Goal: Transaction & Acquisition: Purchase product/service

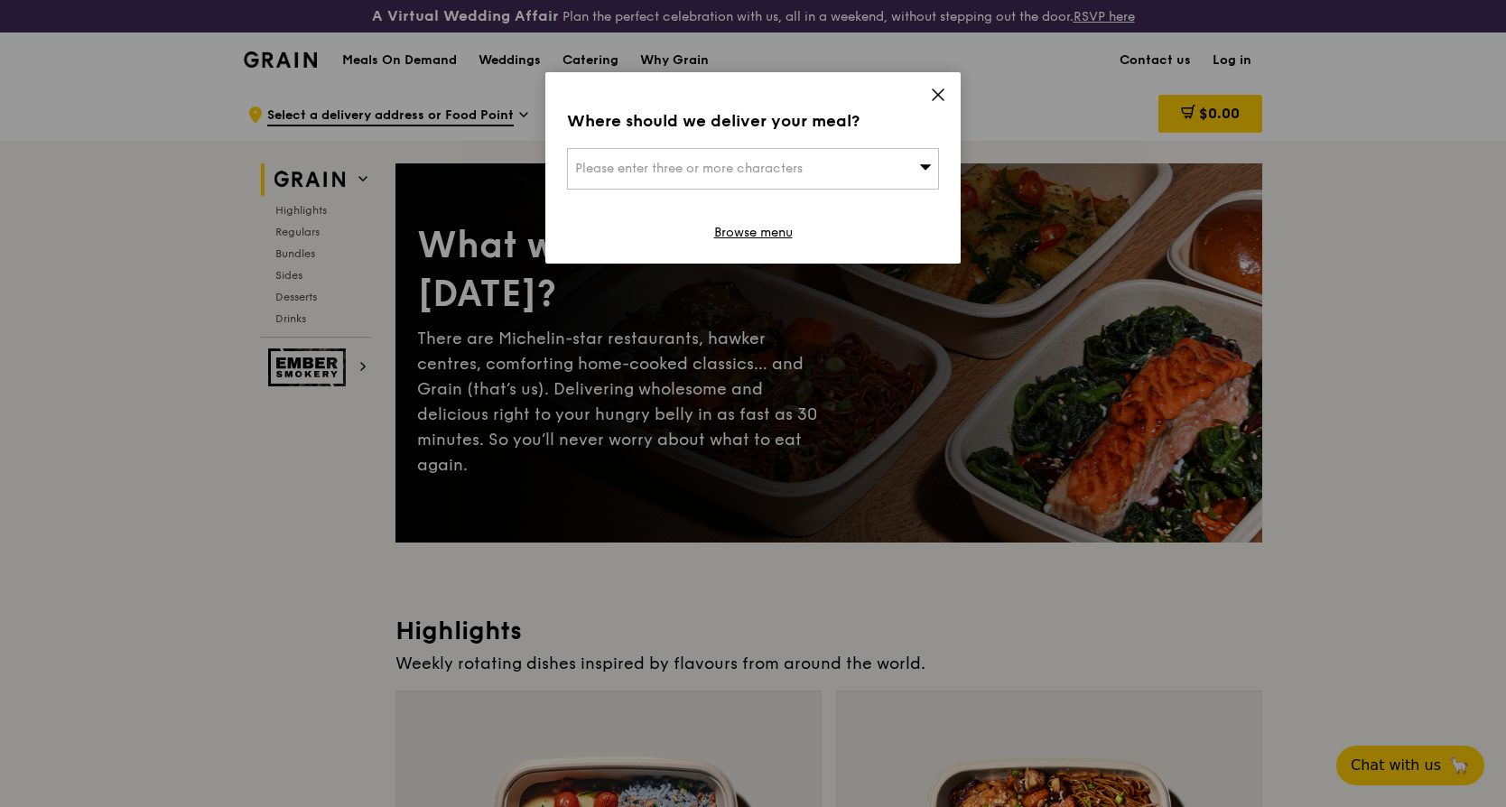
click at [670, 189] on div "Please enter three or more characters" at bounding box center [753, 169] width 372 height 42
click at [684, 173] on input "search" at bounding box center [753, 169] width 370 height 40
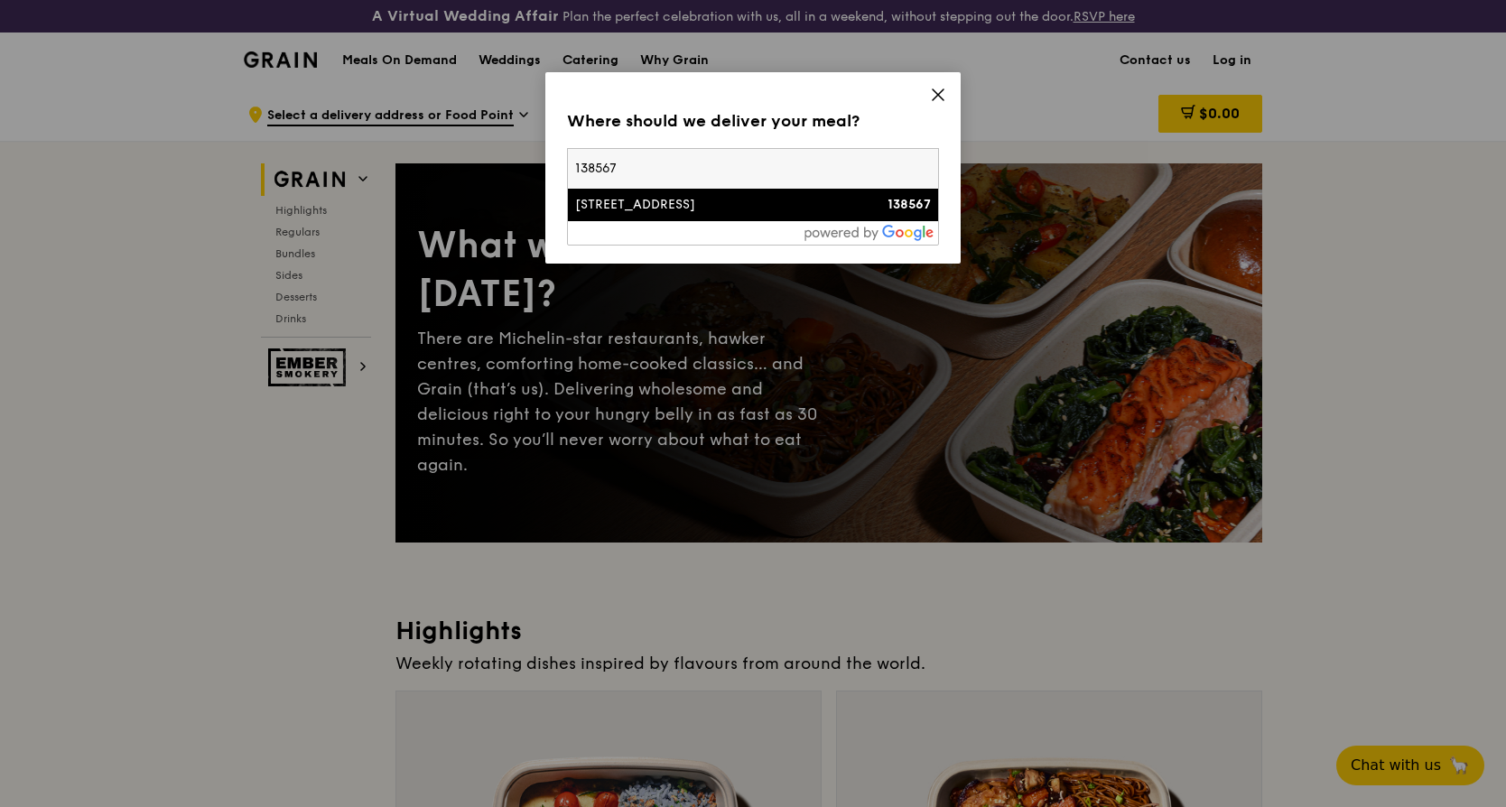
type input "138567"
click at [671, 215] on li "[STREET_ADDRESS] 138567" at bounding box center [753, 205] width 370 height 33
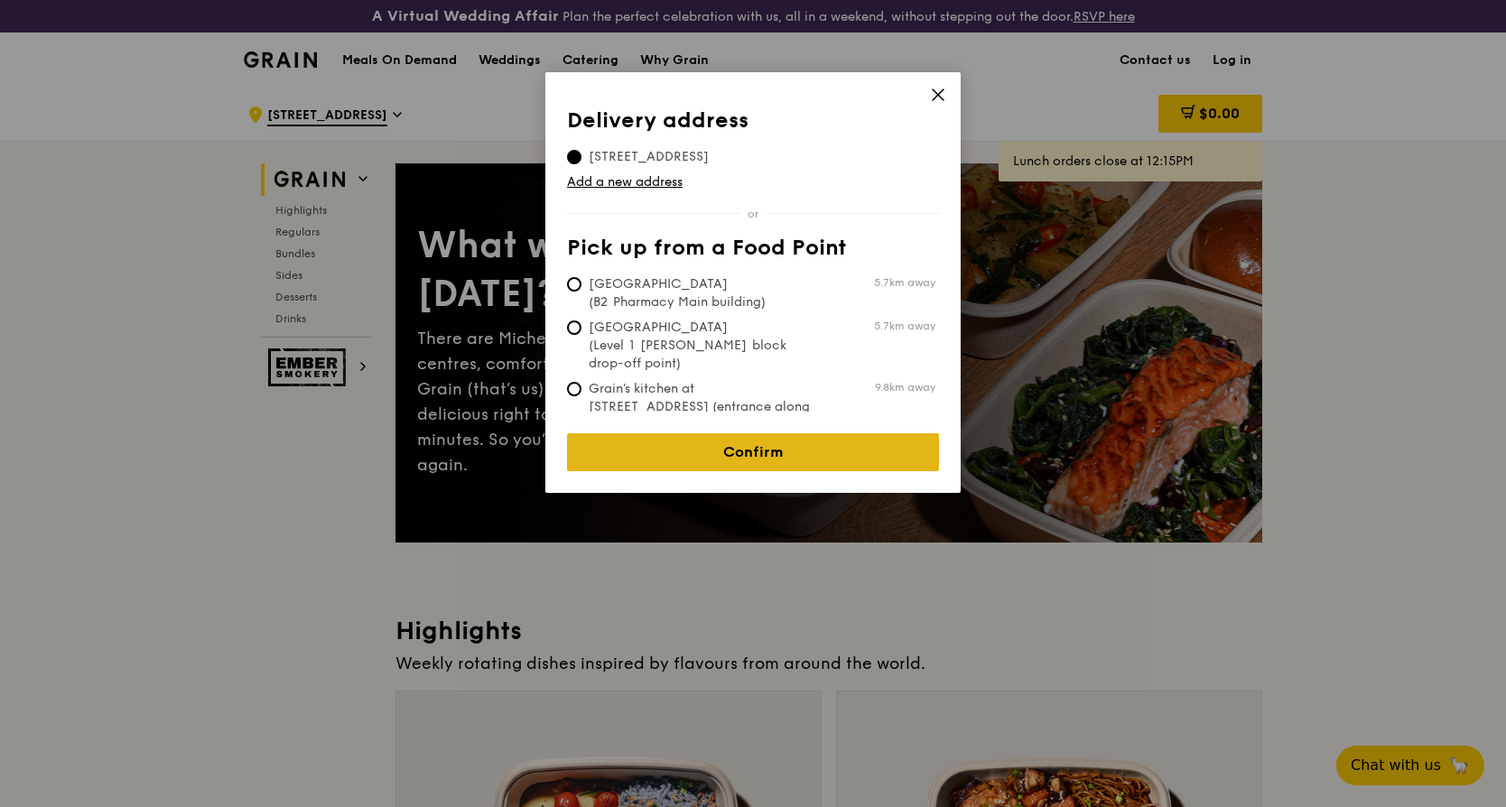
click at [737, 444] on link "Confirm" at bounding box center [753, 452] width 372 height 38
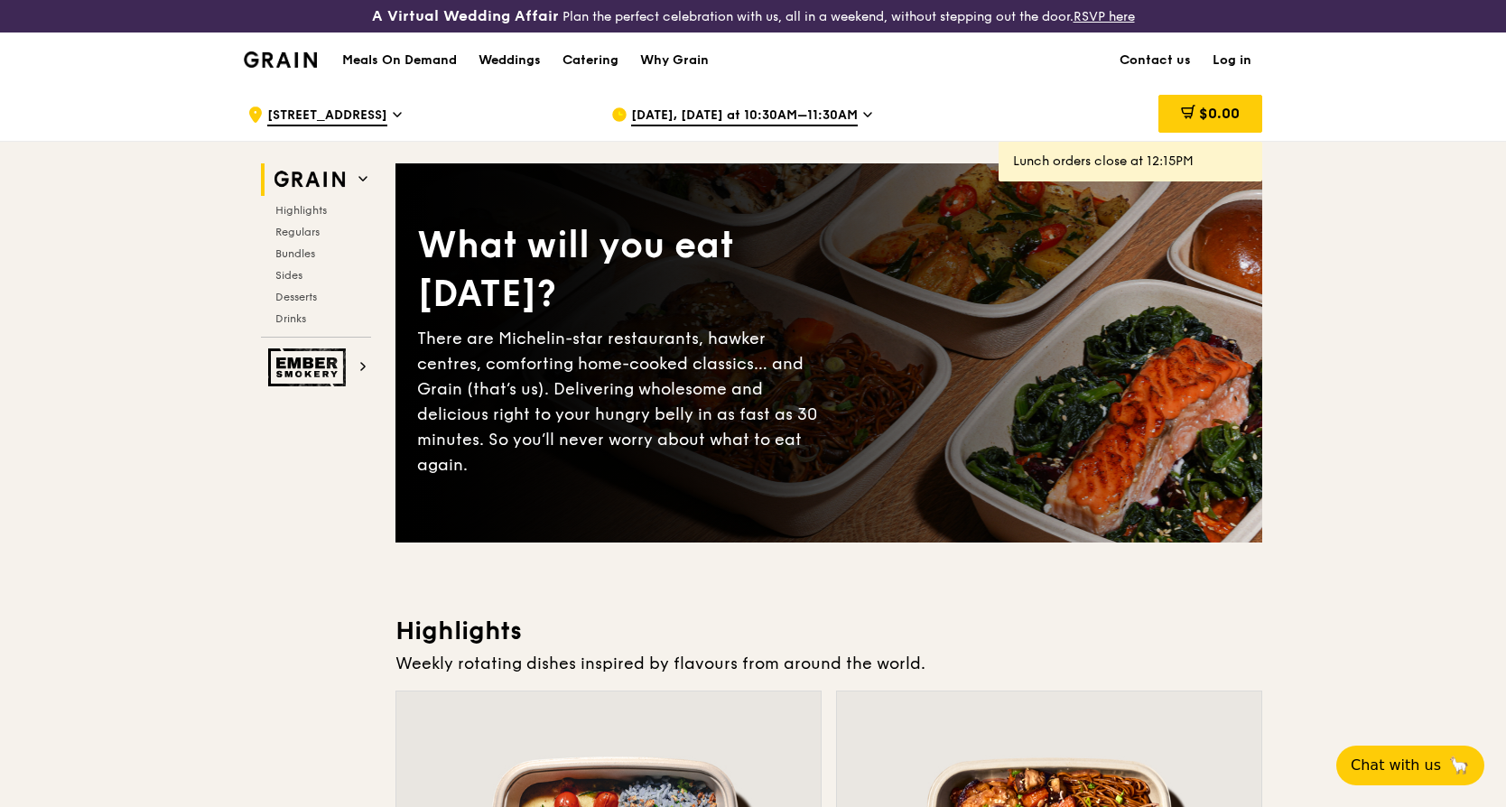
click at [842, 108] on span "[DATE], [DATE] at 10:30AM–11:30AM" at bounding box center [744, 117] width 227 height 20
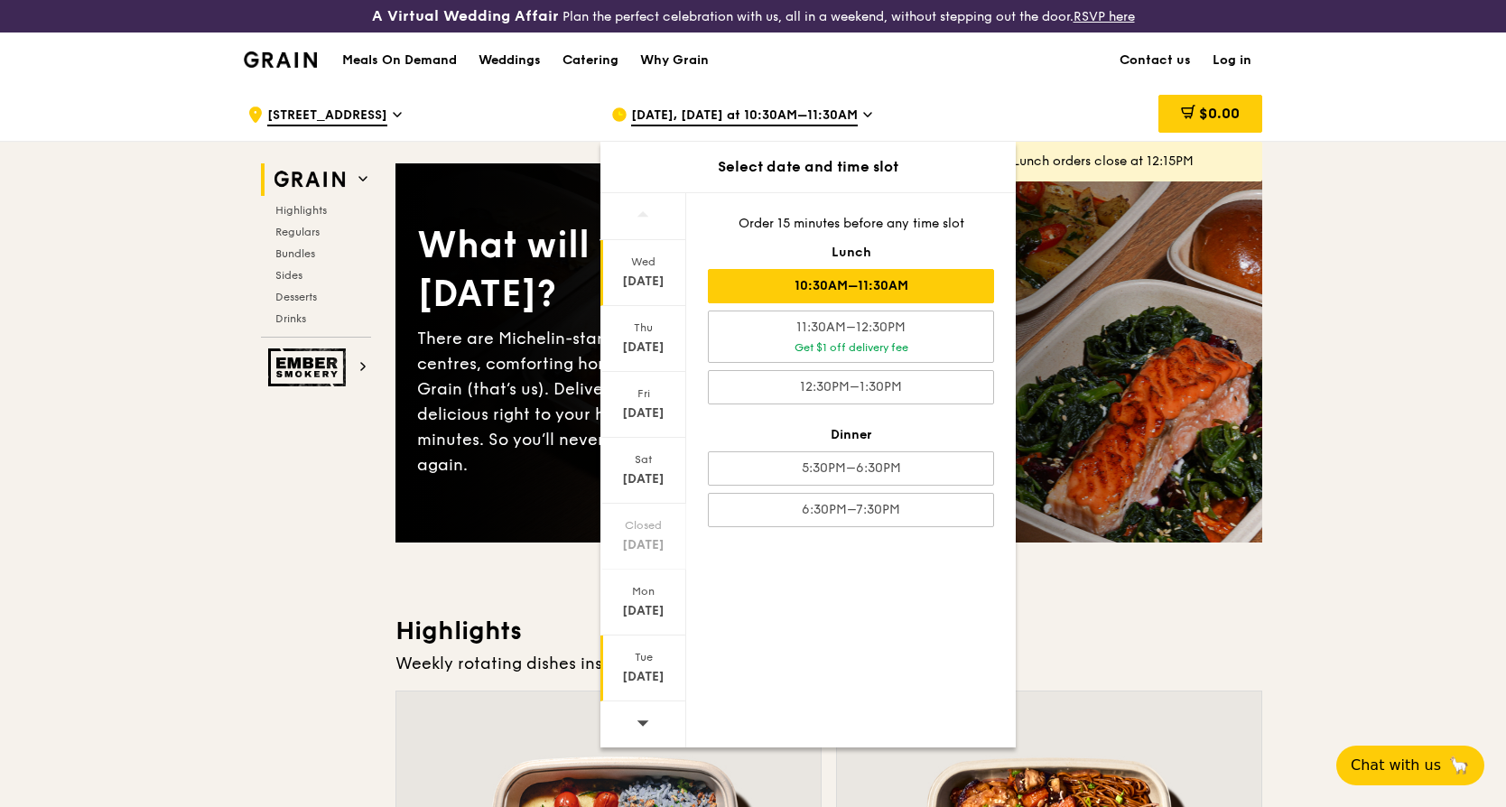
click at [646, 667] on div "[DATE]" at bounding box center [643, 669] width 86 height 66
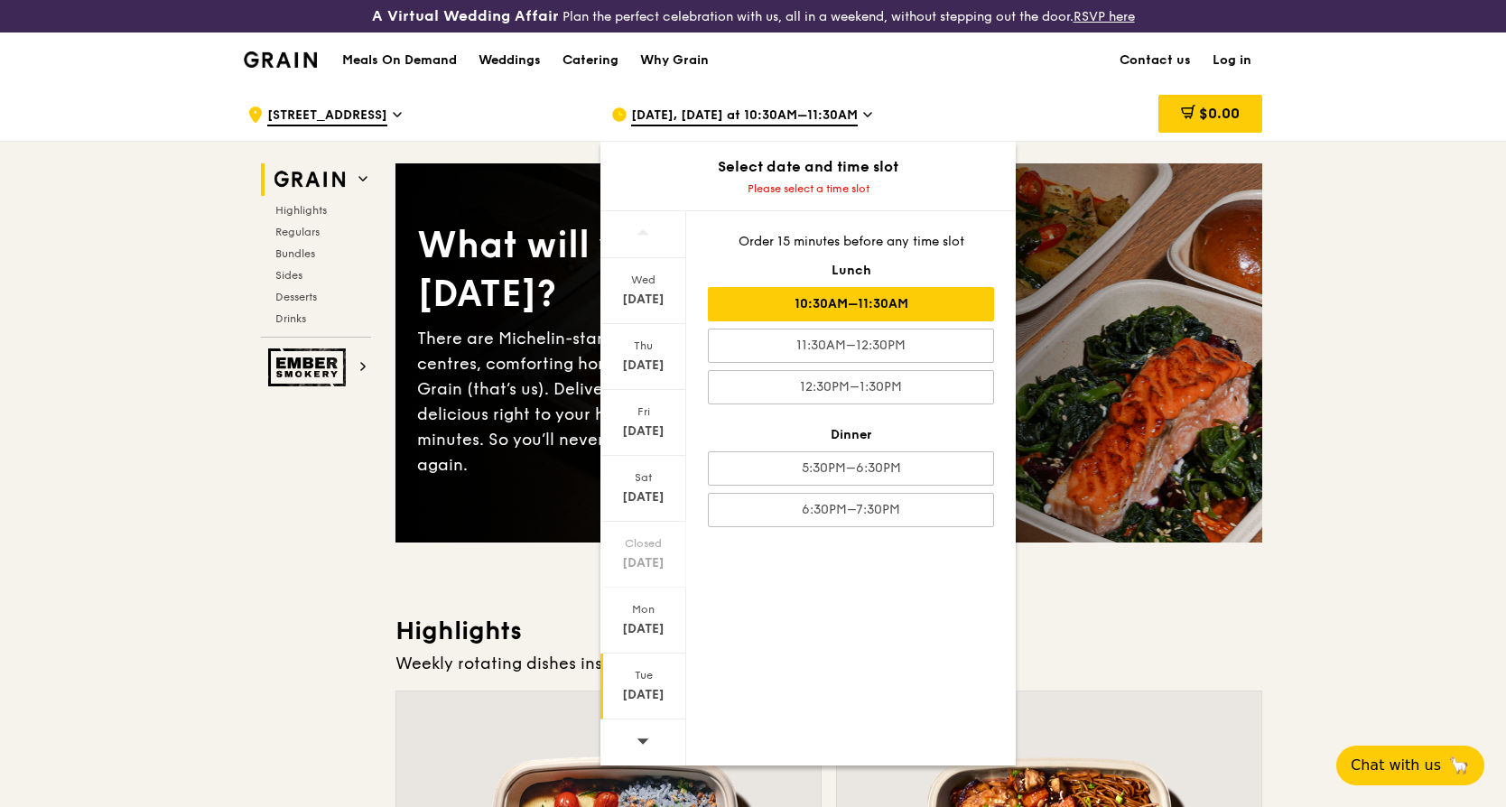
click at [851, 306] on div "10:30AM–11:30AM" at bounding box center [851, 304] width 286 height 34
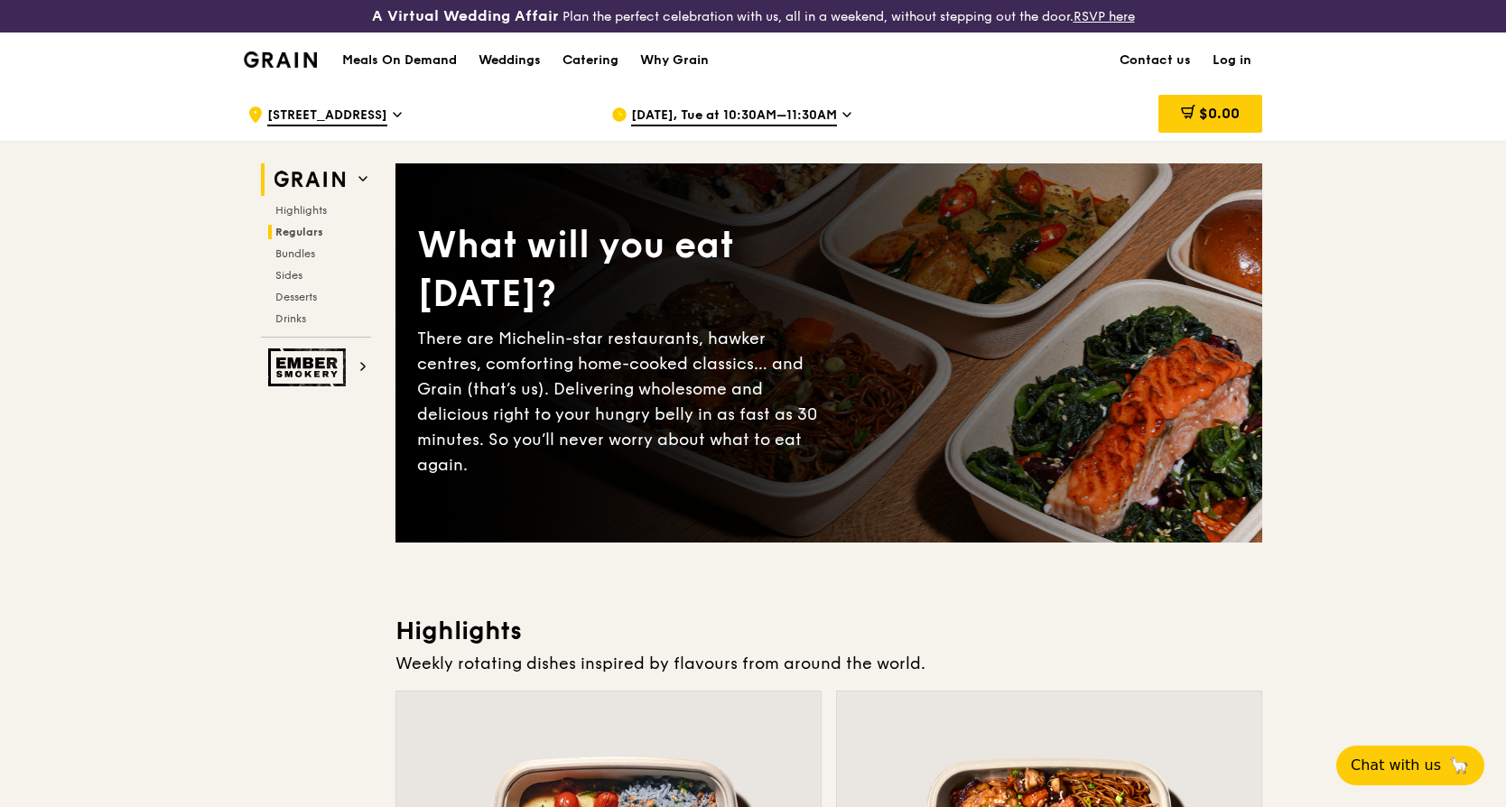
click at [309, 234] on span "Regulars" at bounding box center [299, 232] width 48 height 13
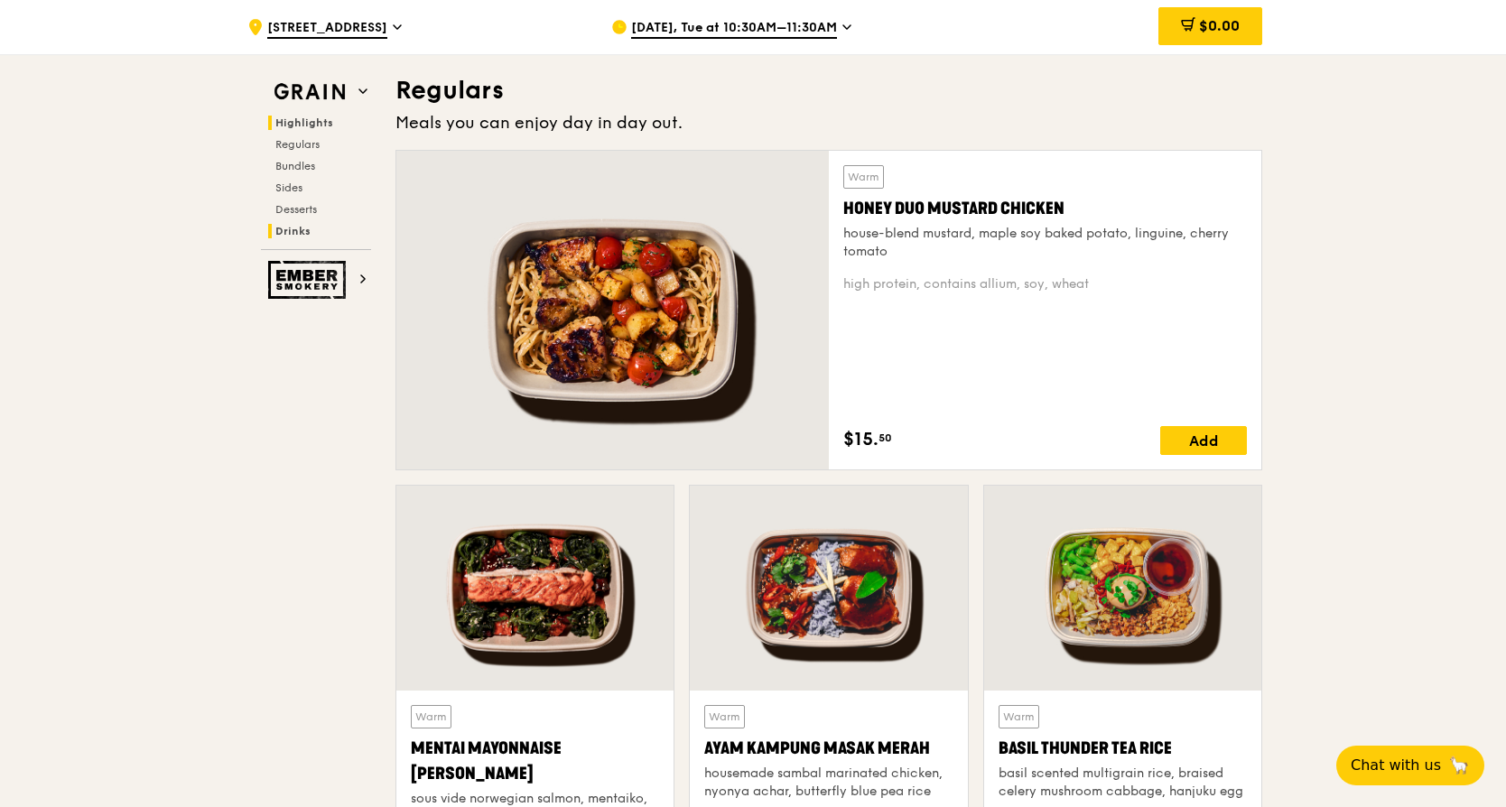
scroll to position [1203, 0]
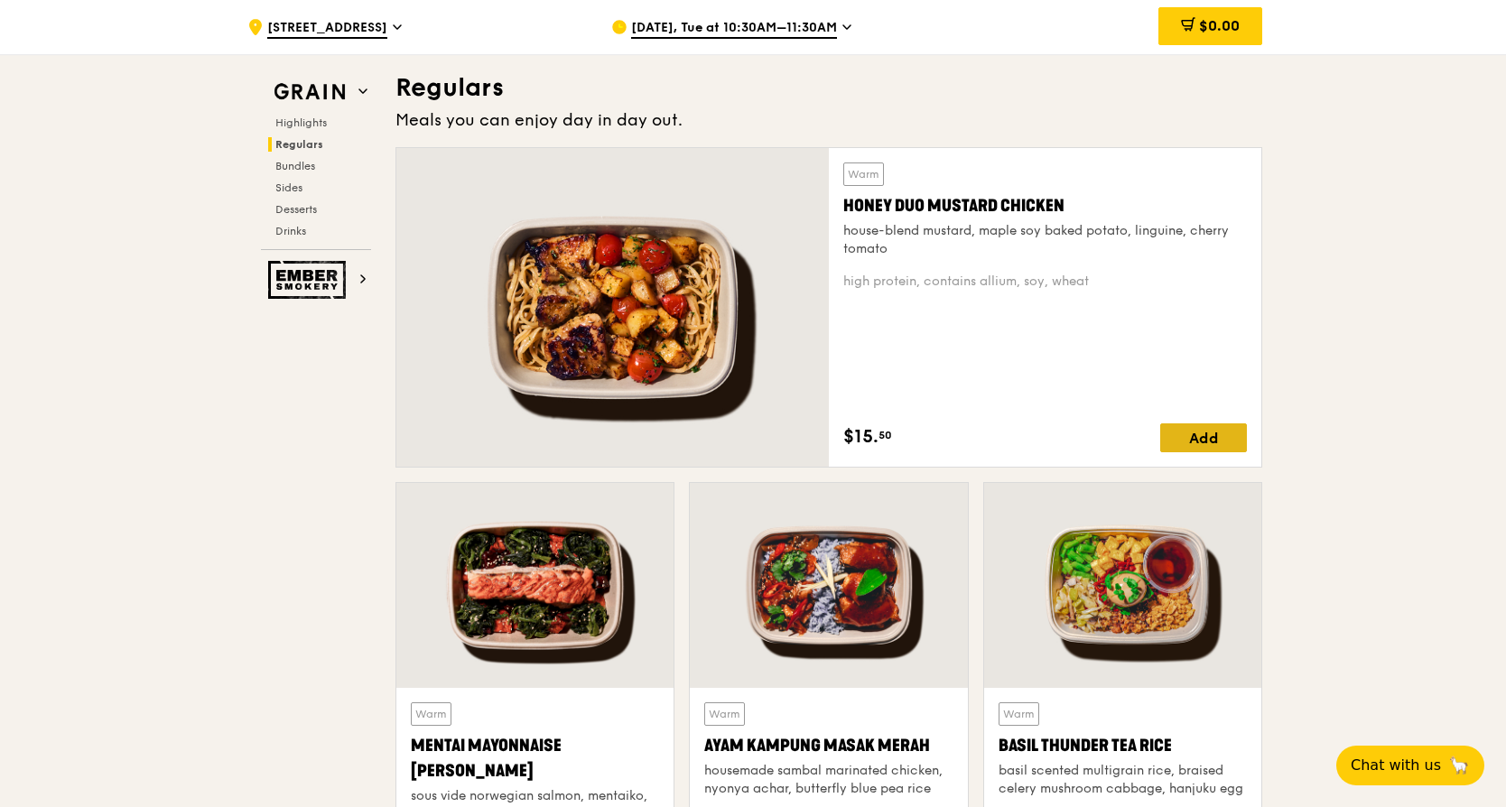
click at [1214, 440] on div "Add" at bounding box center [1203, 437] width 87 height 29
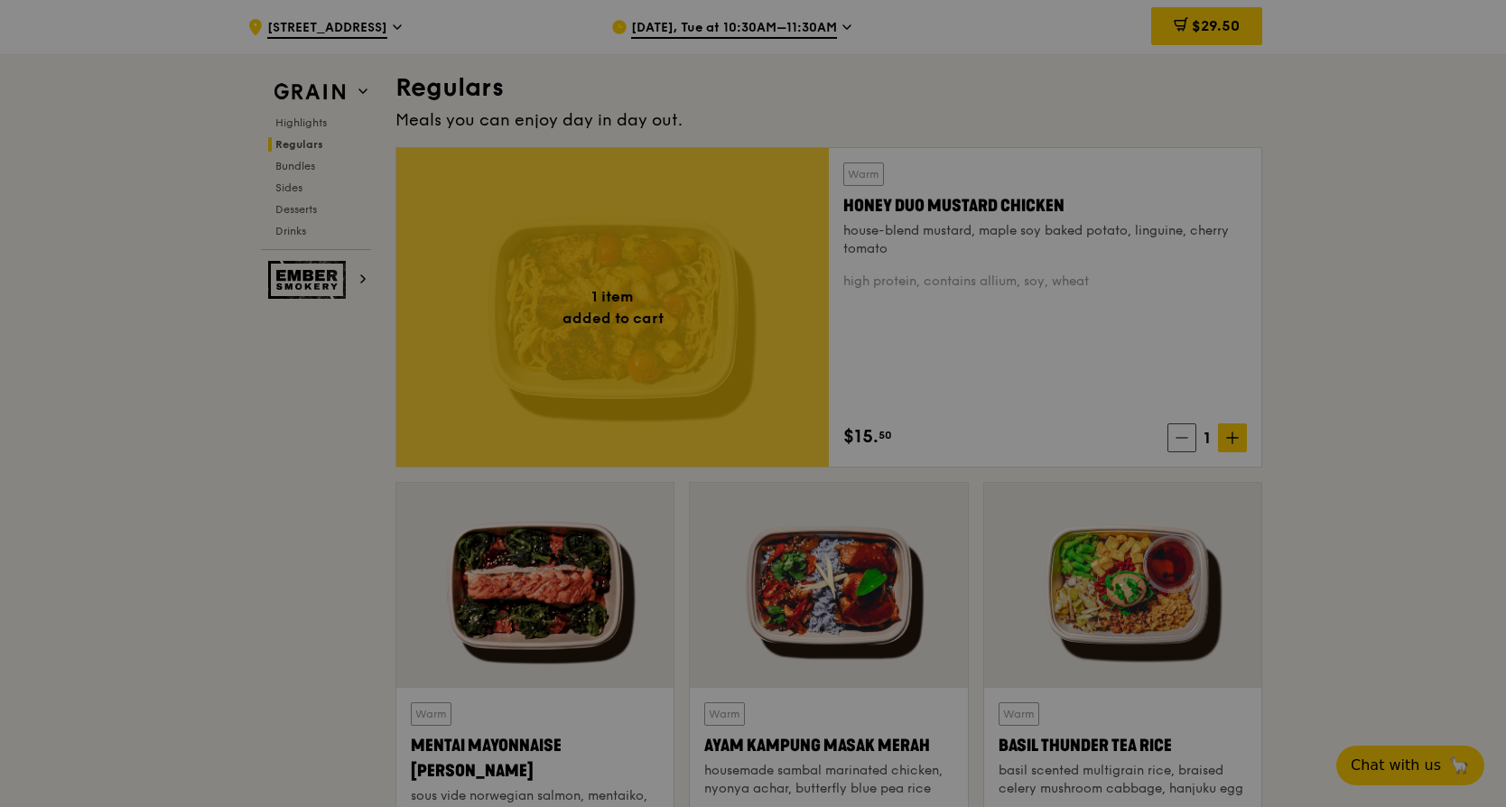
click at [1235, 439] on div at bounding box center [753, 403] width 1506 height 807
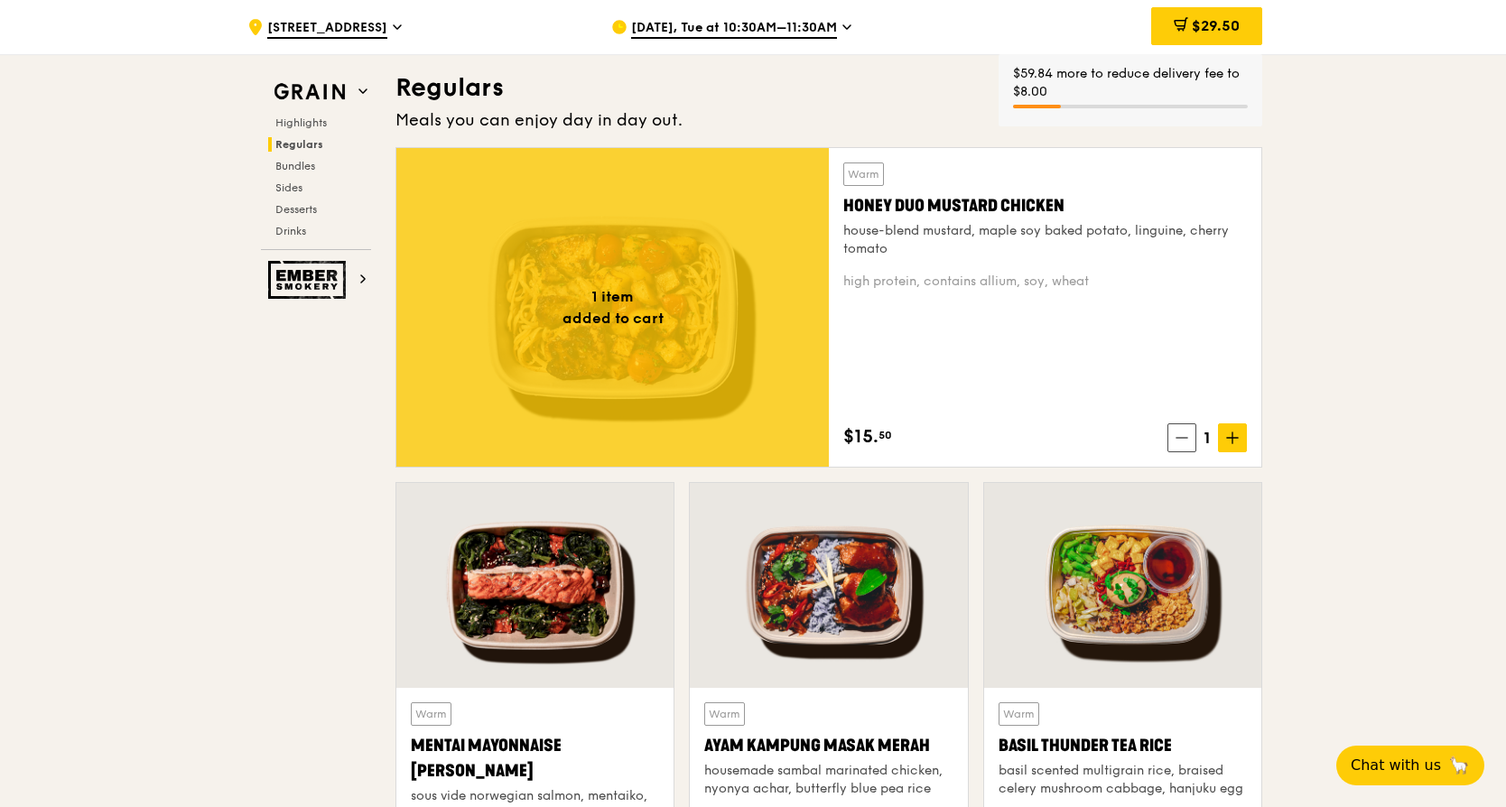
click at [1235, 438] on icon at bounding box center [1232, 438] width 11 height 0
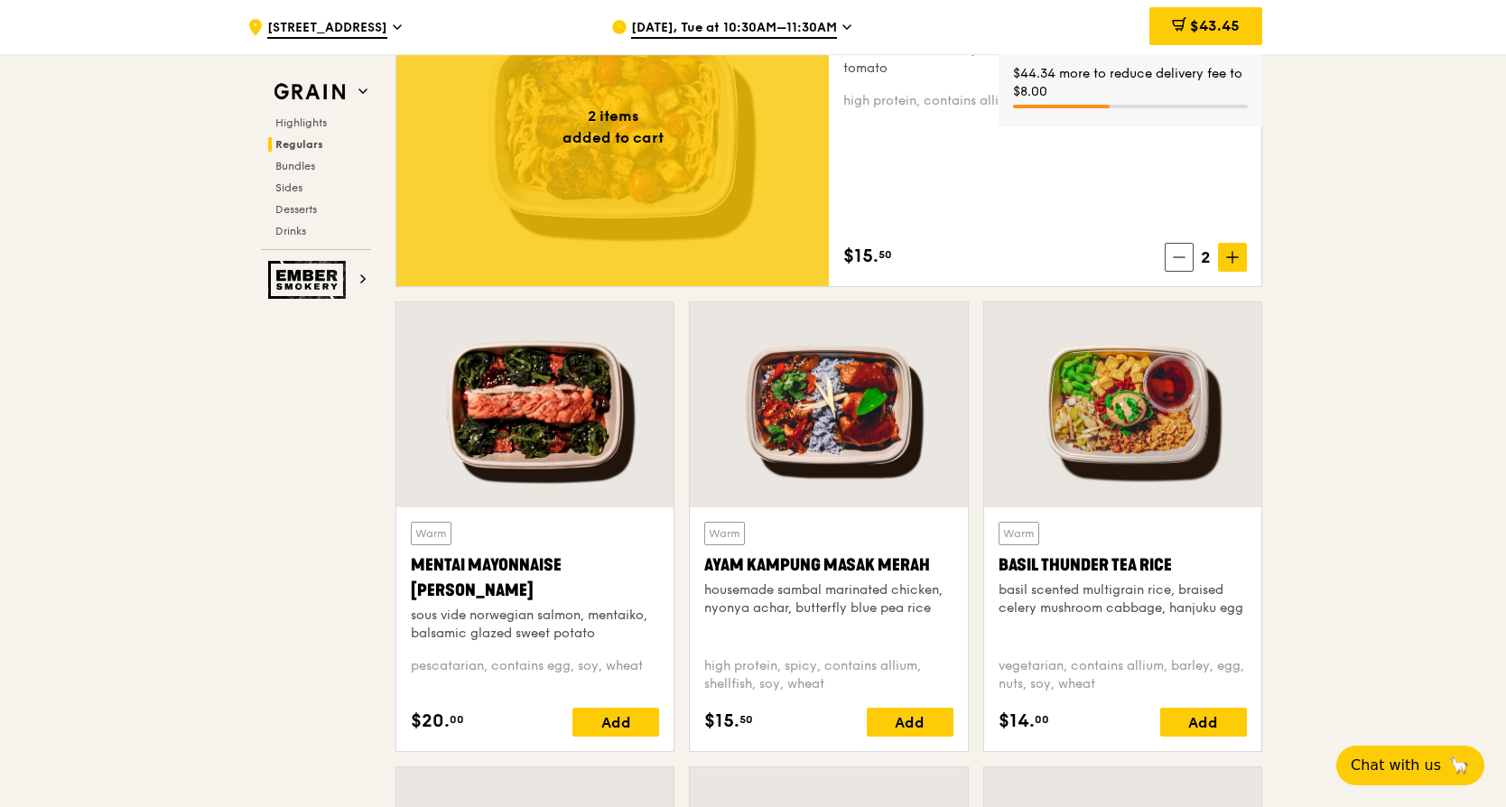
scroll to position [1474, 0]
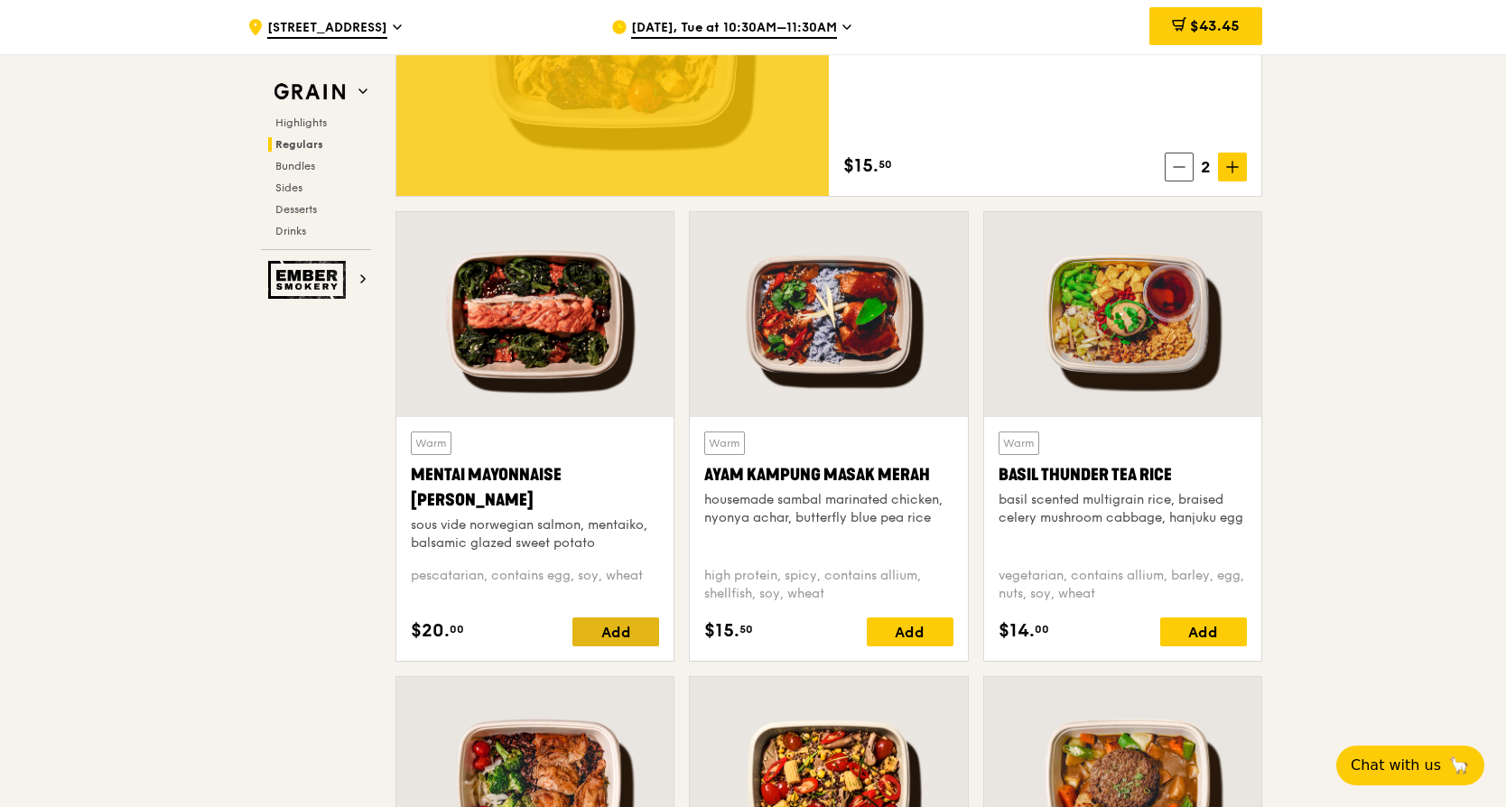
click at [612, 625] on div "Add" at bounding box center [615, 632] width 87 height 29
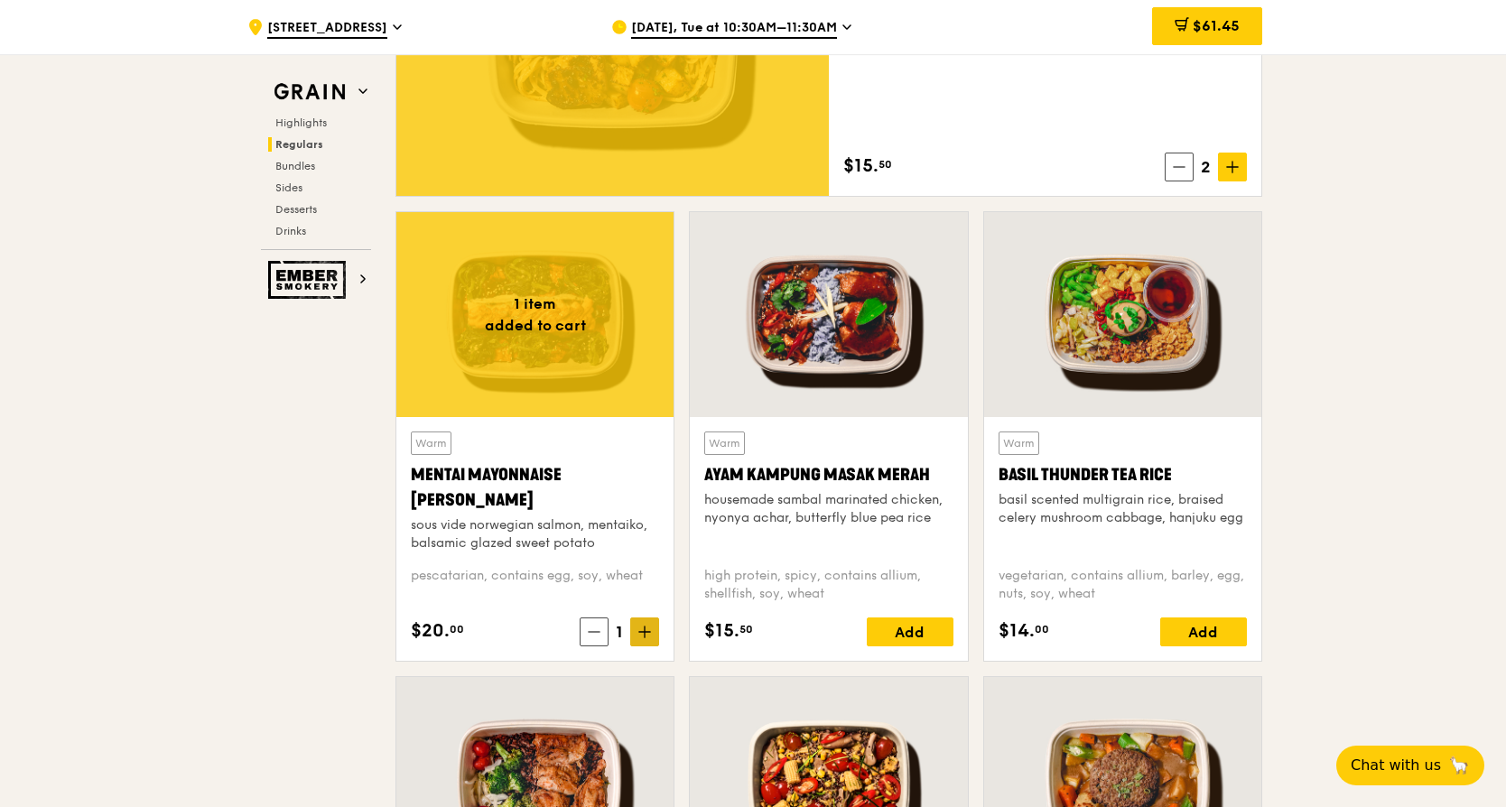
click at [651, 631] on icon at bounding box center [644, 632] width 13 height 13
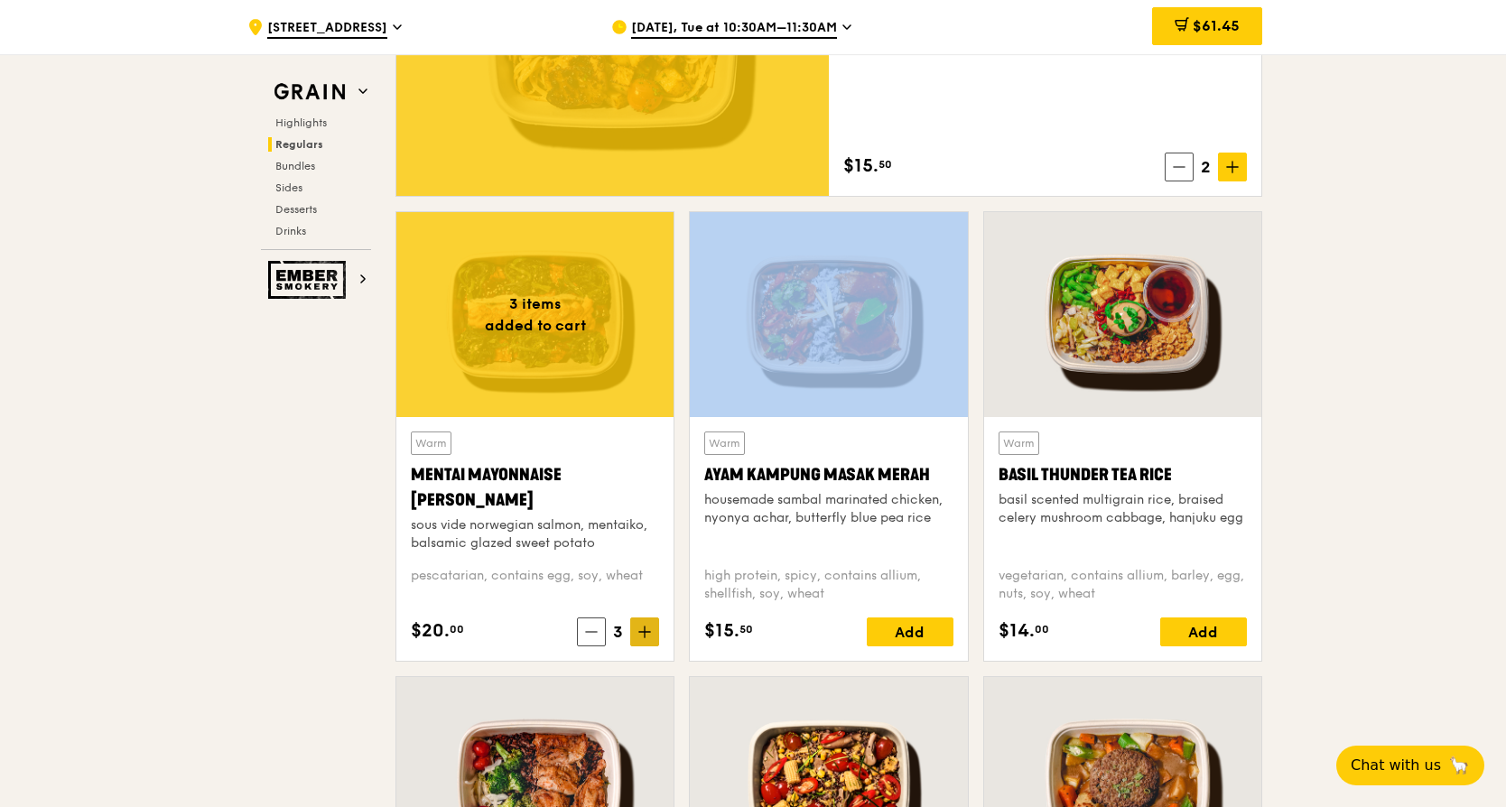
click at [651, 631] on icon at bounding box center [644, 632] width 13 height 13
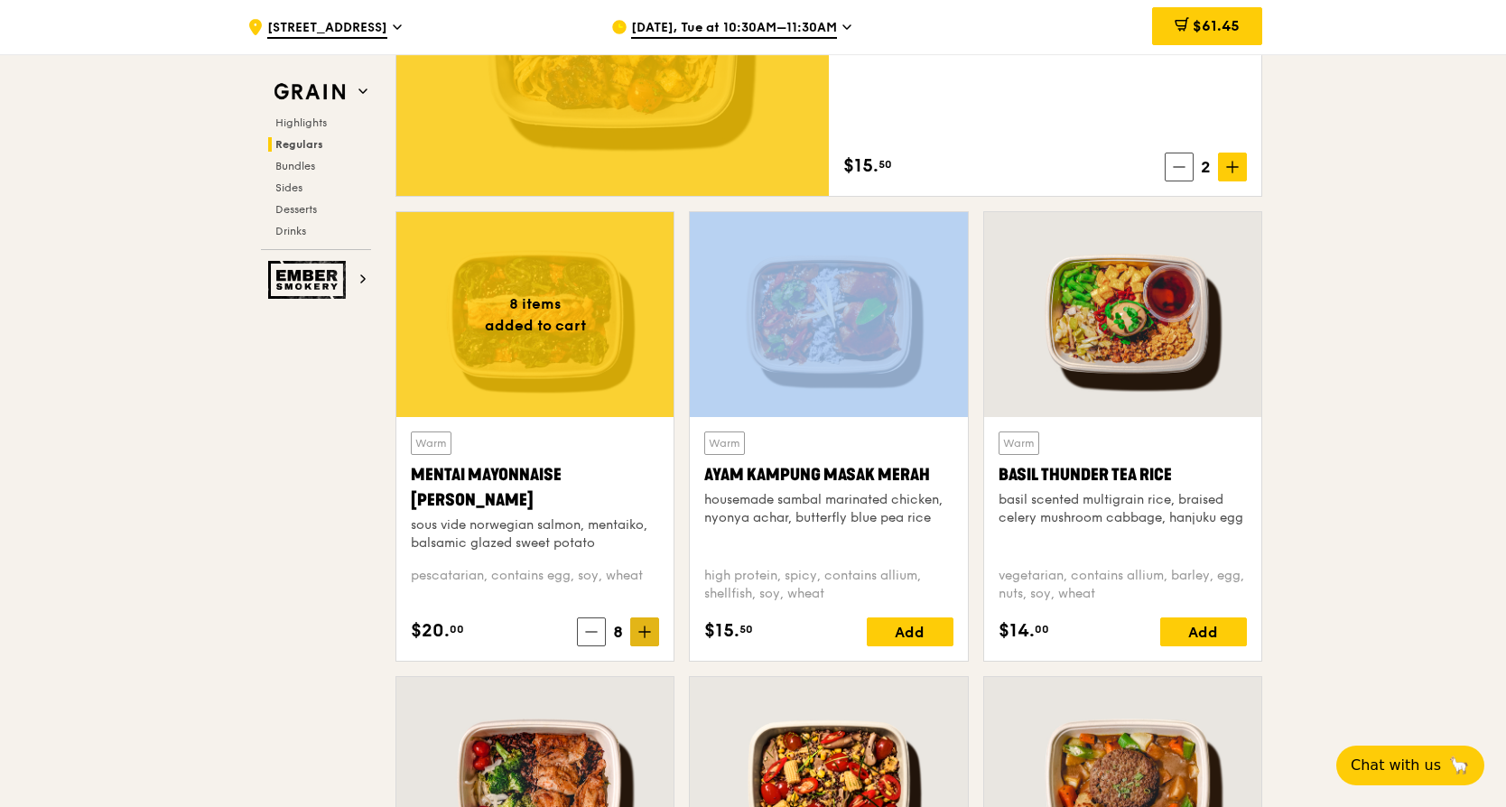
click at [651, 631] on icon at bounding box center [644, 632] width 13 height 13
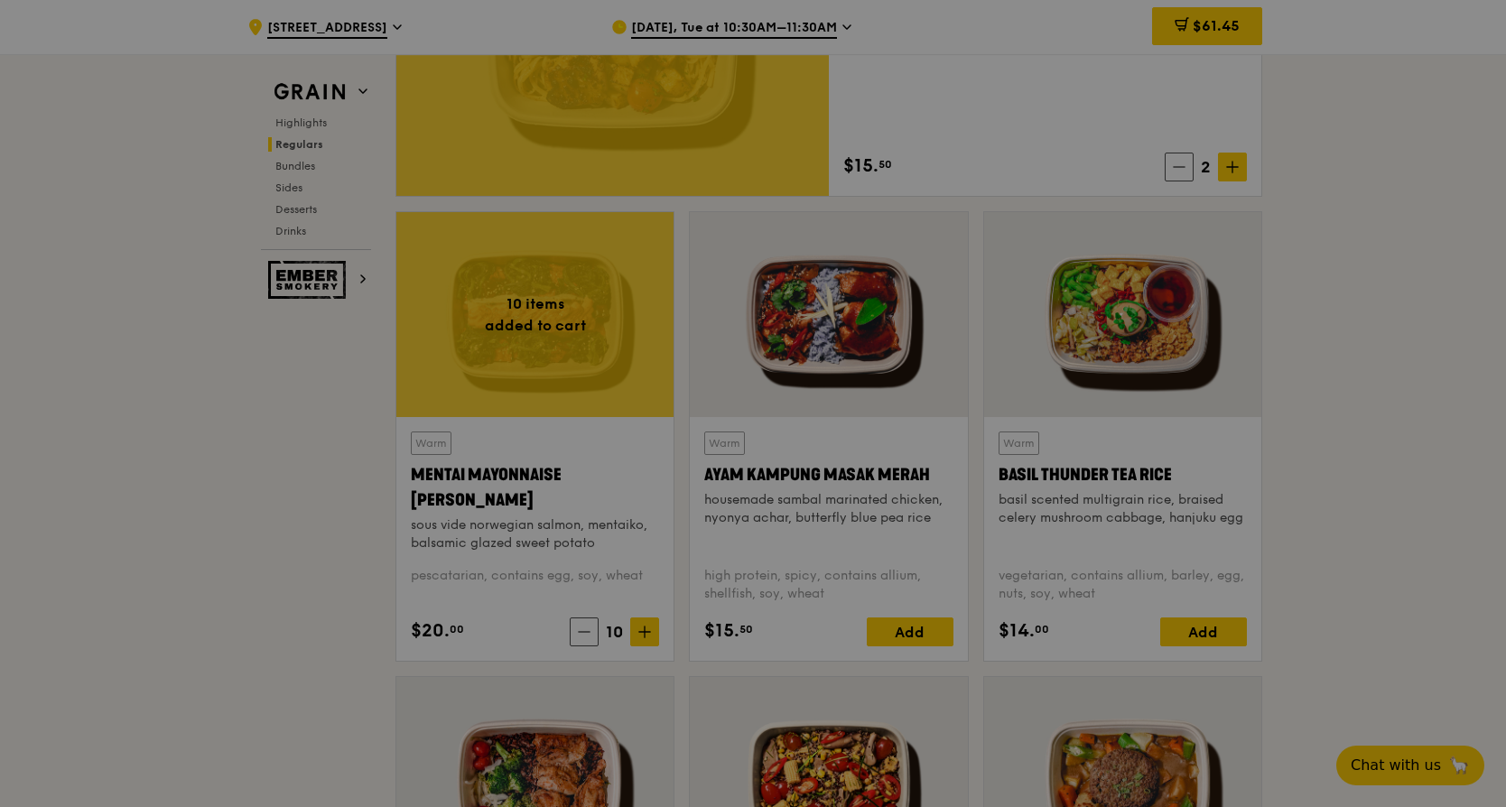
drag, startPoint x: 651, startPoint y: 631, endPoint x: 590, endPoint y: 628, distance: 61.5
click at [590, 628] on div at bounding box center [753, 403] width 1506 height 807
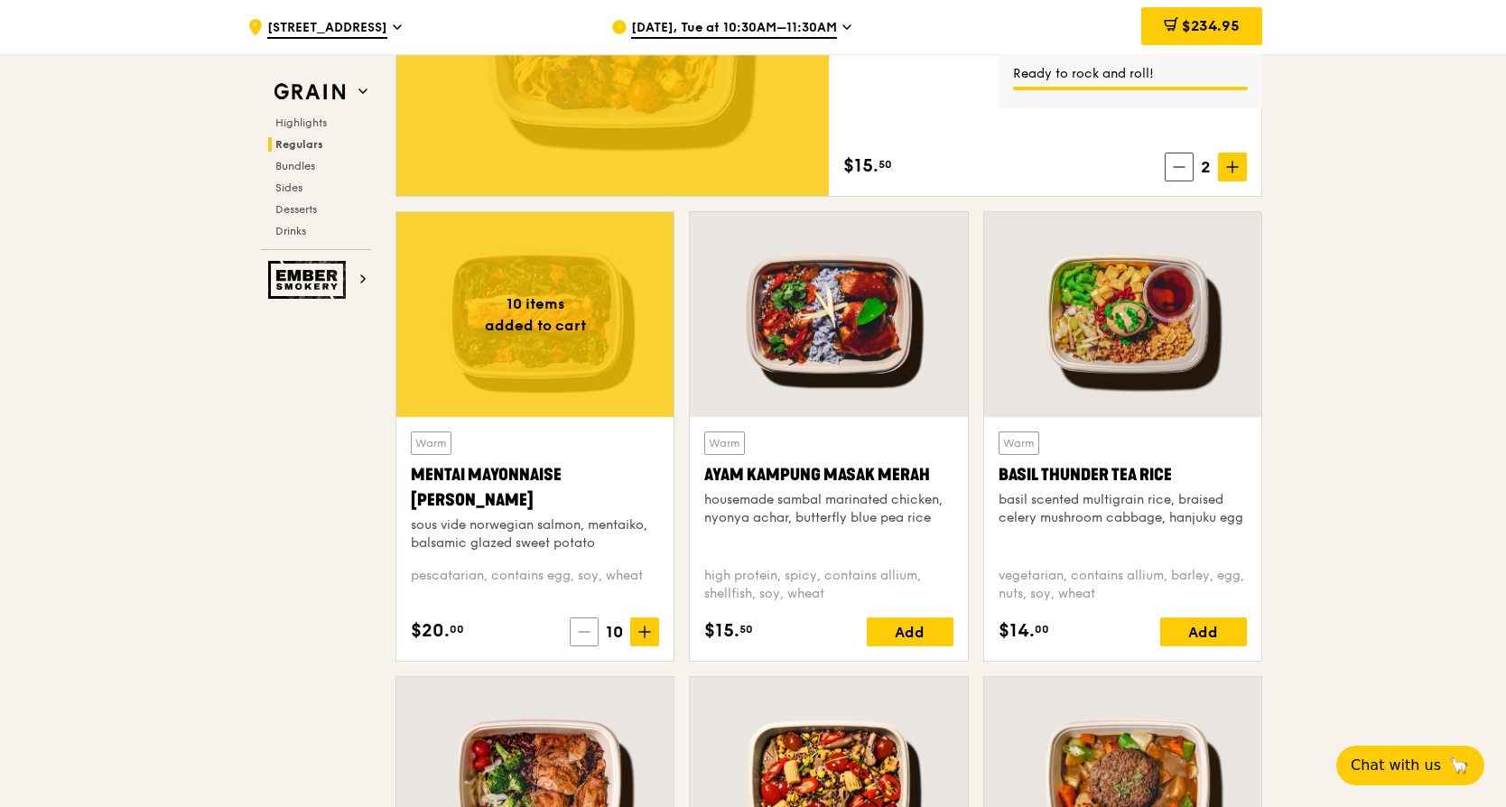
click at [590, 630] on icon at bounding box center [584, 632] width 13 height 13
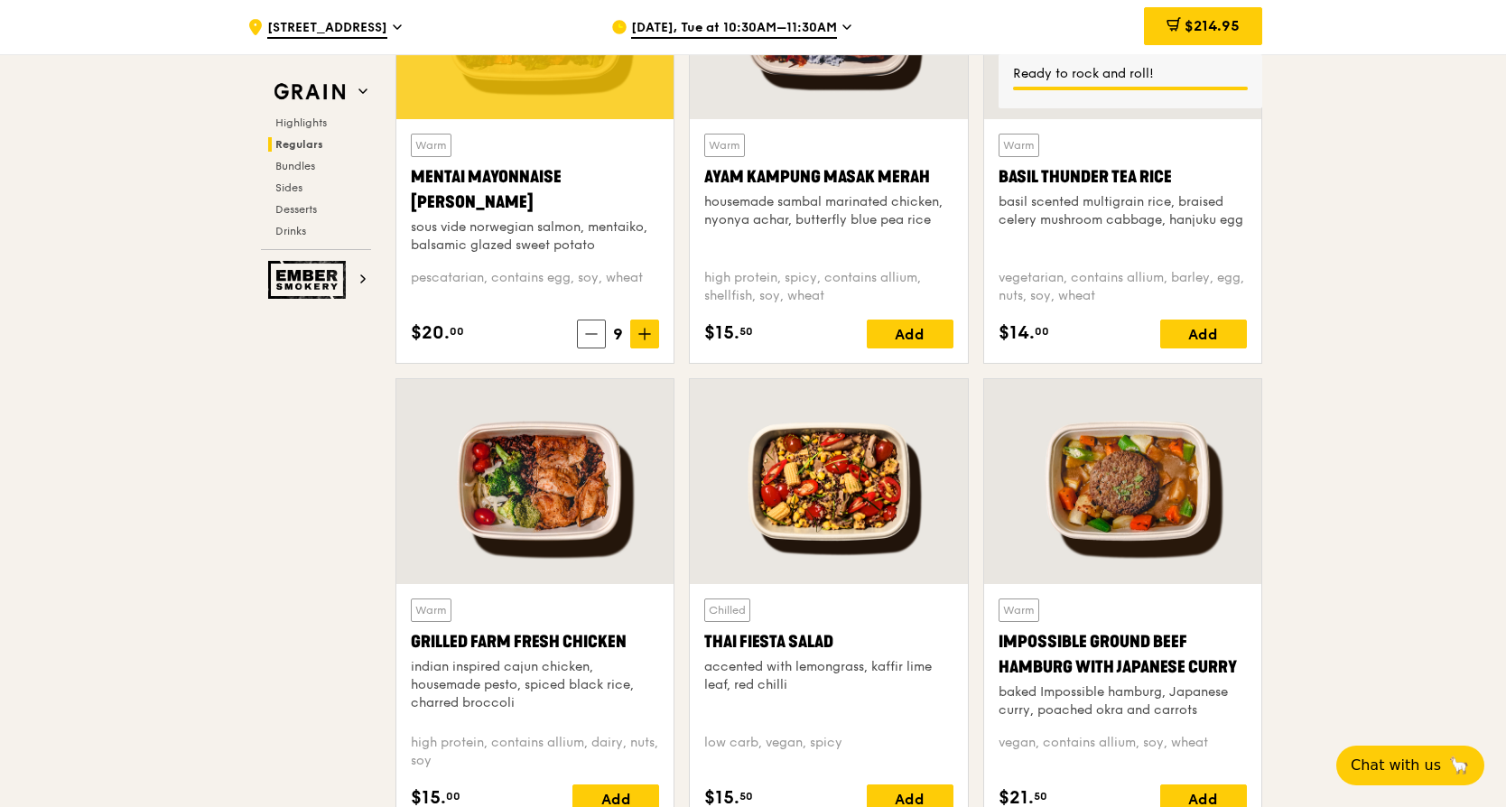
scroll to position [1835, 0]
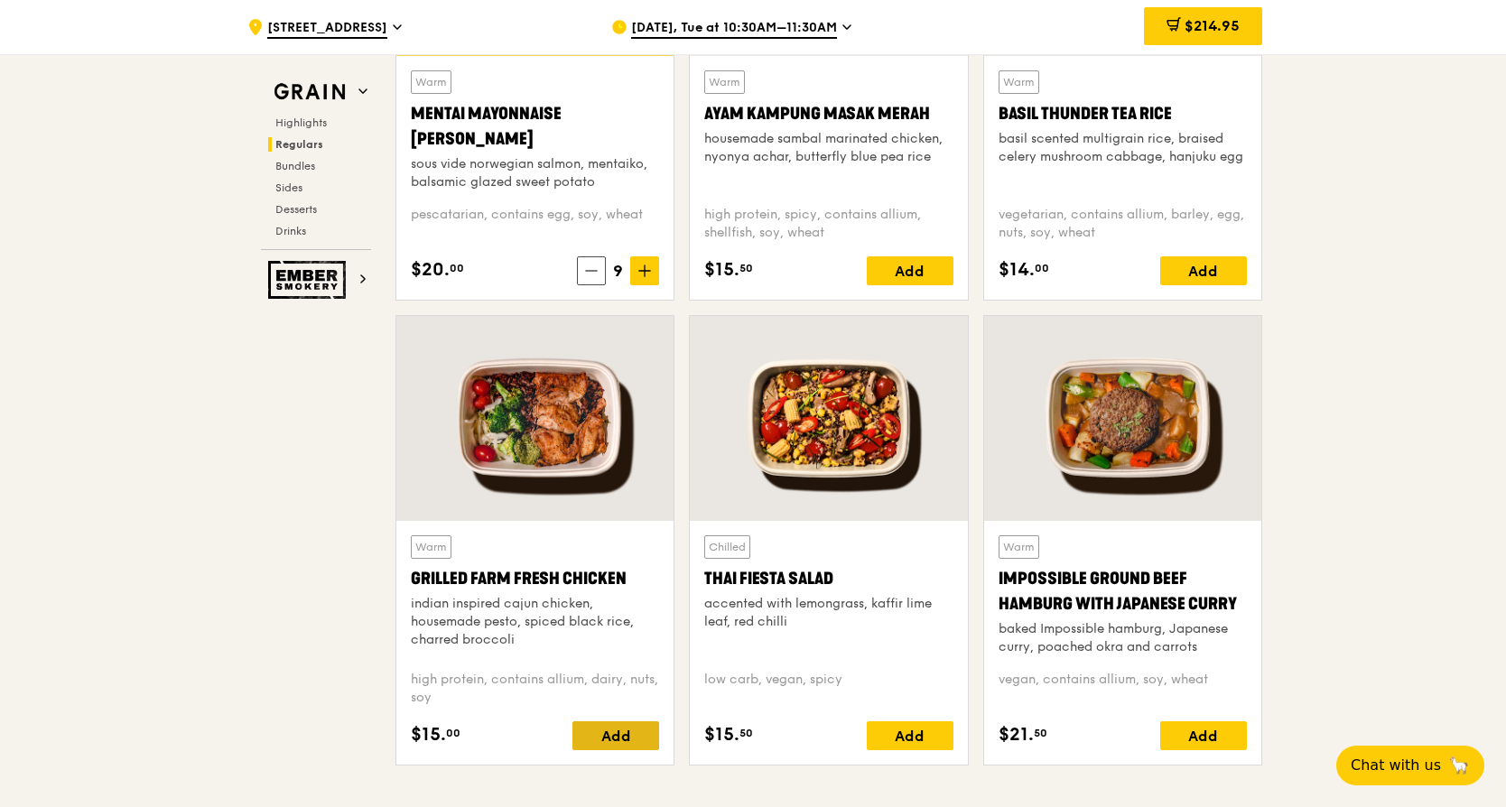
click at [638, 733] on div "Add" at bounding box center [615, 735] width 87 height 29
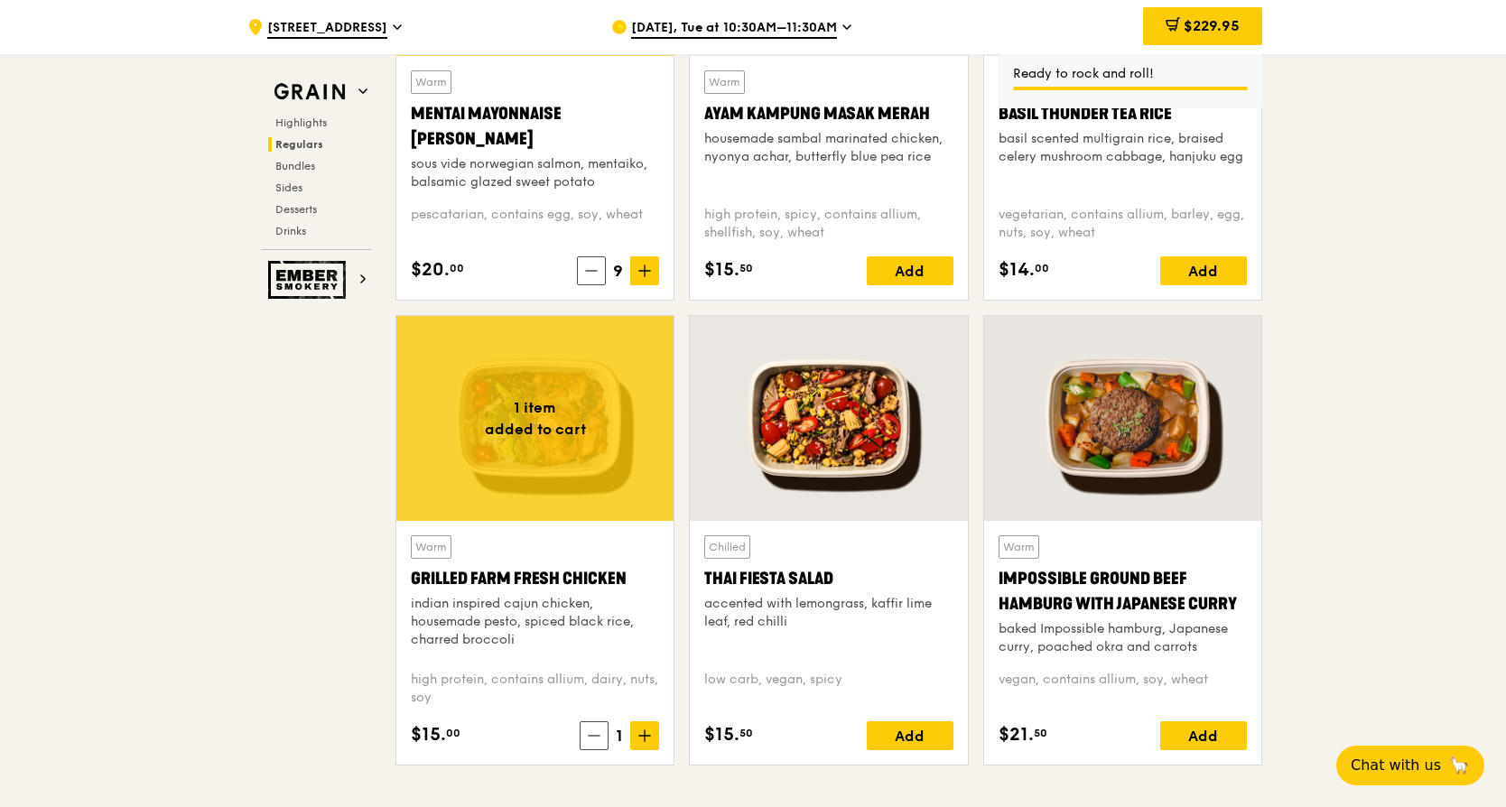
click at [646, 735] on icon at bounding box center [644, 736] width 13 height 13
click at [1230, 737] on div "Add" at bounding box center [1203, 735] width 87 height 29
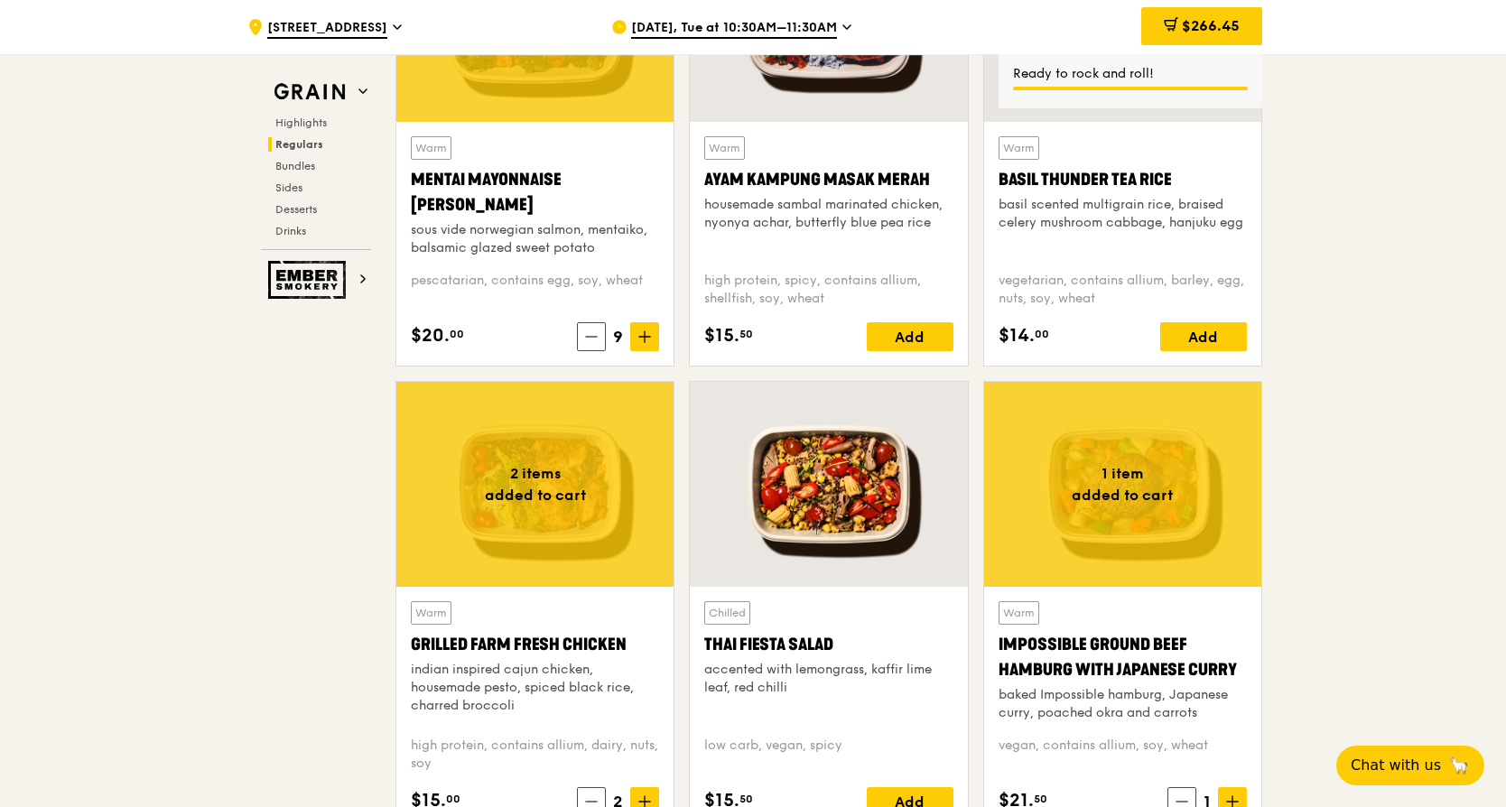
scroll to position [1744, 0]
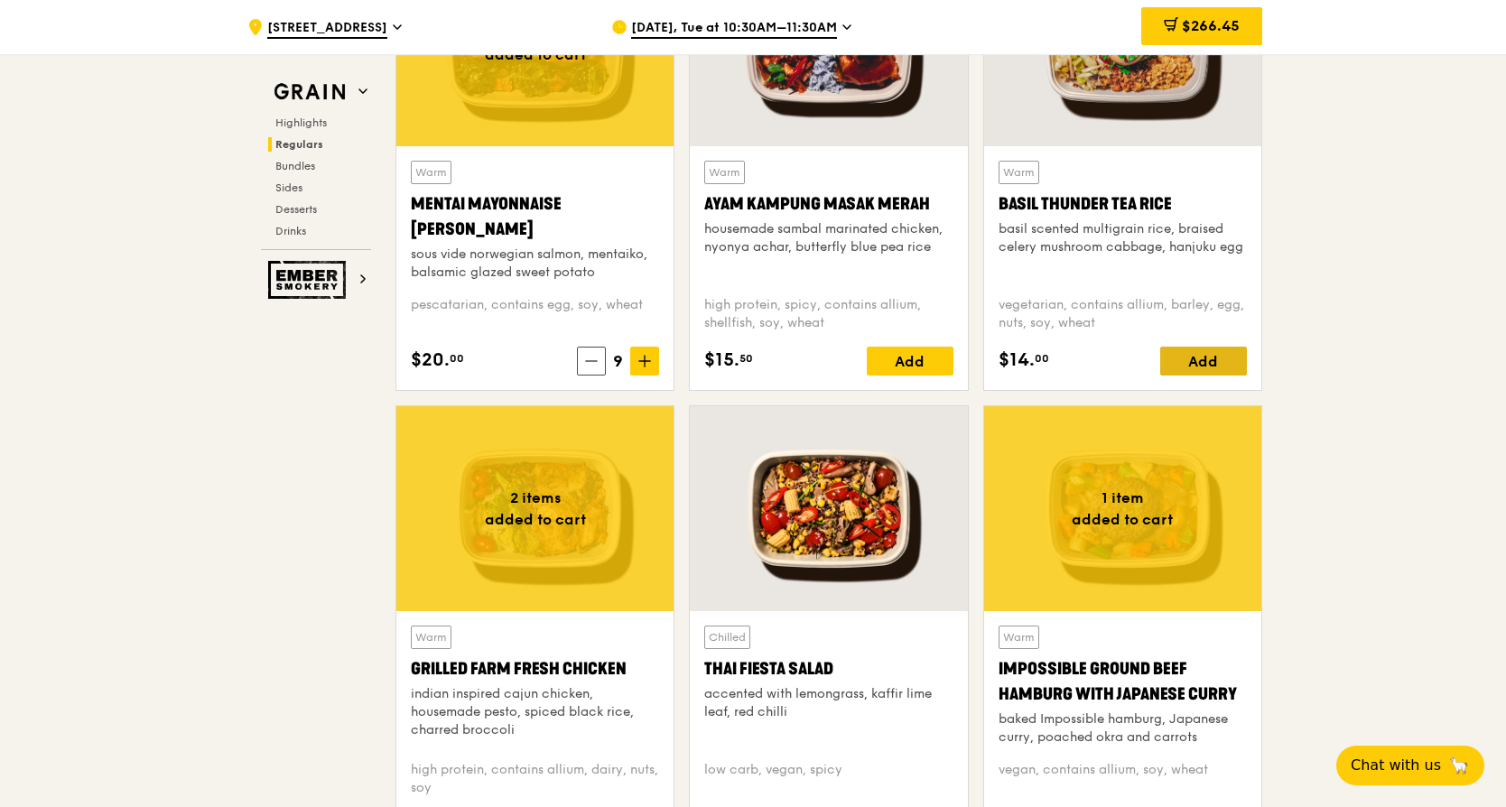
click at [1207, 362] on div "Add" at bounding box center [1203, 361] width 87 height 29
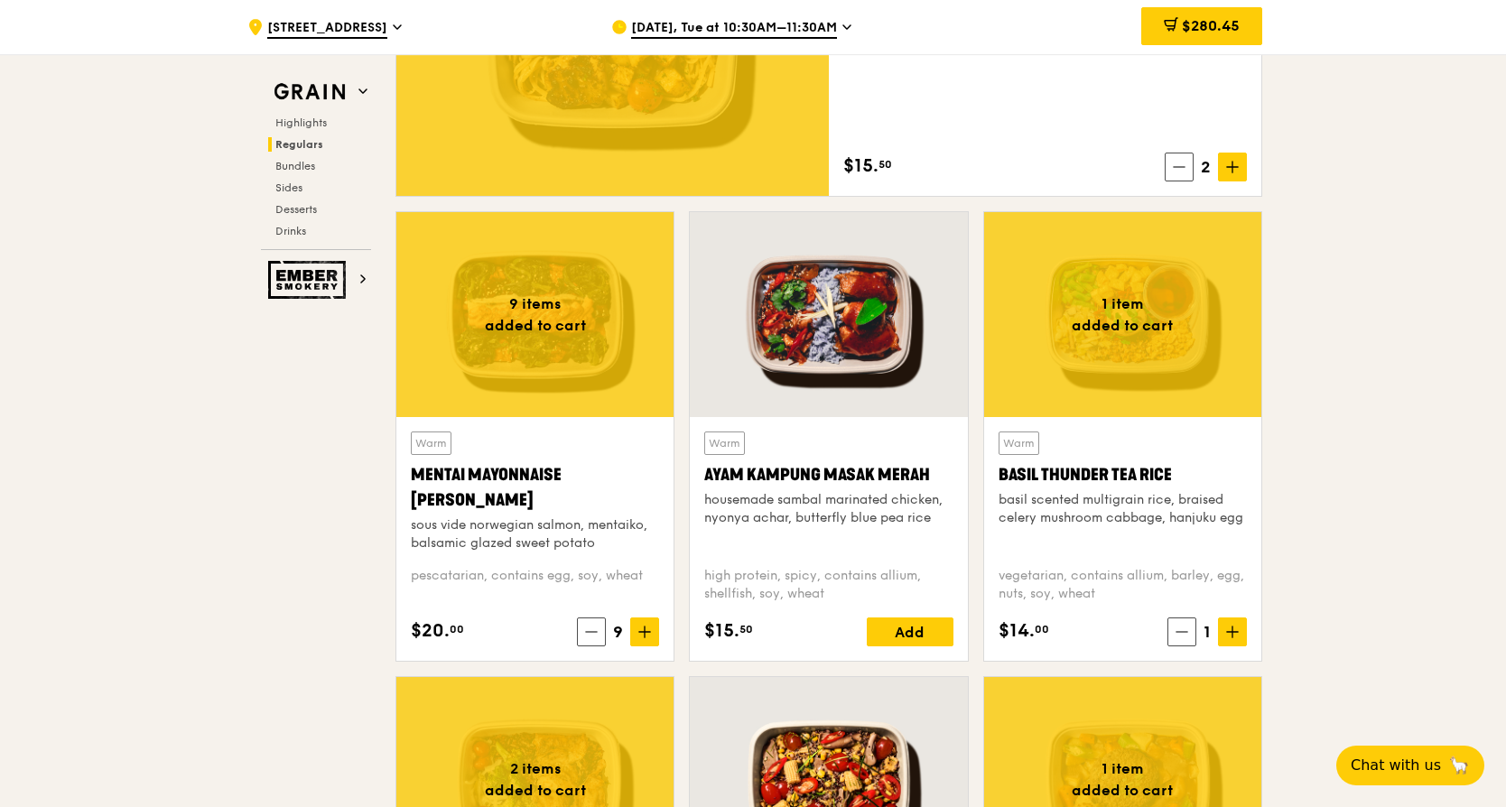
scroll to position [1383, 0]
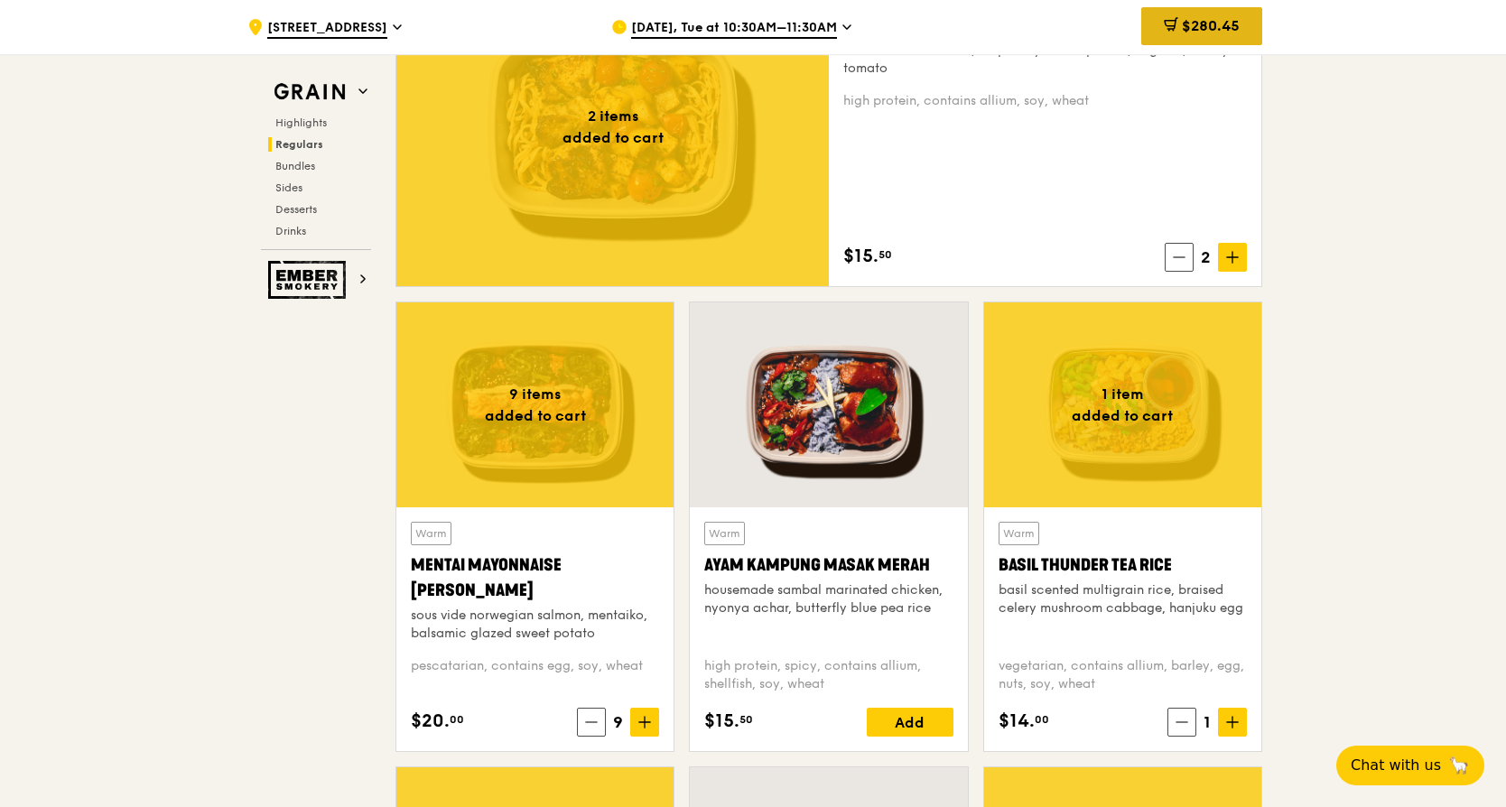
click at [1214, 33] on span "$280.45" at bounding box center [1211, 25] width 58 height 17
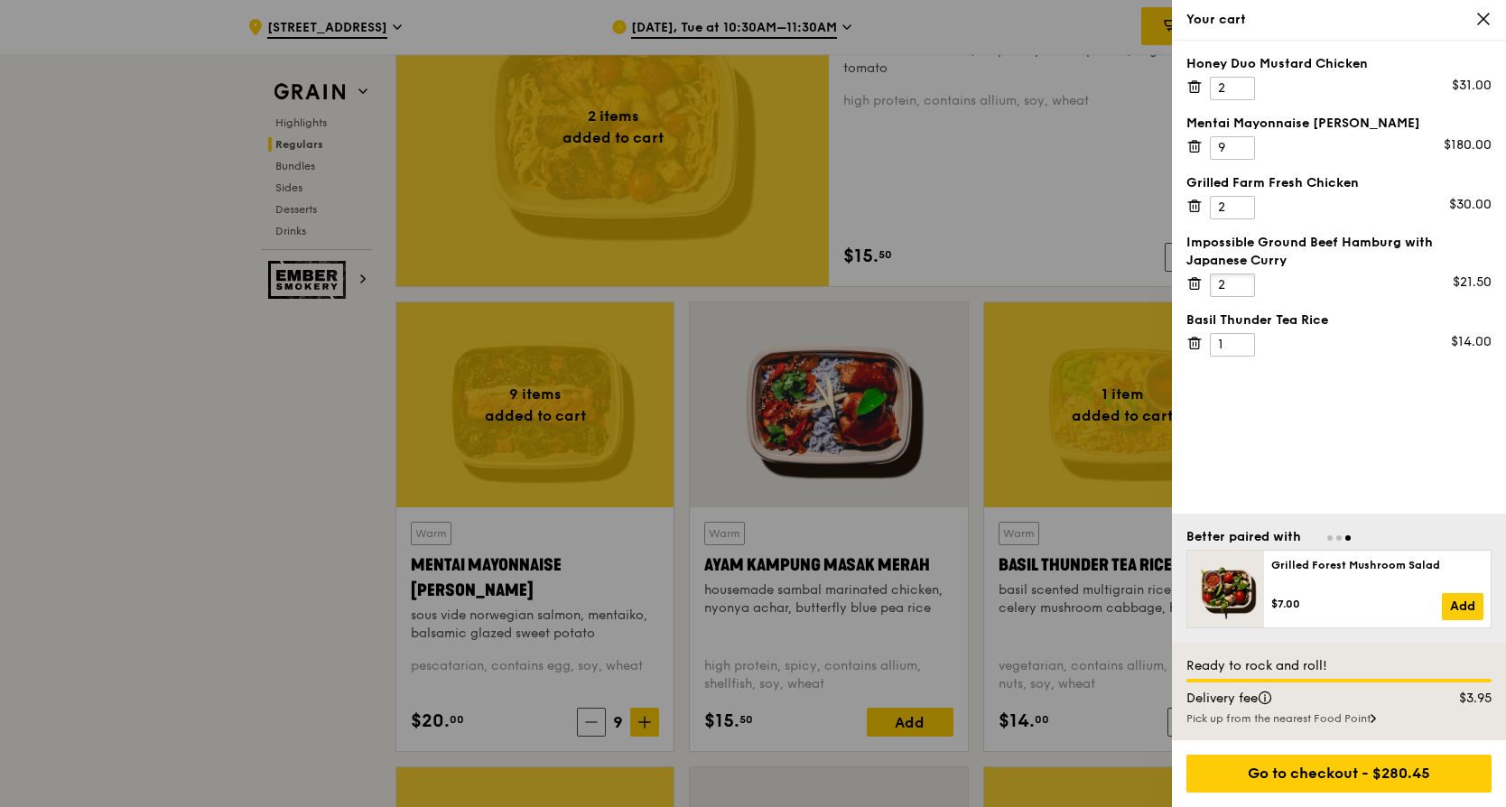
type input "2"
click at [1241, 282] on input "2" at bounding box center [1232, 285] width 45 height 23
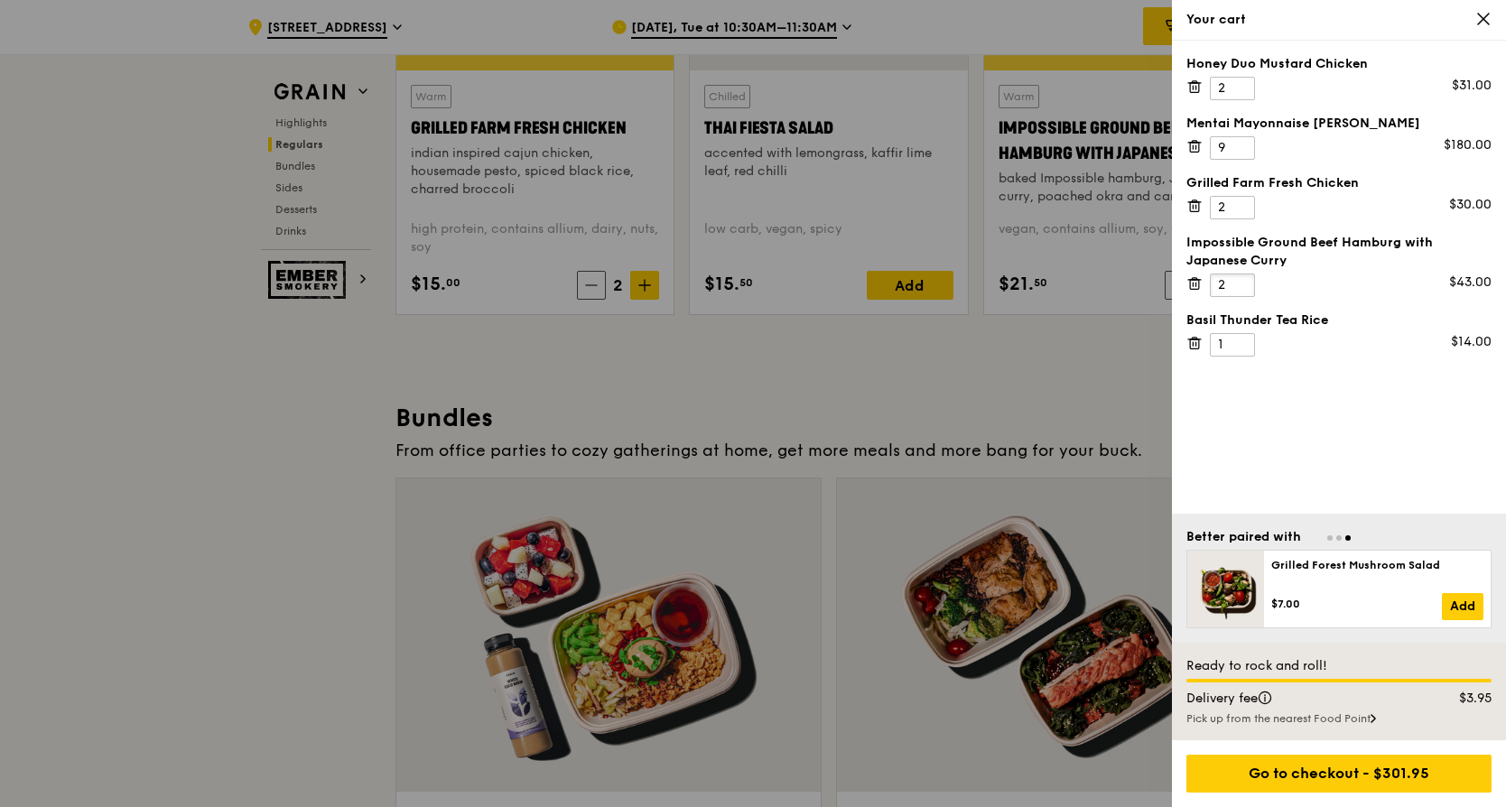
scroll to position [2286, 0]
click at [928, 451] on div at bounding box center [753, 403] width 1506 height 807
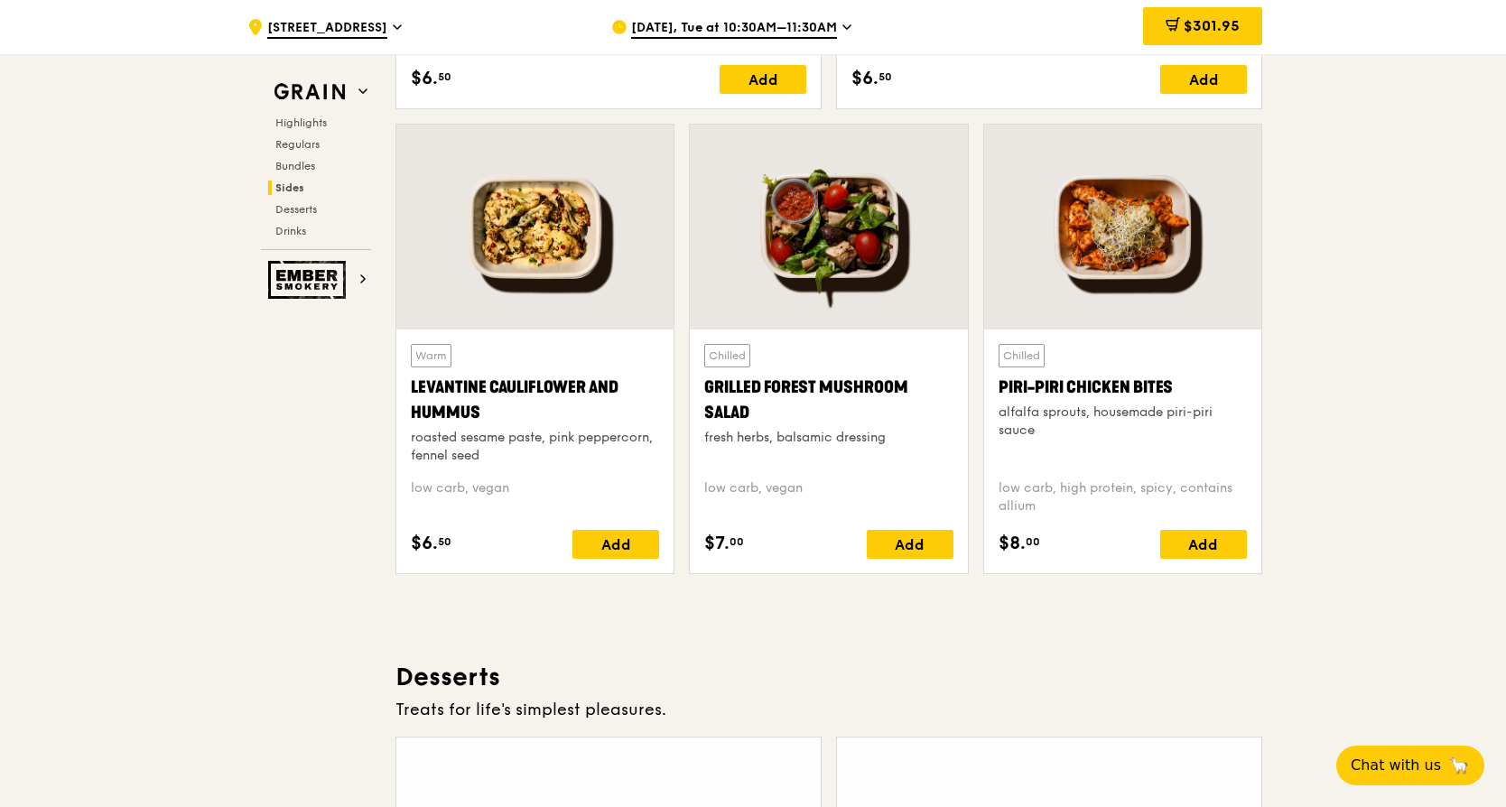
scroll to position [4634, 0]
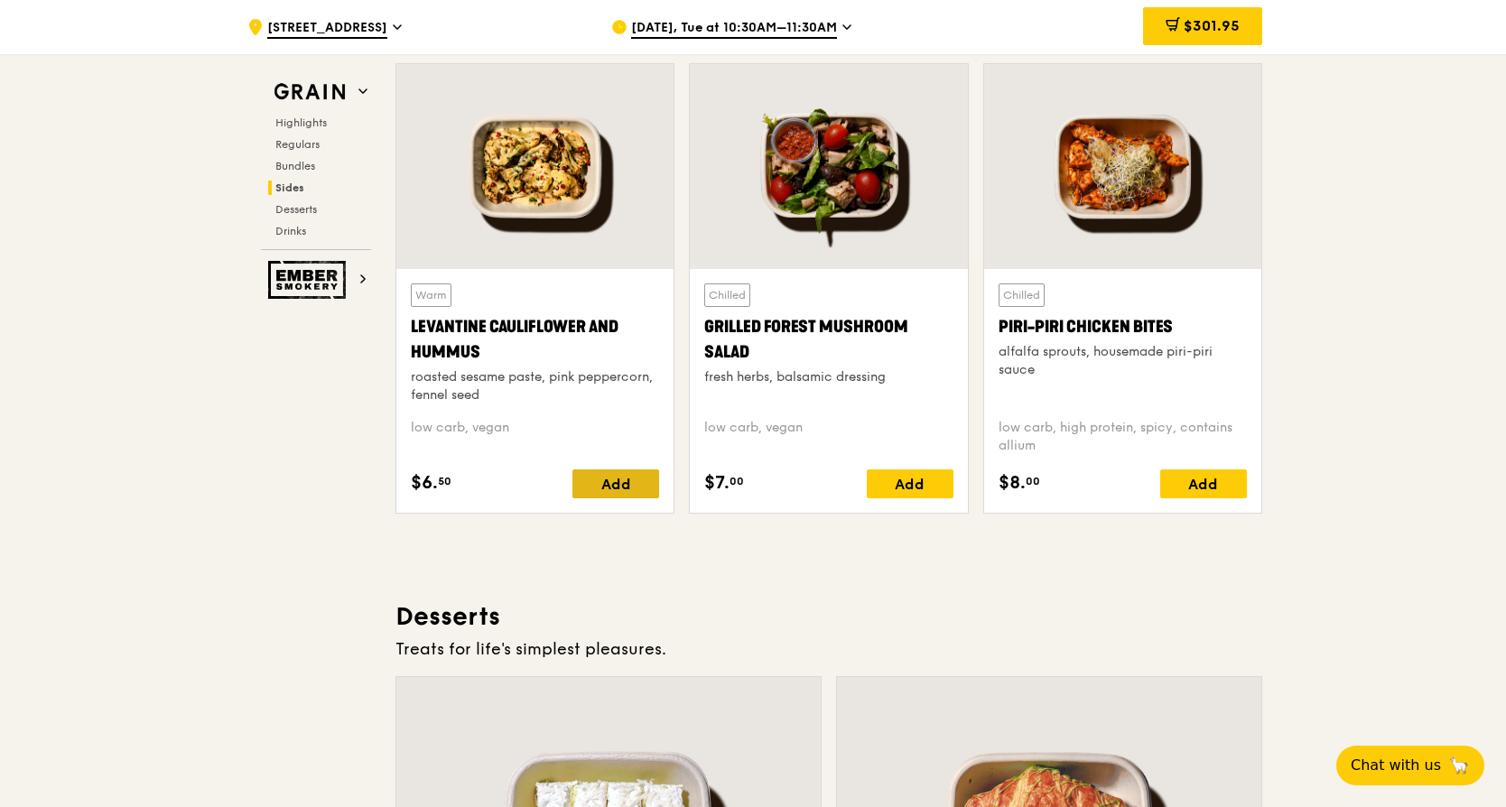
click at [621, 477] on div "Add" at bounding box center [615, 484] width 87 height 29
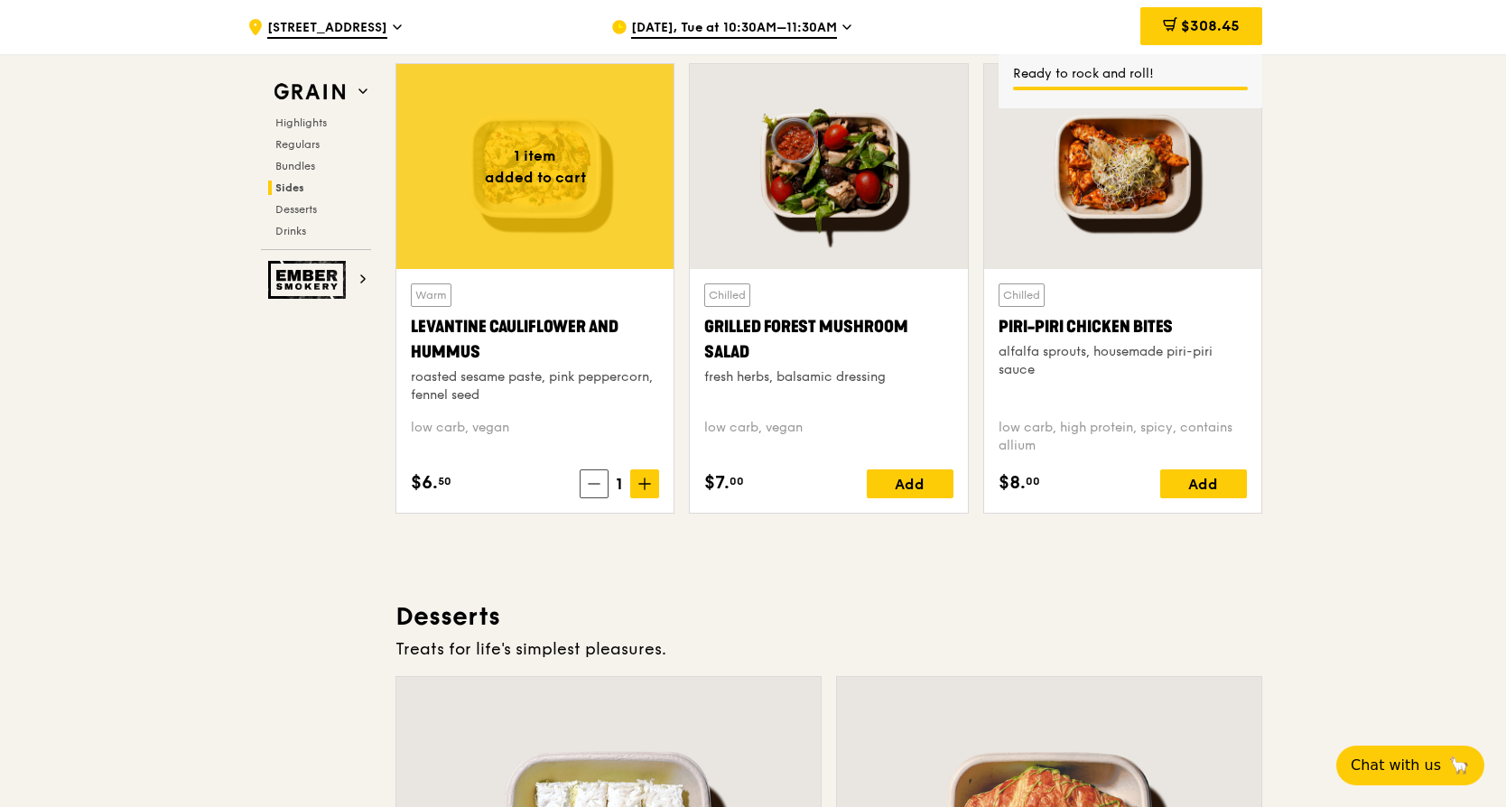
click at [663, 489] on div "Warm Levantine Cauliflower and Hummus roasted sesame paste, pink peppercorn, fe…" at bounding box center [534, 391] width 277 height 244
click at [649, 486] on icon at bounding box center [644, 484] width 13 height 13
click at [1199, 481] on div "Add" at bounding box center [1203, 484] width 87 height 29
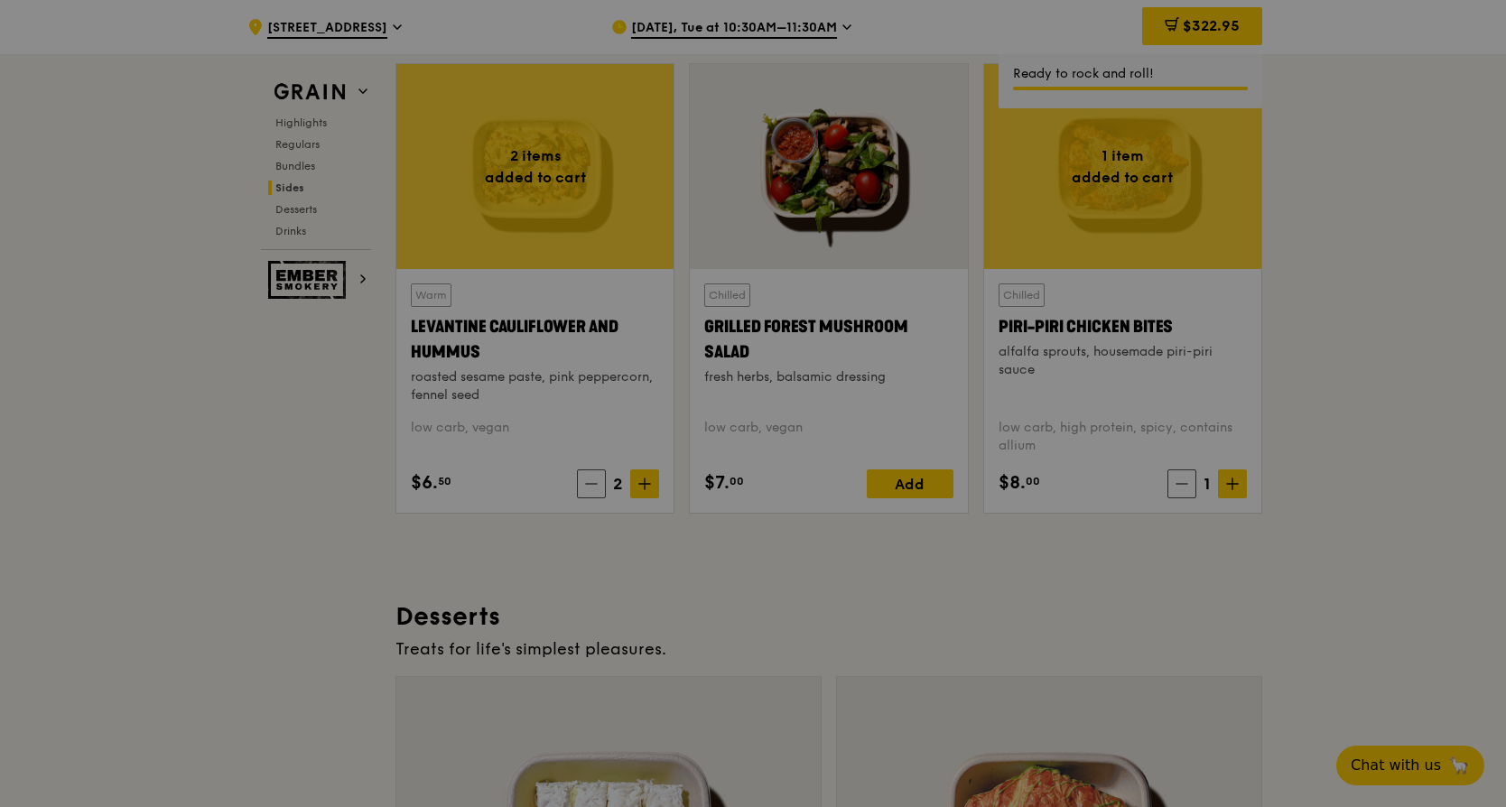
click at [1233, 483] on div at bounding box center [753, 403] width 1506 height 807
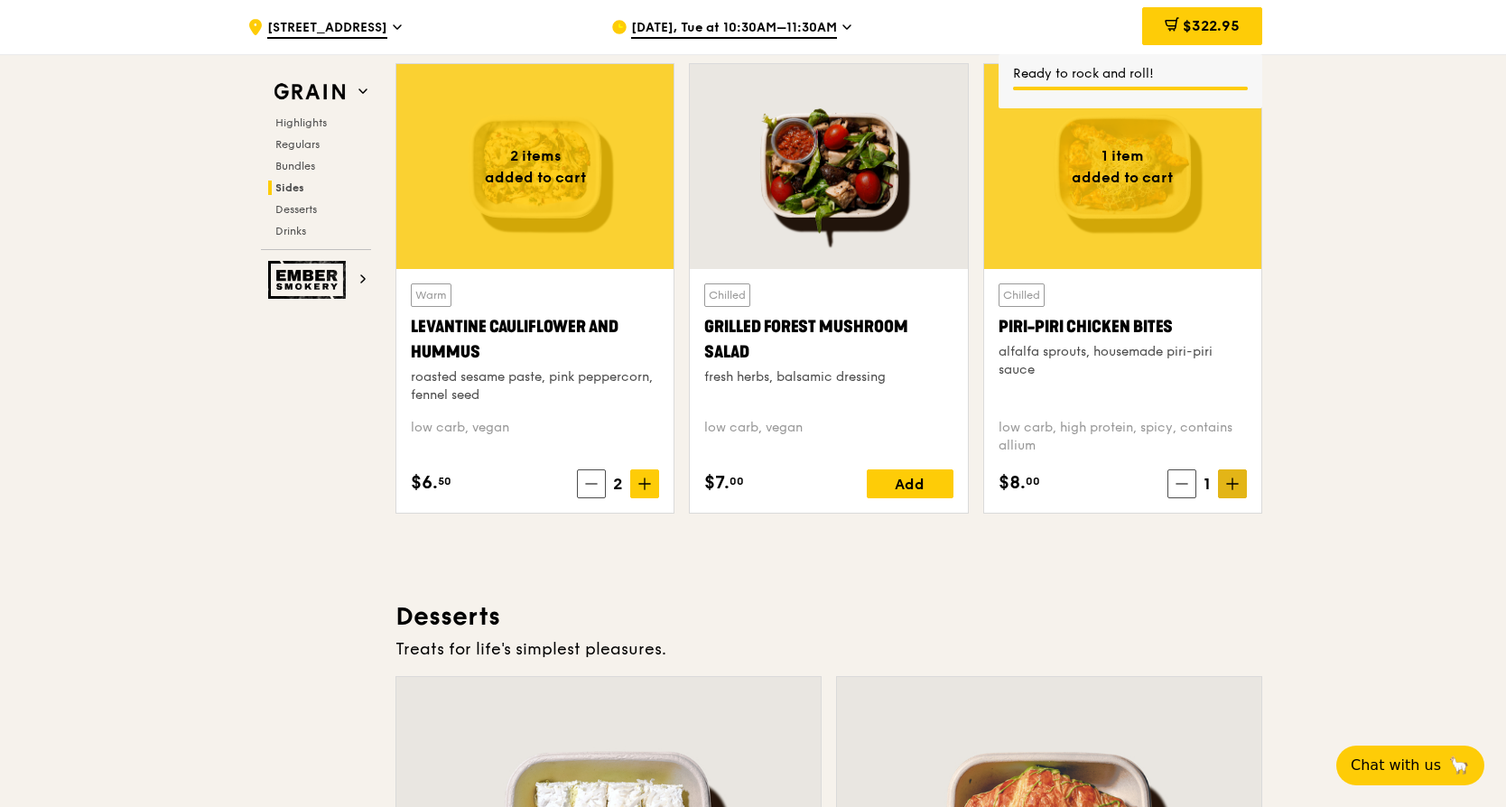
click at [1235, 489] on icon at bounding box center [1232, 484] width 13 height 13
click at [918, 482] on div "Add" at bounding box center [910, 484] width 87 height 29
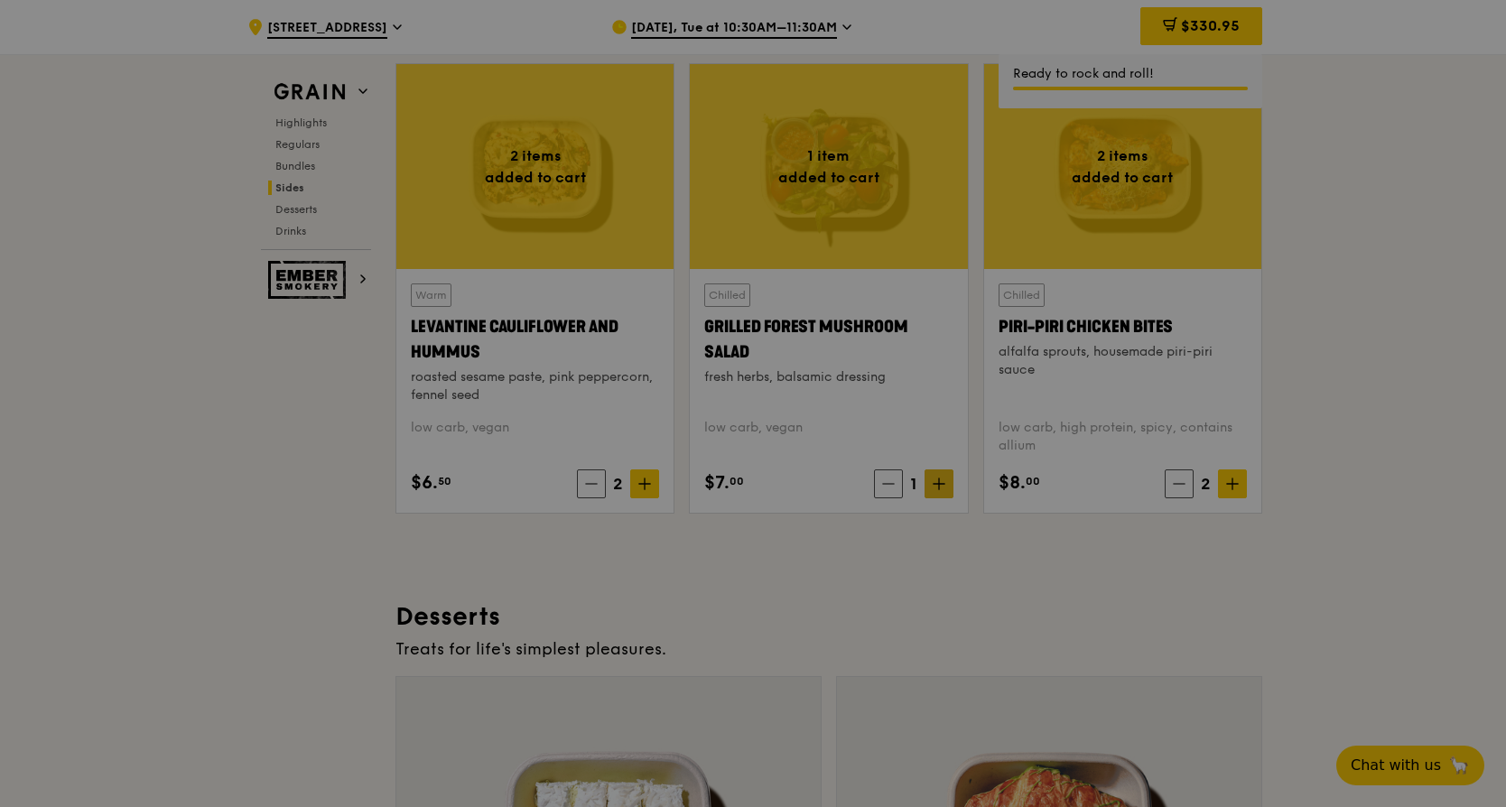
click at [941, 482] on div at bounding box center [753, 403] width 1506 height 807
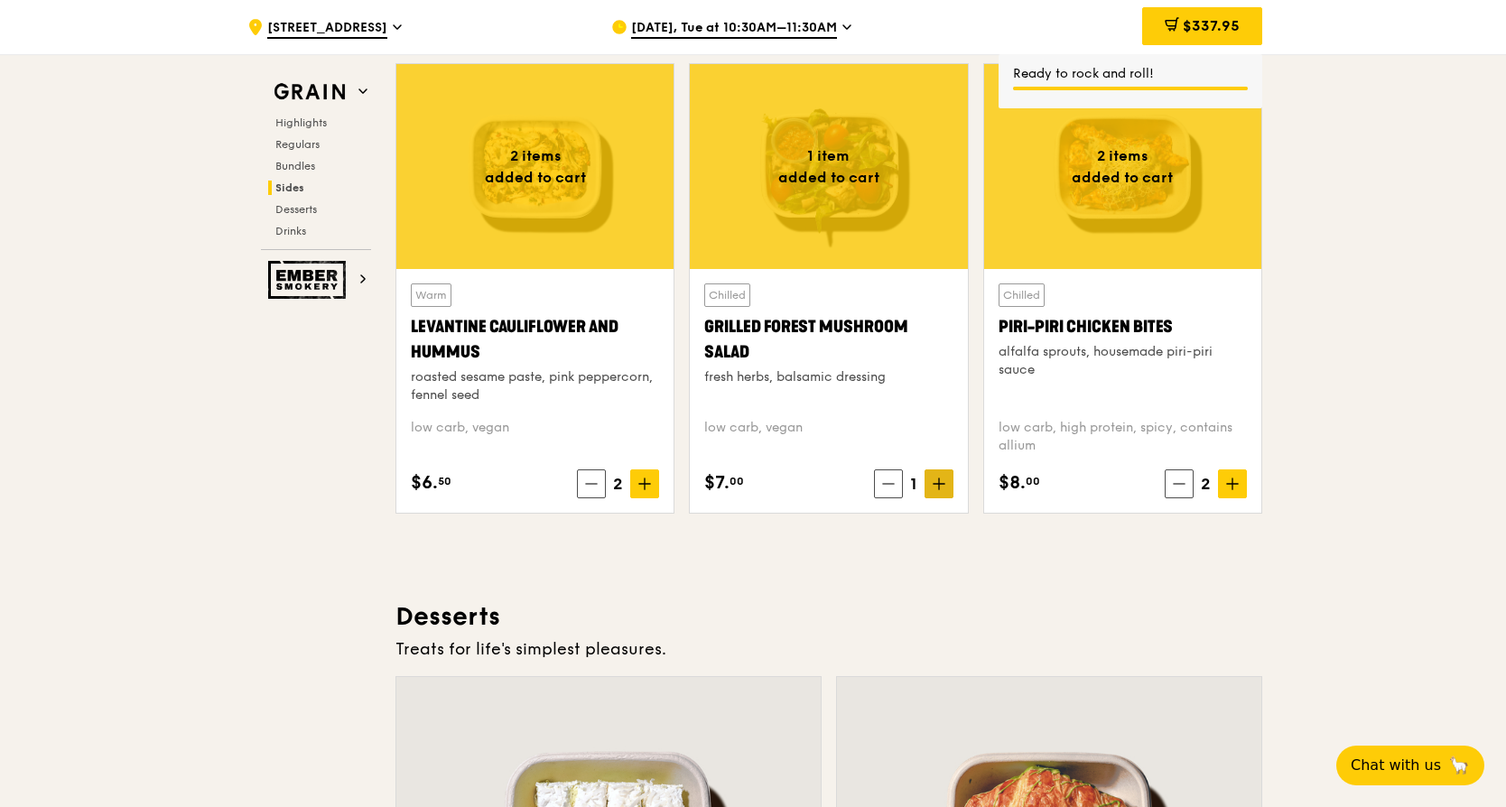
click at [941, 482] on icon at bounding box center [939, 484] width 13 height 13
click at [941, 483] on icon at bounding box center [939, 484] width 13 height 13
click at [640, 487] on icon at bounding box center [644, 484] width 13 height 13
click at [648, 482] on icon at bounding box center [644, 484] width 13 height 13
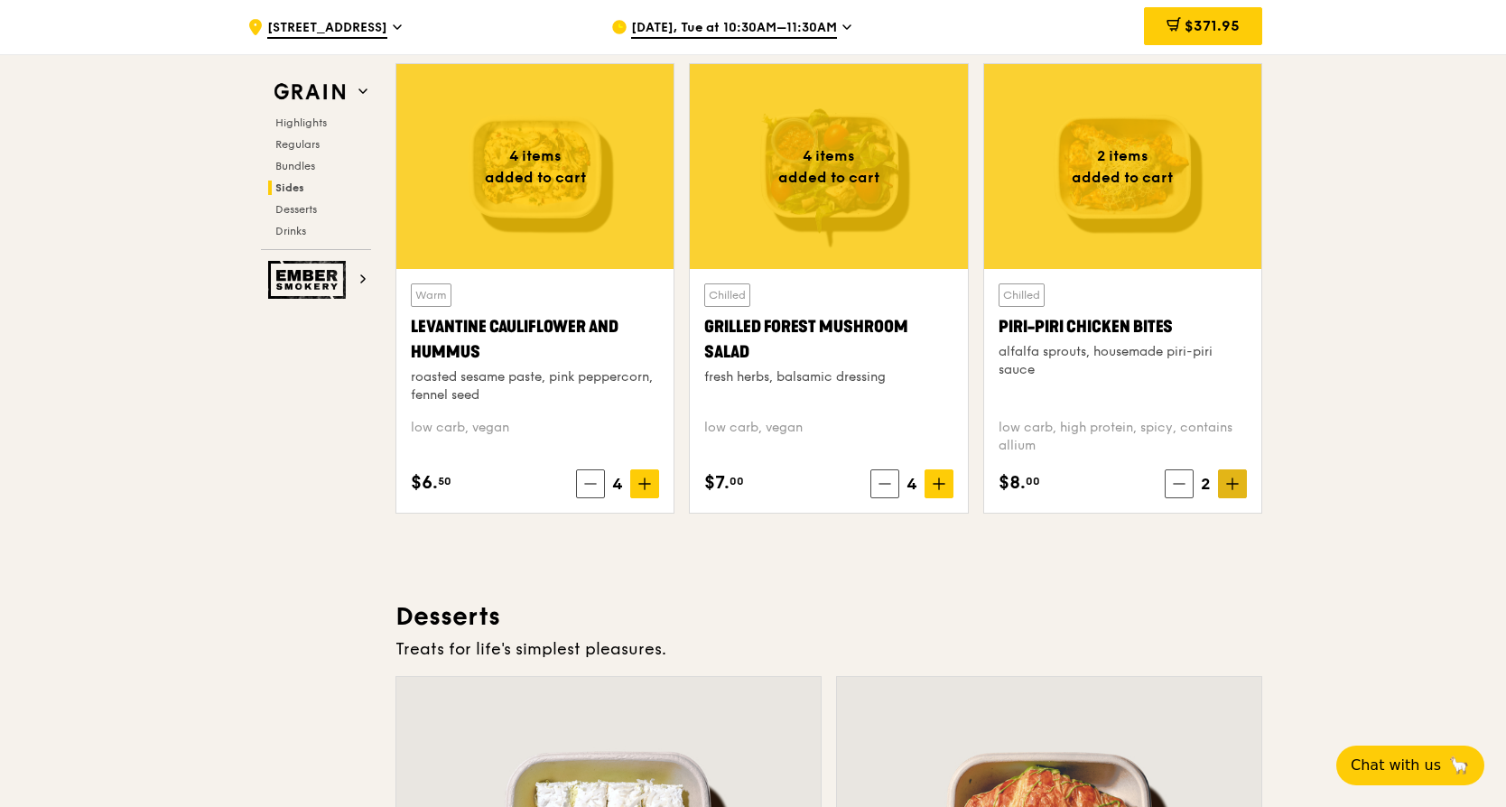
click at [1240, 487] on span at bounding box center [1232, 484] width 29 height 29
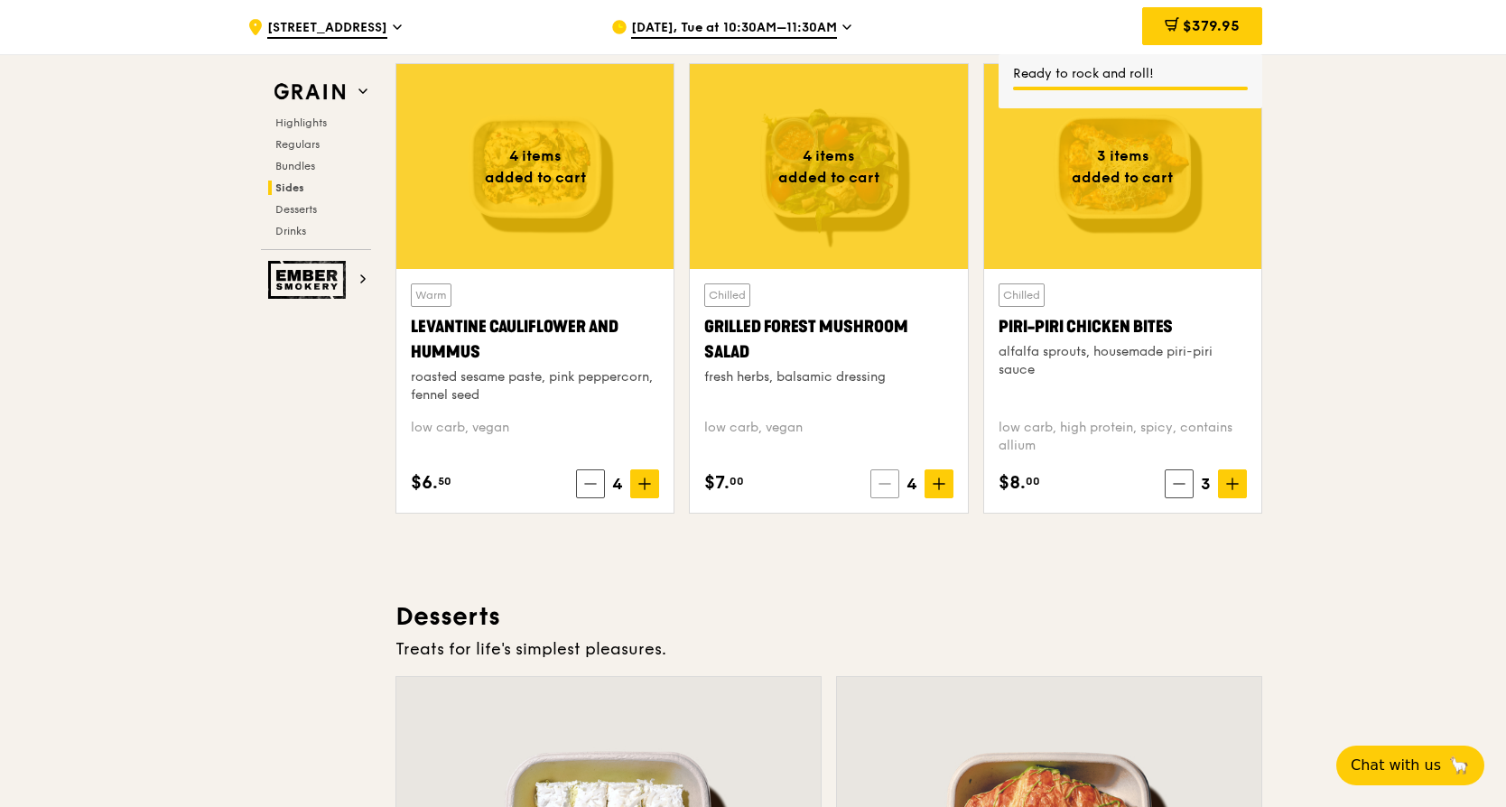
click at [876, 486] on span at bounding box center [884, 484] width 29 height 29
click at [595, 487] on icon at bounding box center [590, 484] width 13 height 13
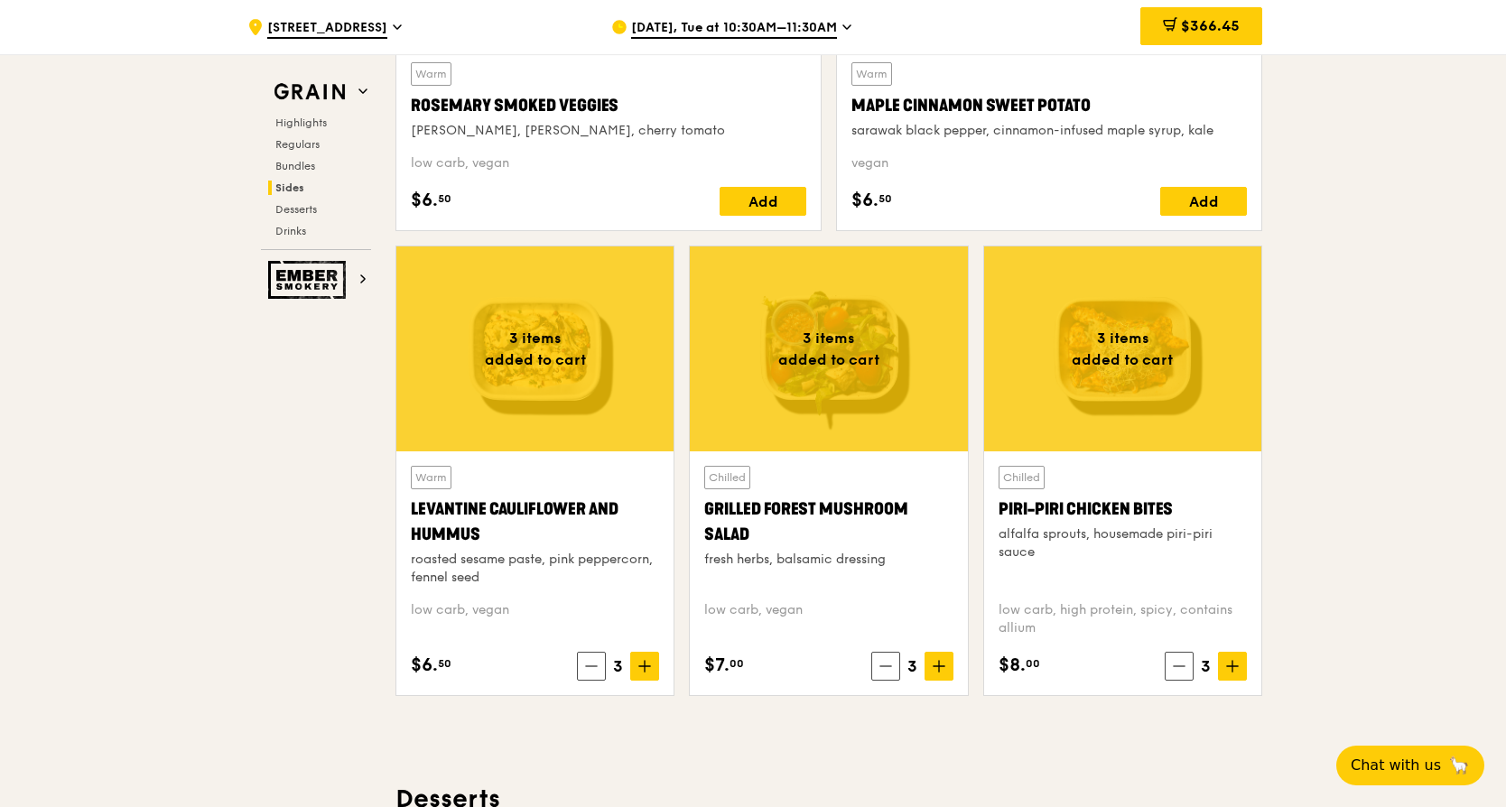
scroll to position [4453, 0]
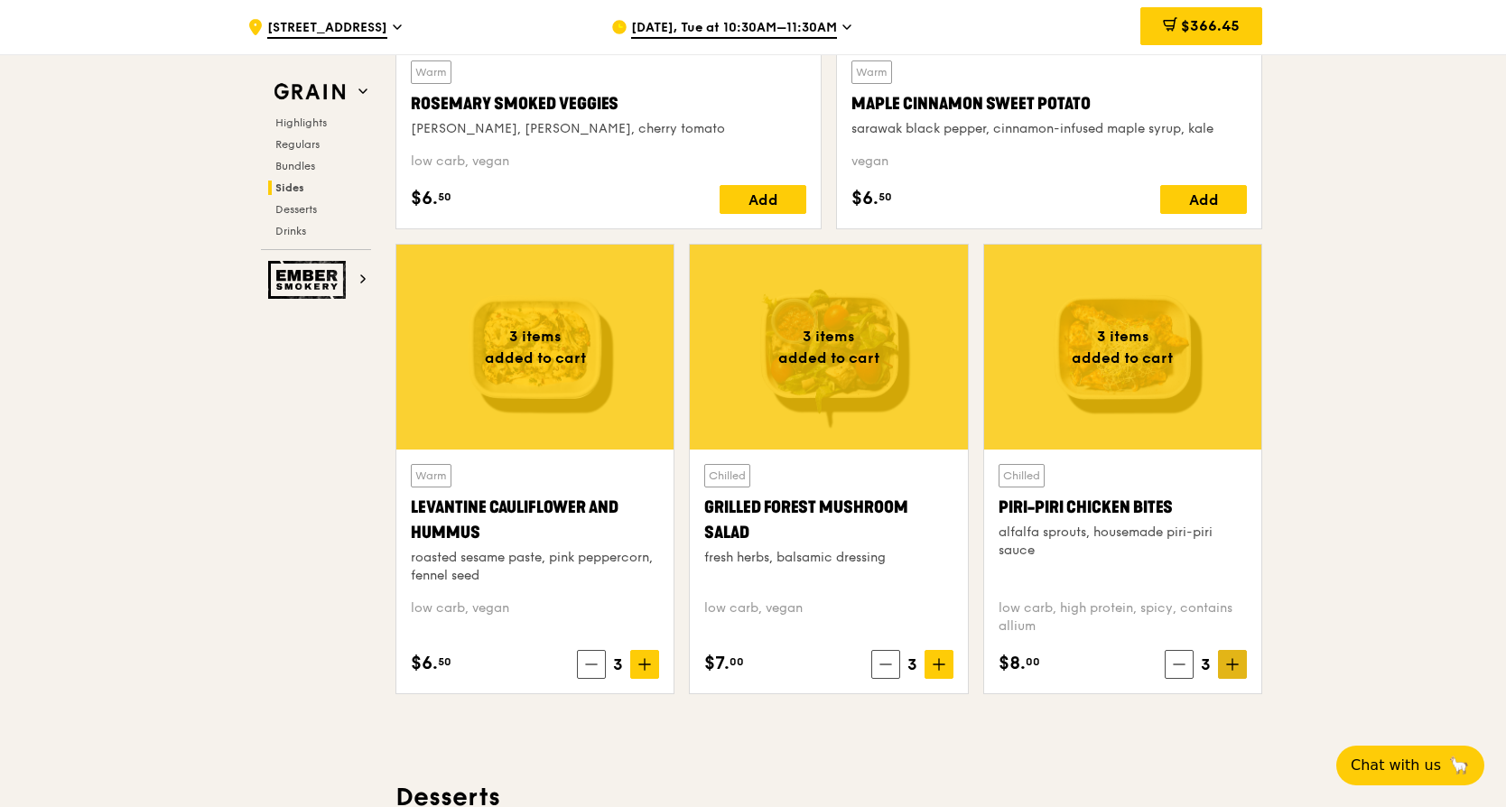
click at [1234, 665] on icon at bounding box center [1232, 665] width 11 height 0
click at [936, 666] on icon at bounding box center [939, 664] width 13 height 13
click at [644, 667] on icon at bounding box center [644, 664] width 13 height 13
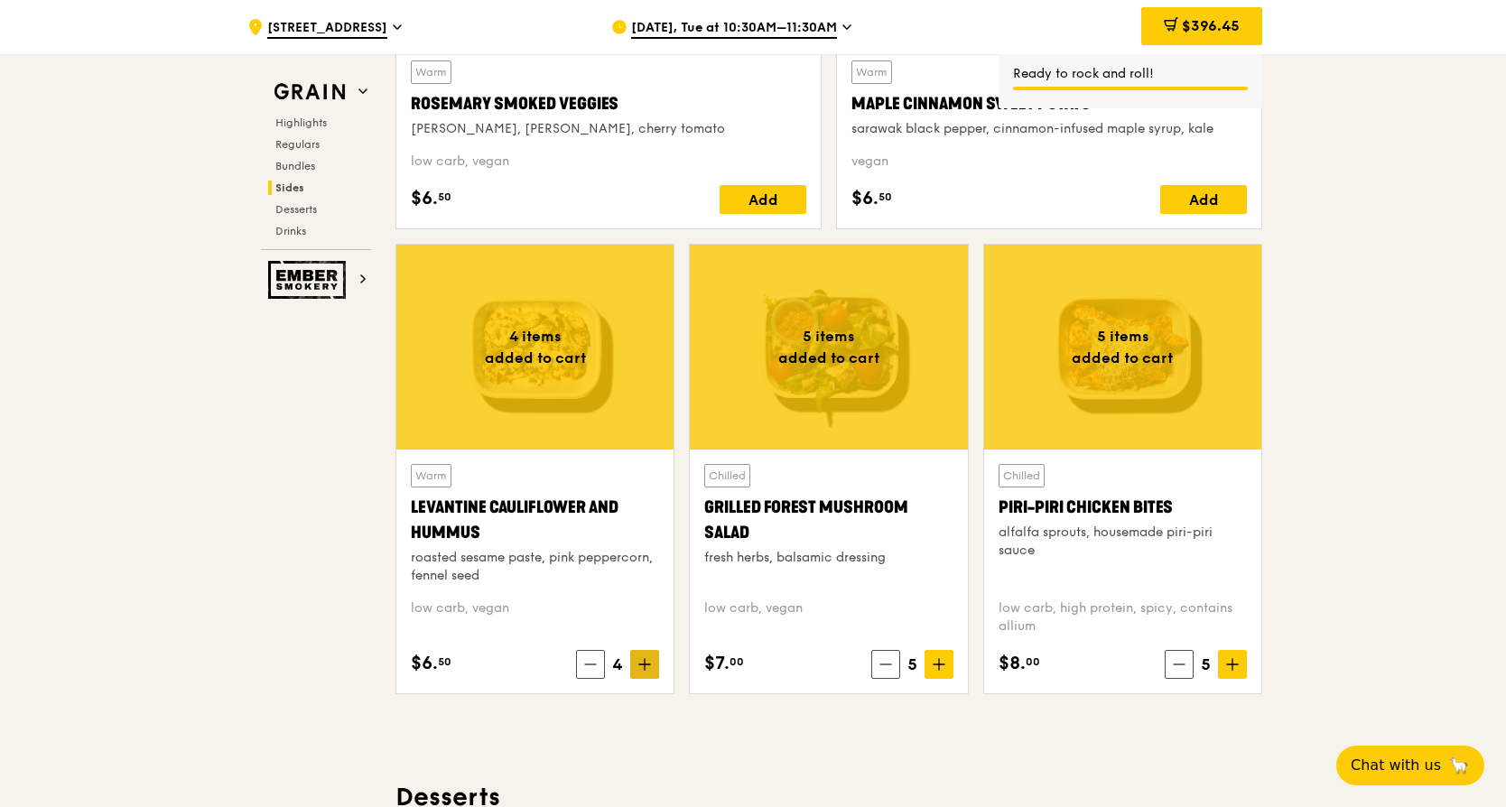
click at [644, 667] on icon at bounding box center [644, 664] width 13 height 13
click at [1211, 19] on span "$409.45" at bounding box center [1211, 25] width 58 height 17
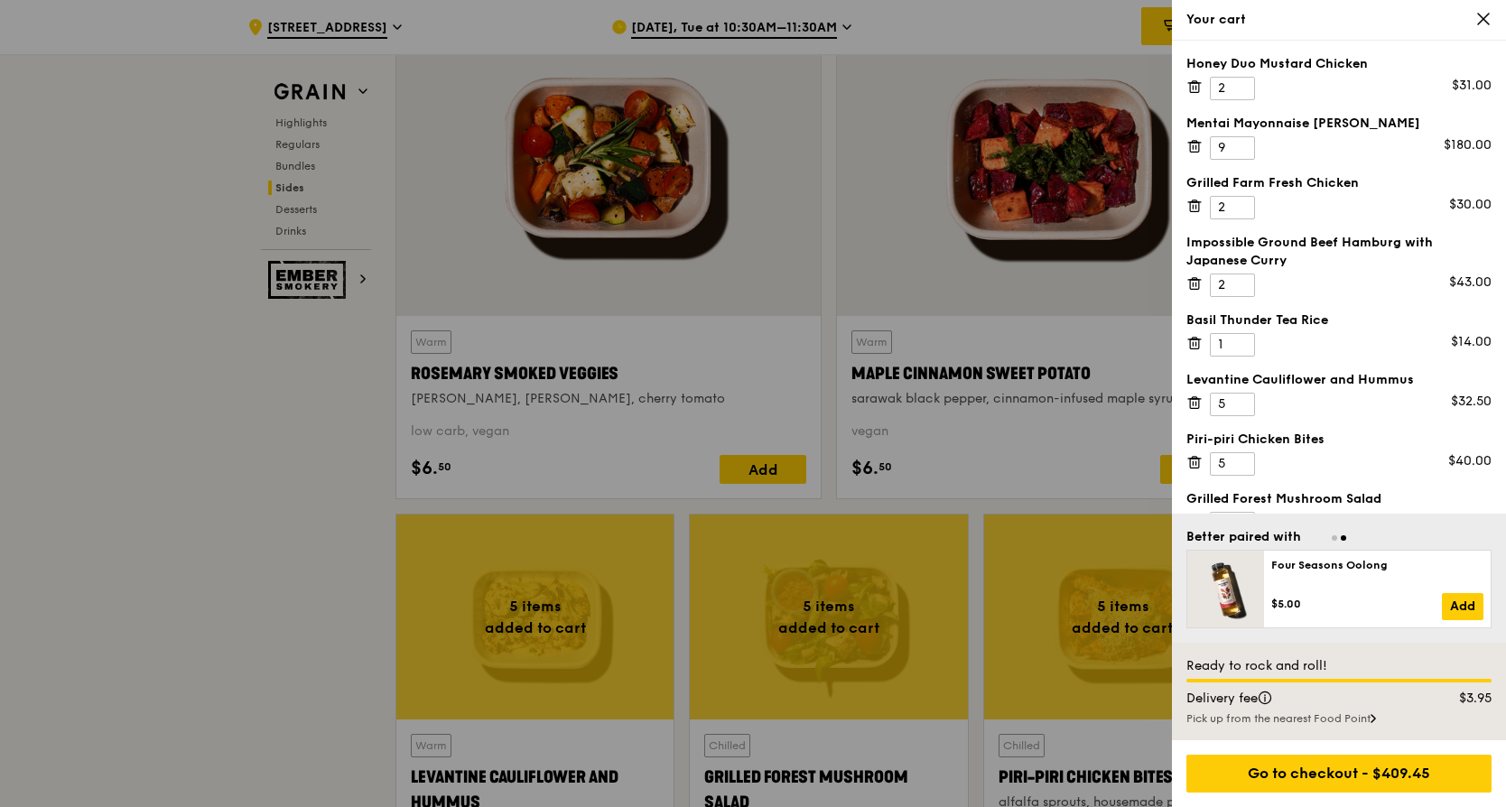
scroll to position [4182, 0]
click at [1483, 15] on icon at bounding box center [1483, 19] width 16 height 16
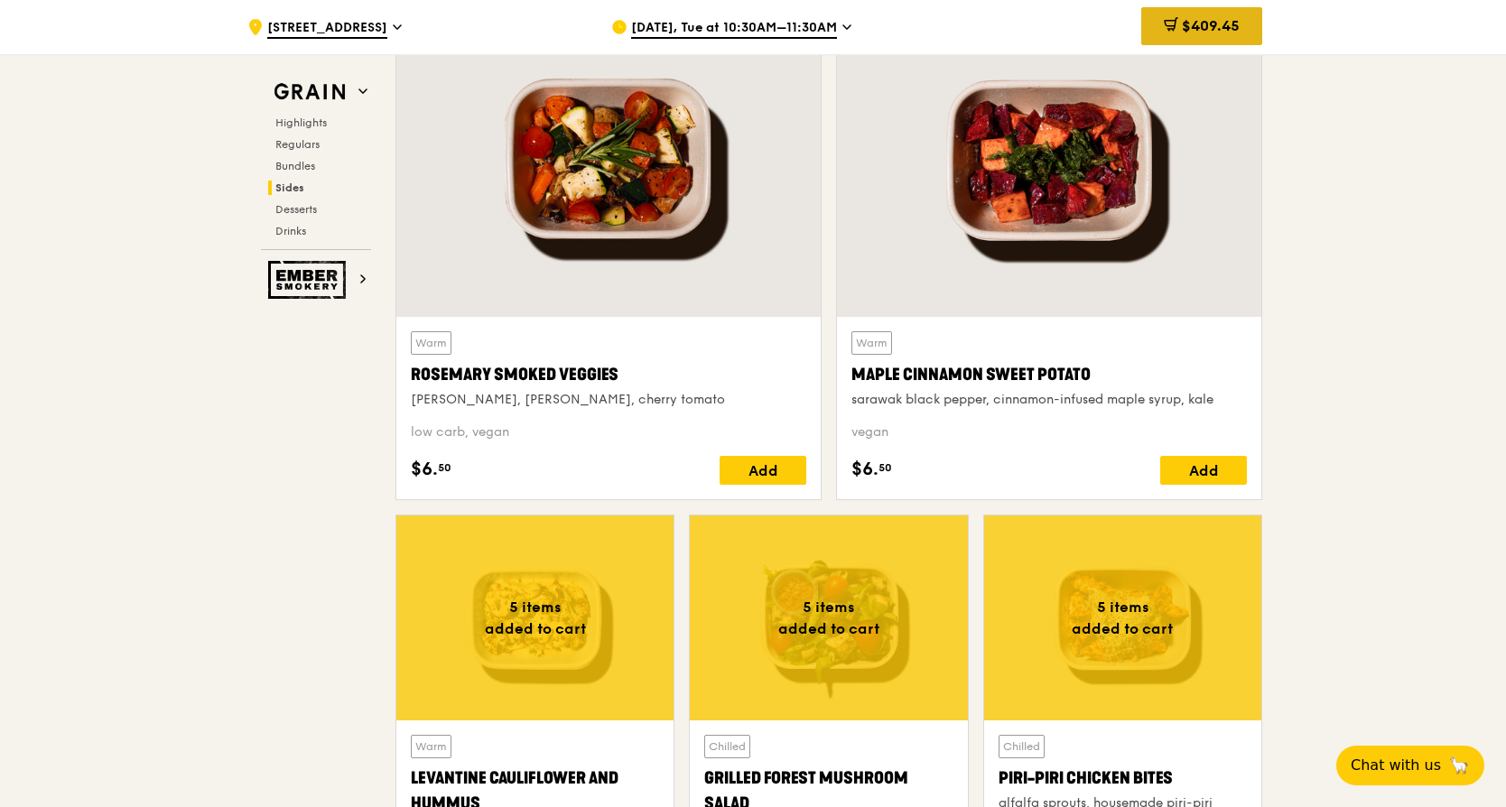
click at [1191, 31] on span "$409.45" at bounding box center [1211, 25] width 58 height 17
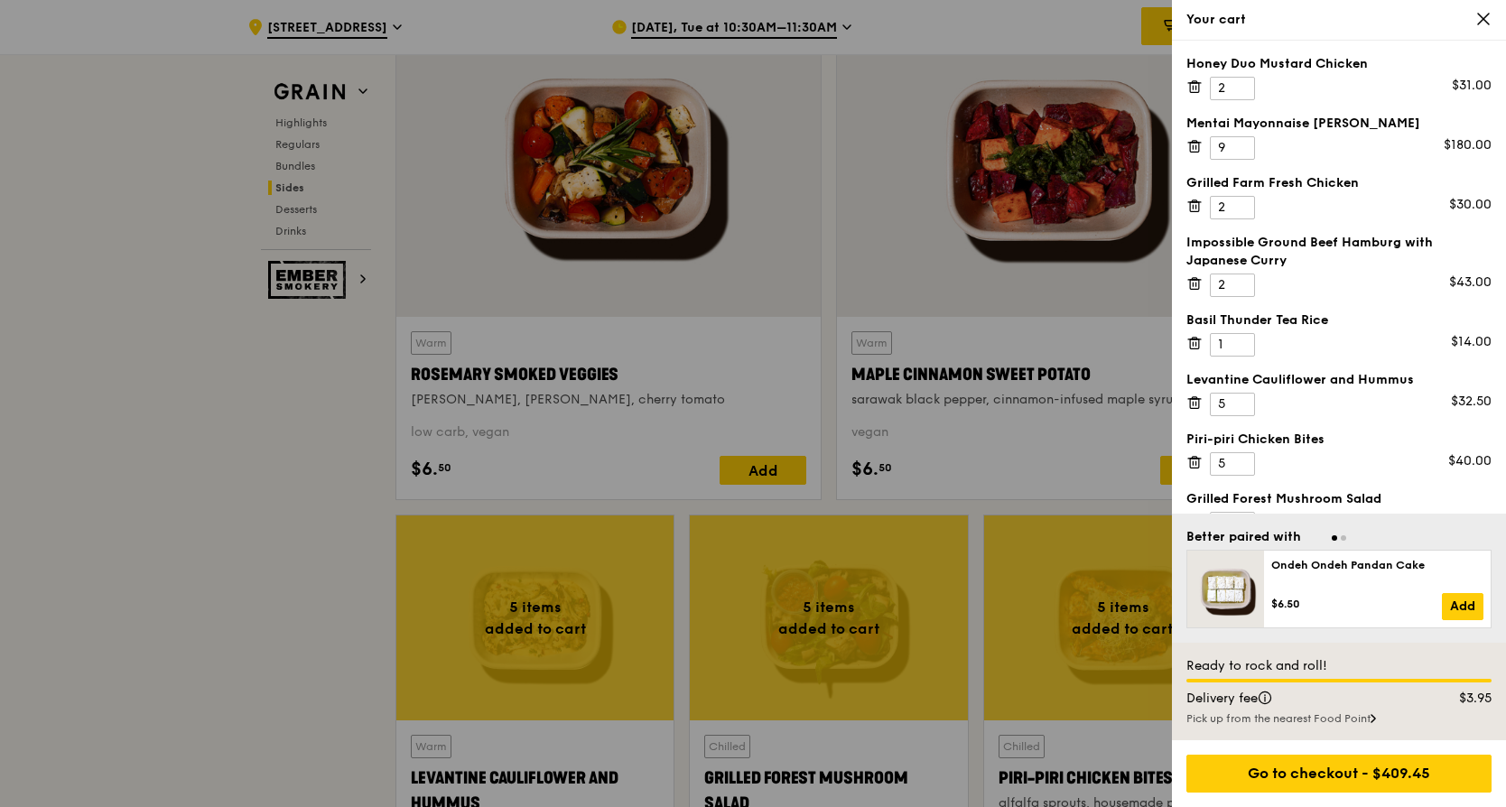
click at [1218, 28] on div "Your cart" at bounding box center [1338, 20] width 305 height 18
click at [1044, 28] on div at bounding box center [753, 403] width 1506 height 807
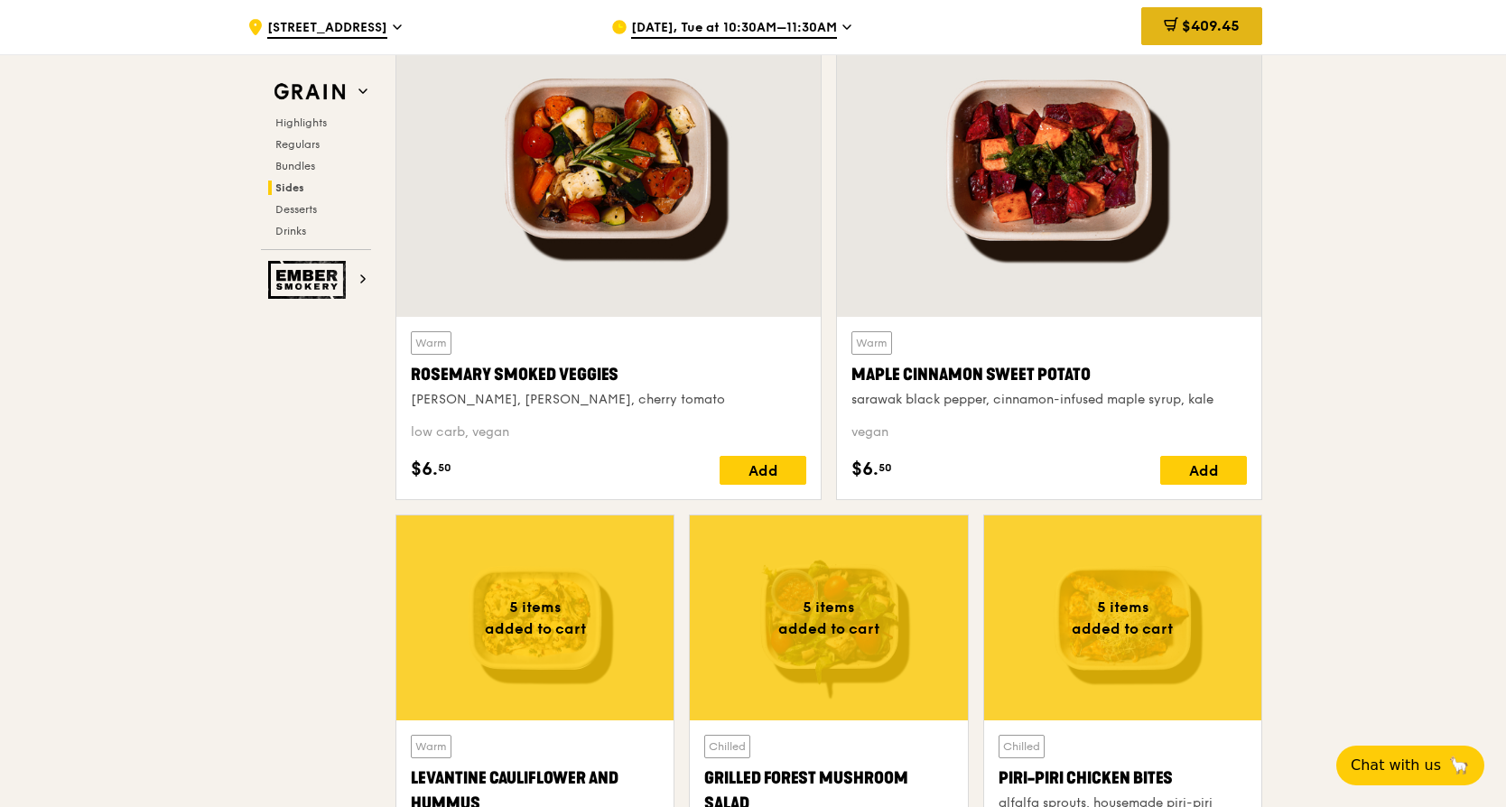
click at [1204, 16] on div "$409.45" at bounding box center [1201, 26] width 121 height 38
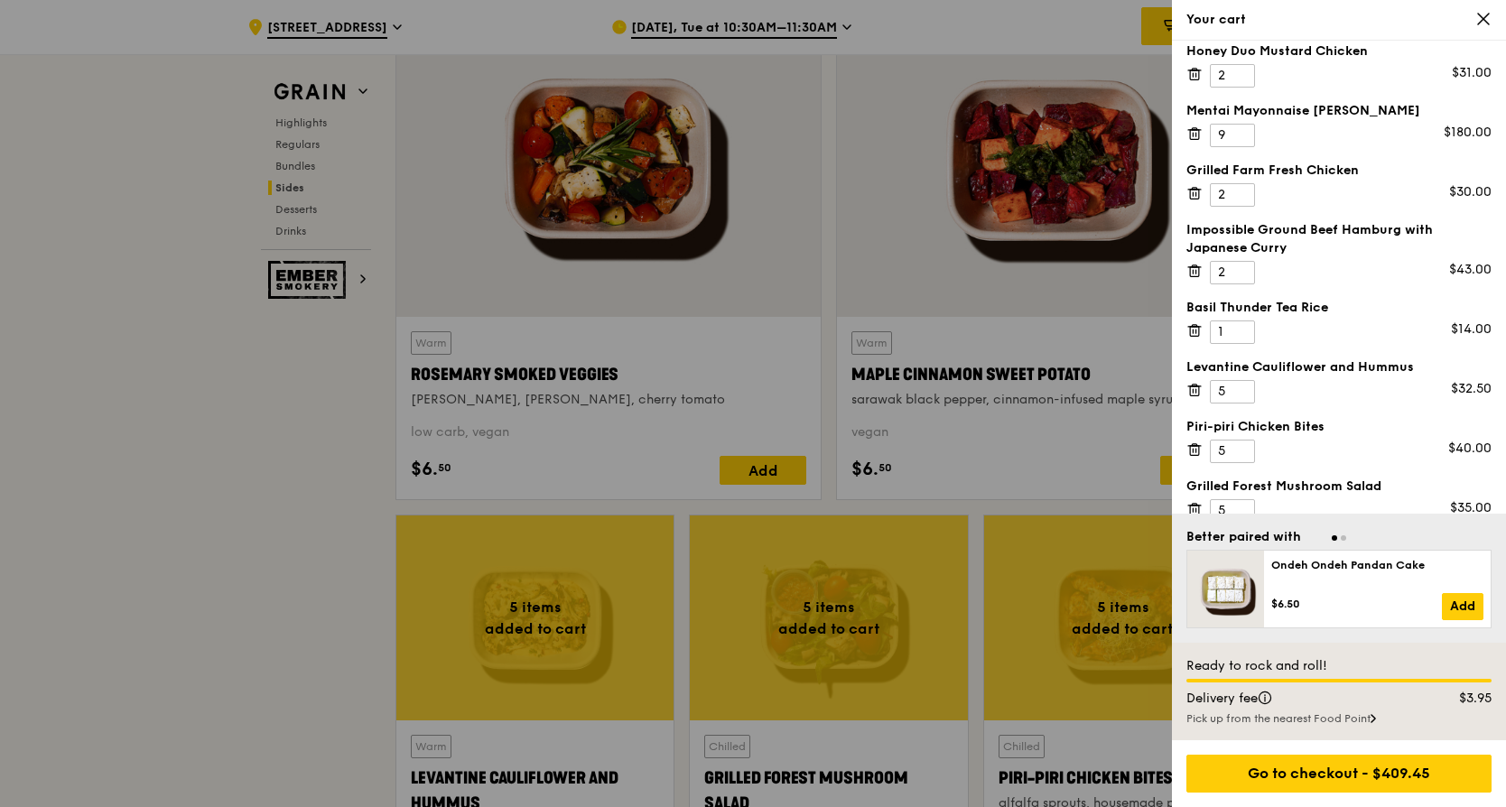
scroll to position [0, 0]
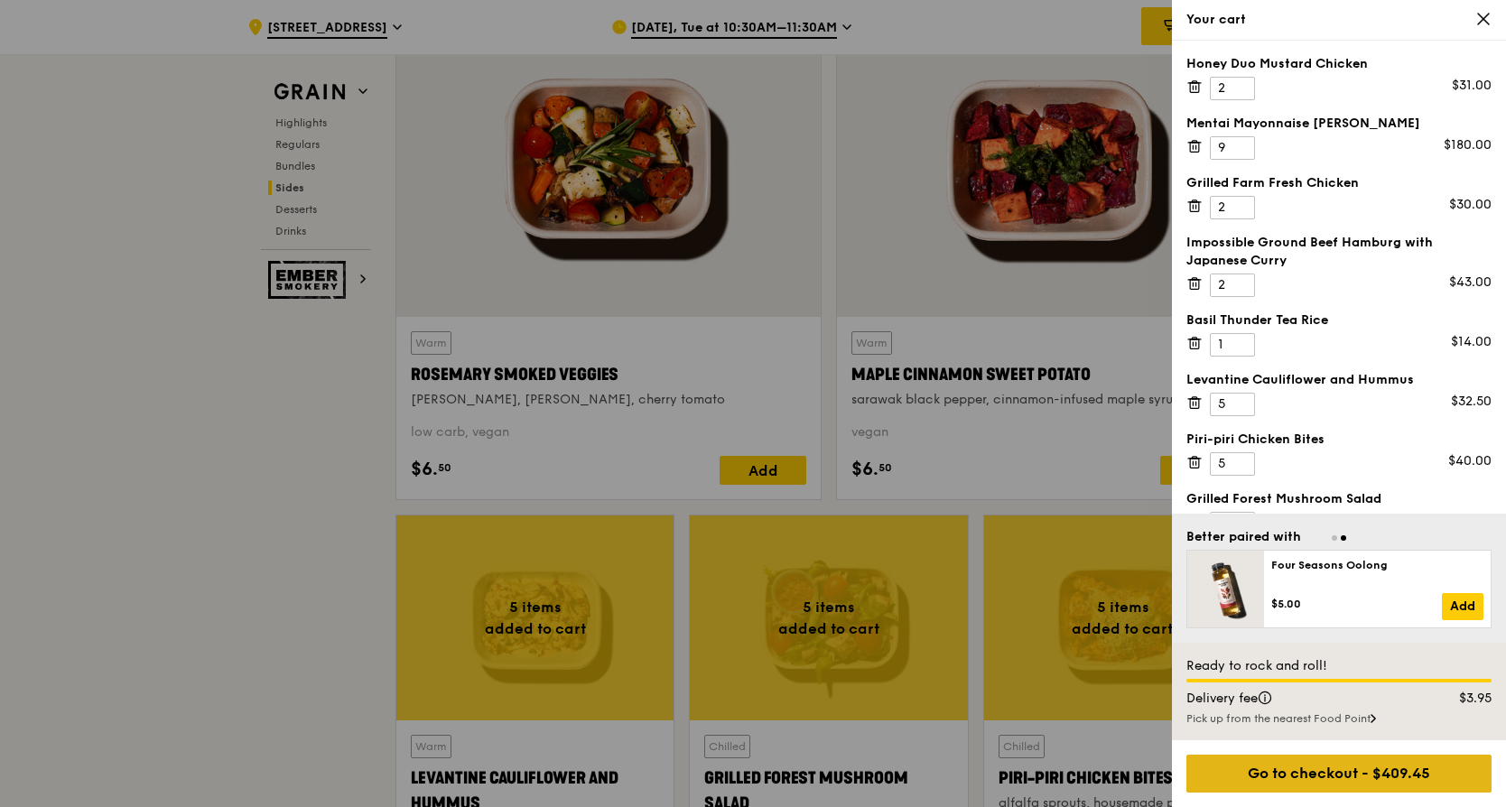
click at [1300, 776] on div "Go to checkout - $409.45" at bounding box center [1338, 774] width 305 height 38
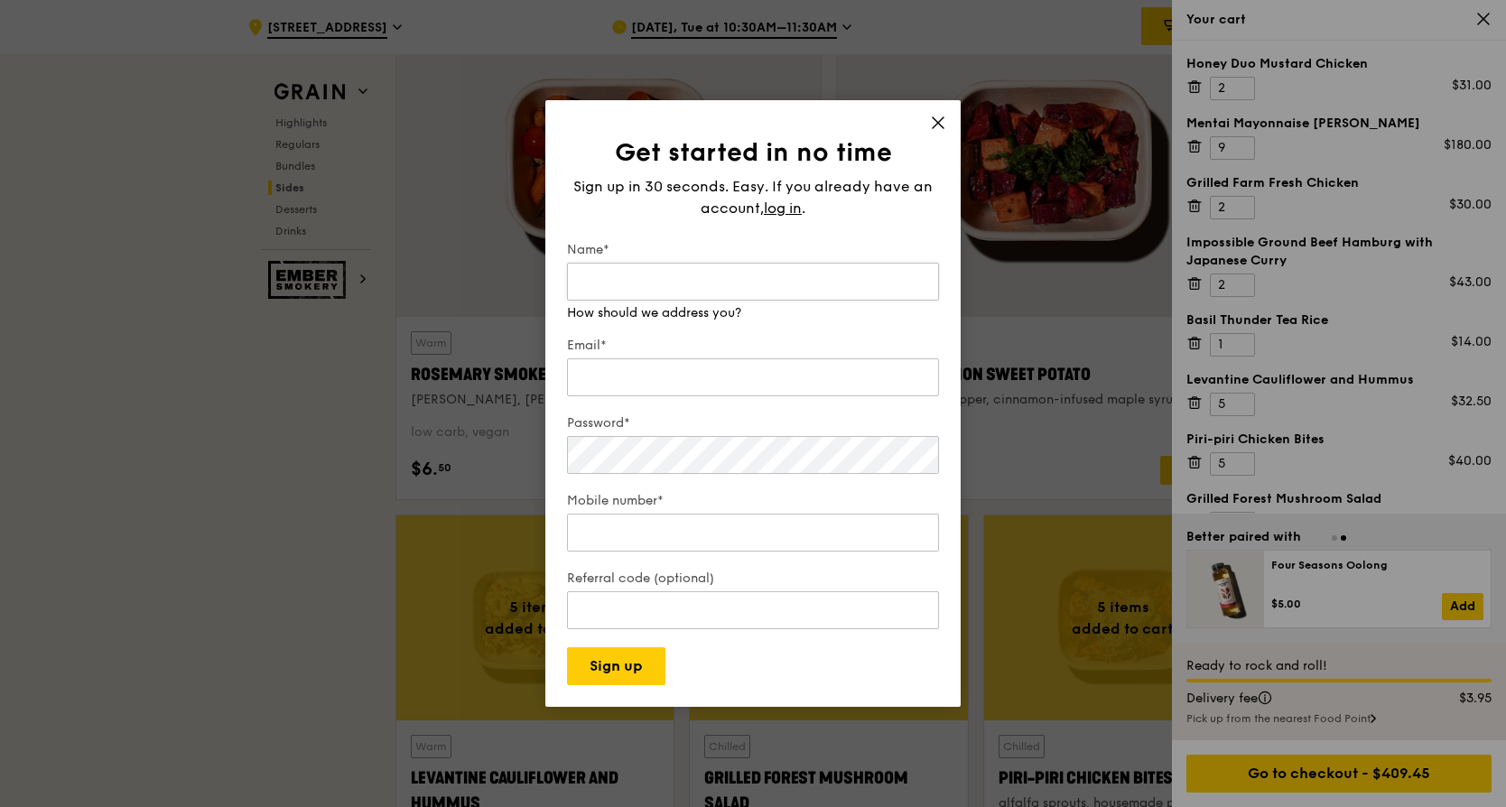
click at [619, 275] on input "Name*" at bounding box center [753, 282] width 372 height 38
type input "lim"
click at [634, 370] on input "Email*" at bounding box center [753, 377] width 372 height 38
type input "[EMAIL_ADDRESS][DOMAIN_NAME]"
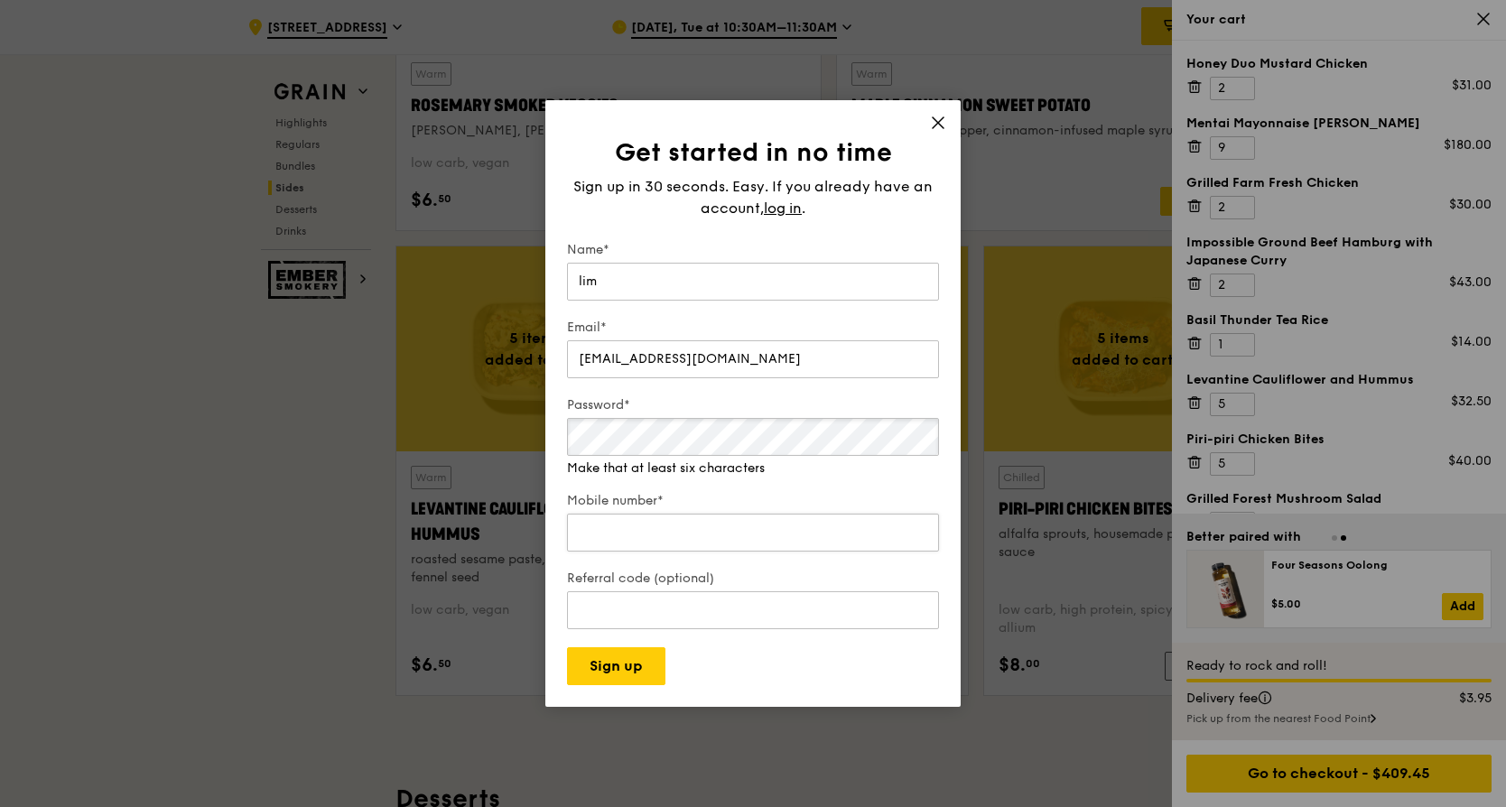
scroll to position [4453, 0]
click at [725, 527] on input "Mobile number*" at bounding box center [753, 515] width 372 height 38
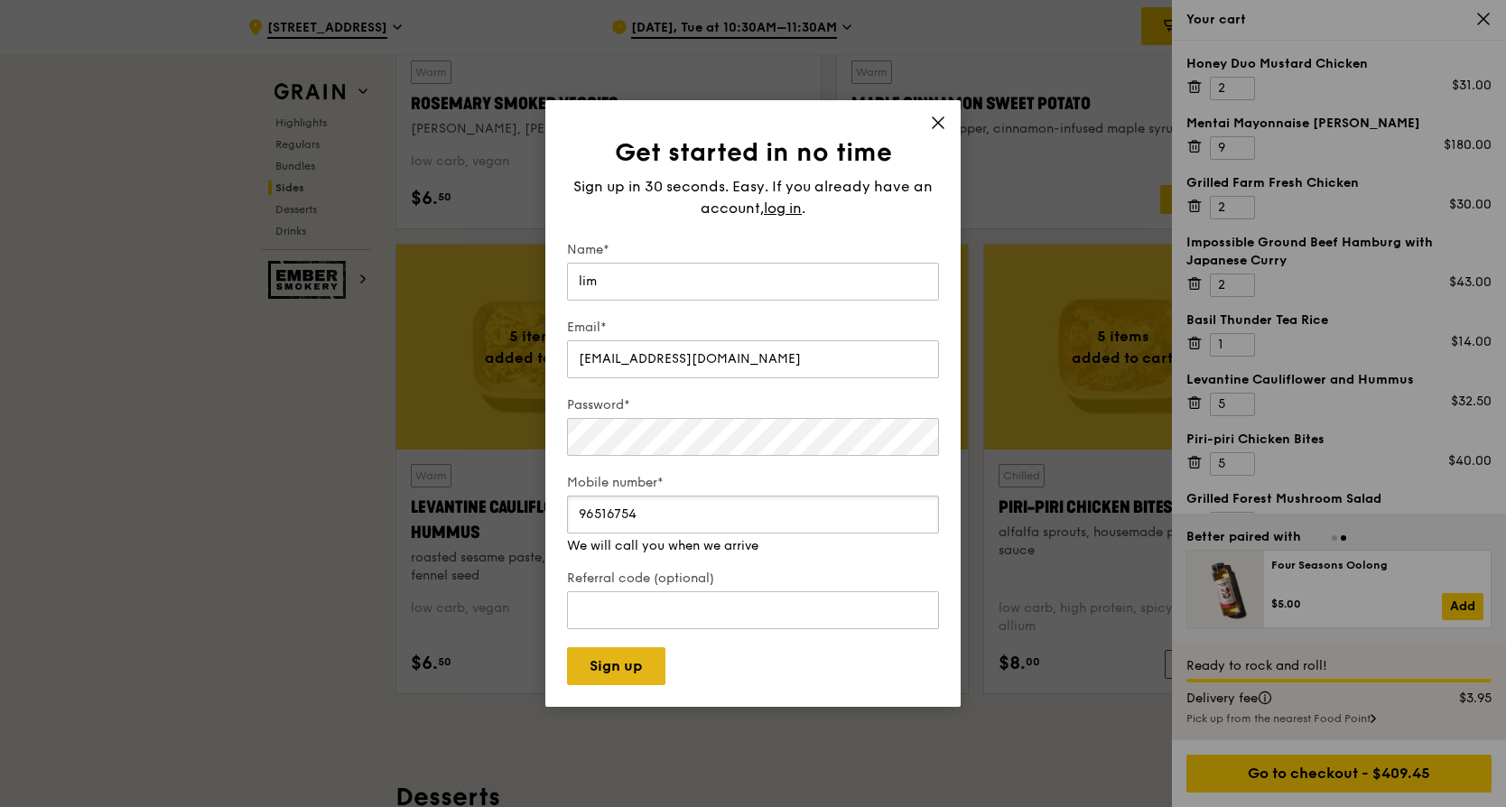
type input "96516754"
click at [646, 660] on button "Sign up" at bounding box center [616, 666] width 98 height 38
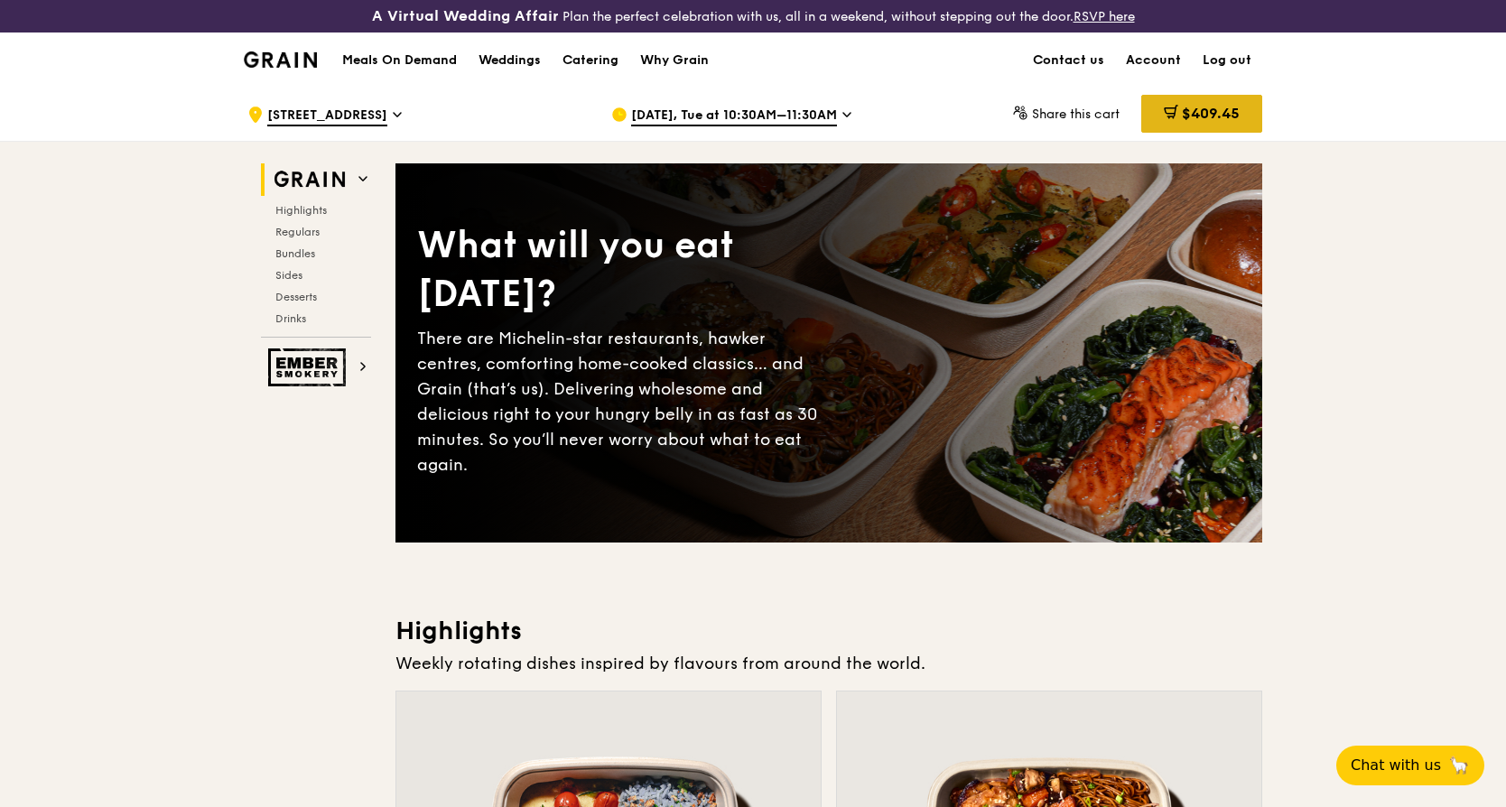
click at [1223, 121] on span "$409.45" at bounding box center [1211, 113] width 58 height 17
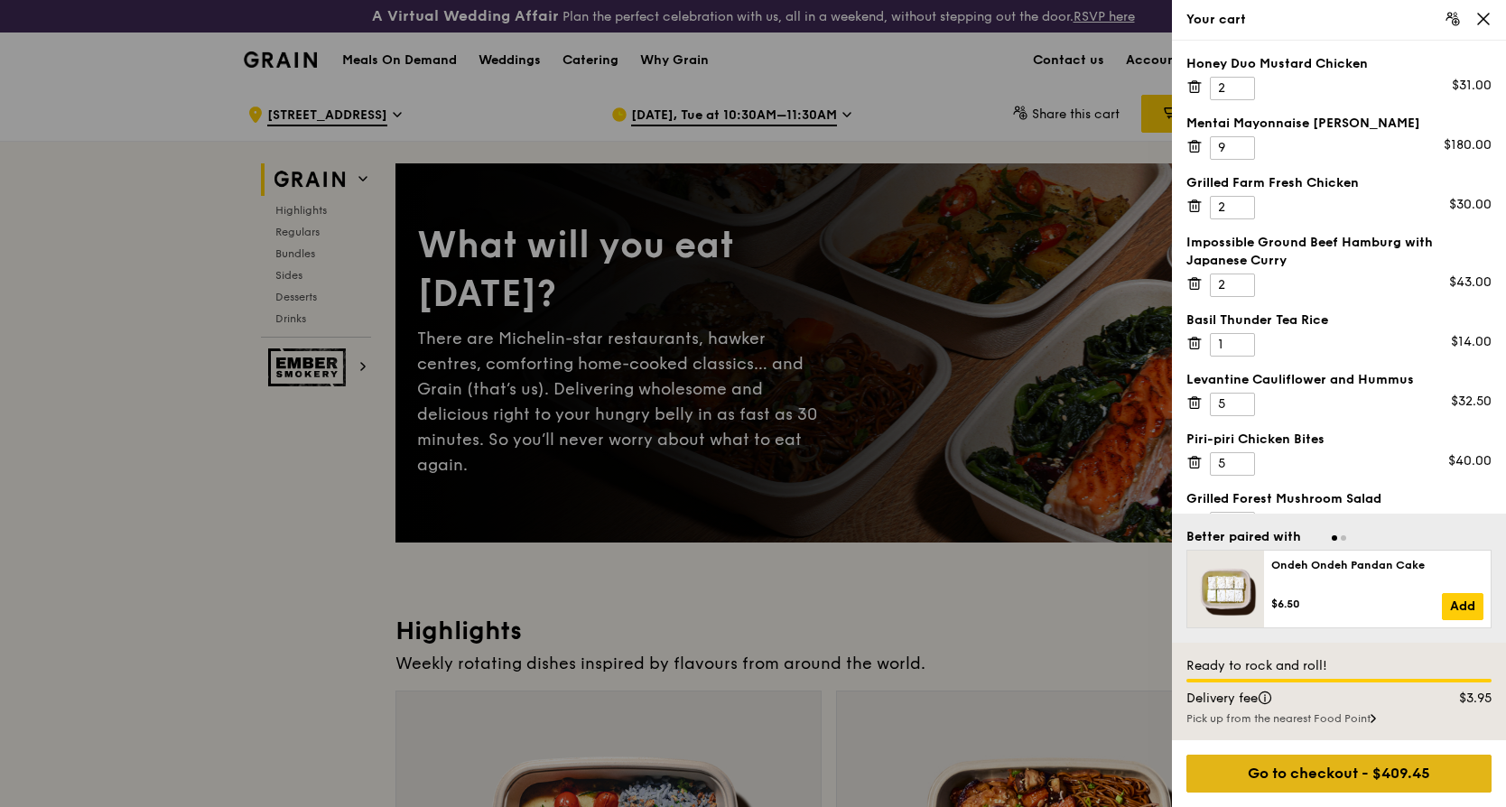
click at [1352, 769] on div "Go to checkout - $409.45" at bounding box center [1338, 774] width 305 height 38
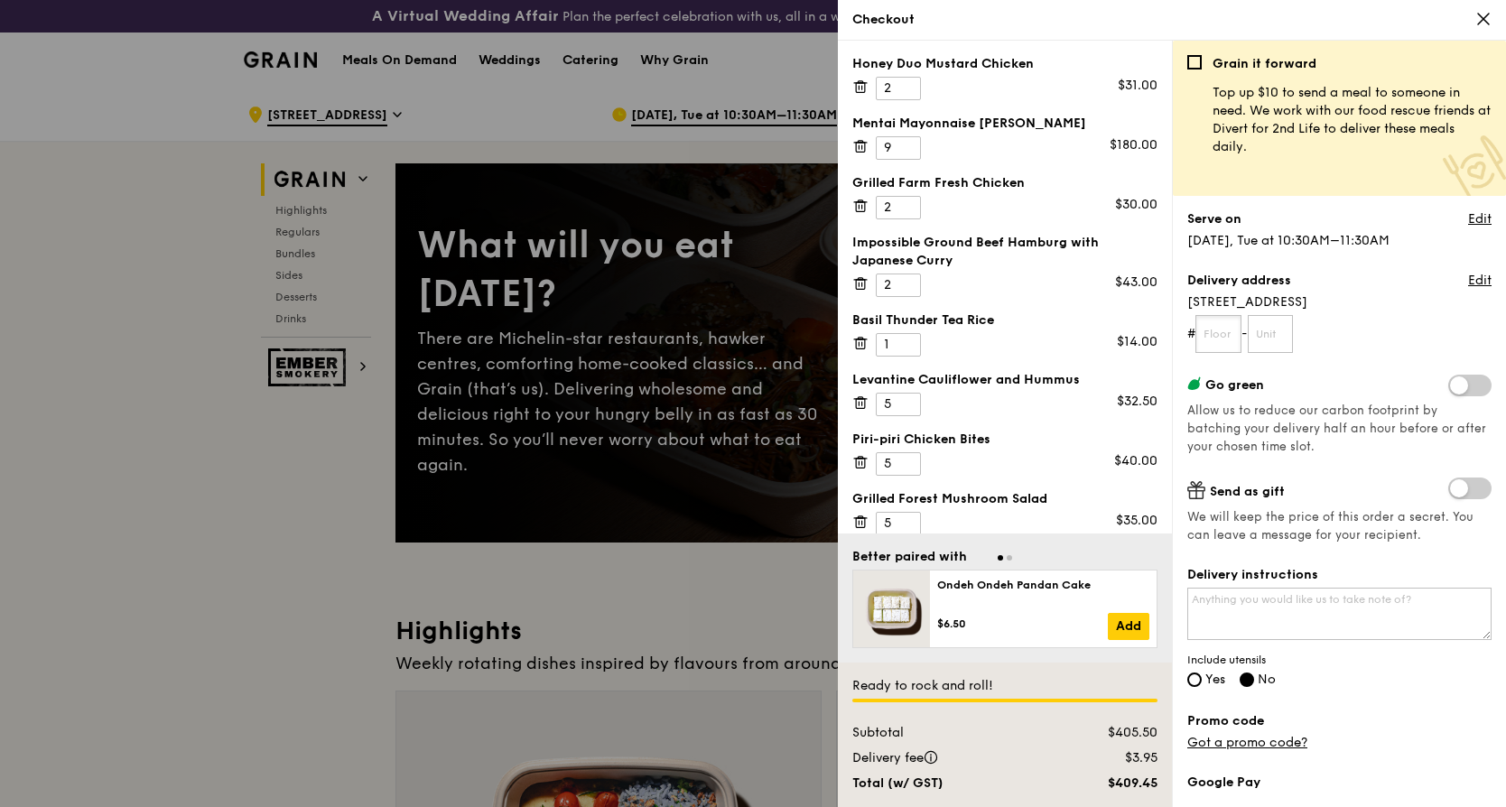
click at [1223, 330] on input "text" at bounding box center [1218, 334] width 46 height 38
type input "07"
click at [1278, 335] on input "text" at bounding box center [1271, 334] width 46 height 38
type input "22"
click at [1472, 278] on link "Edit" at bounding box center [1479, 281] width 23 height 18
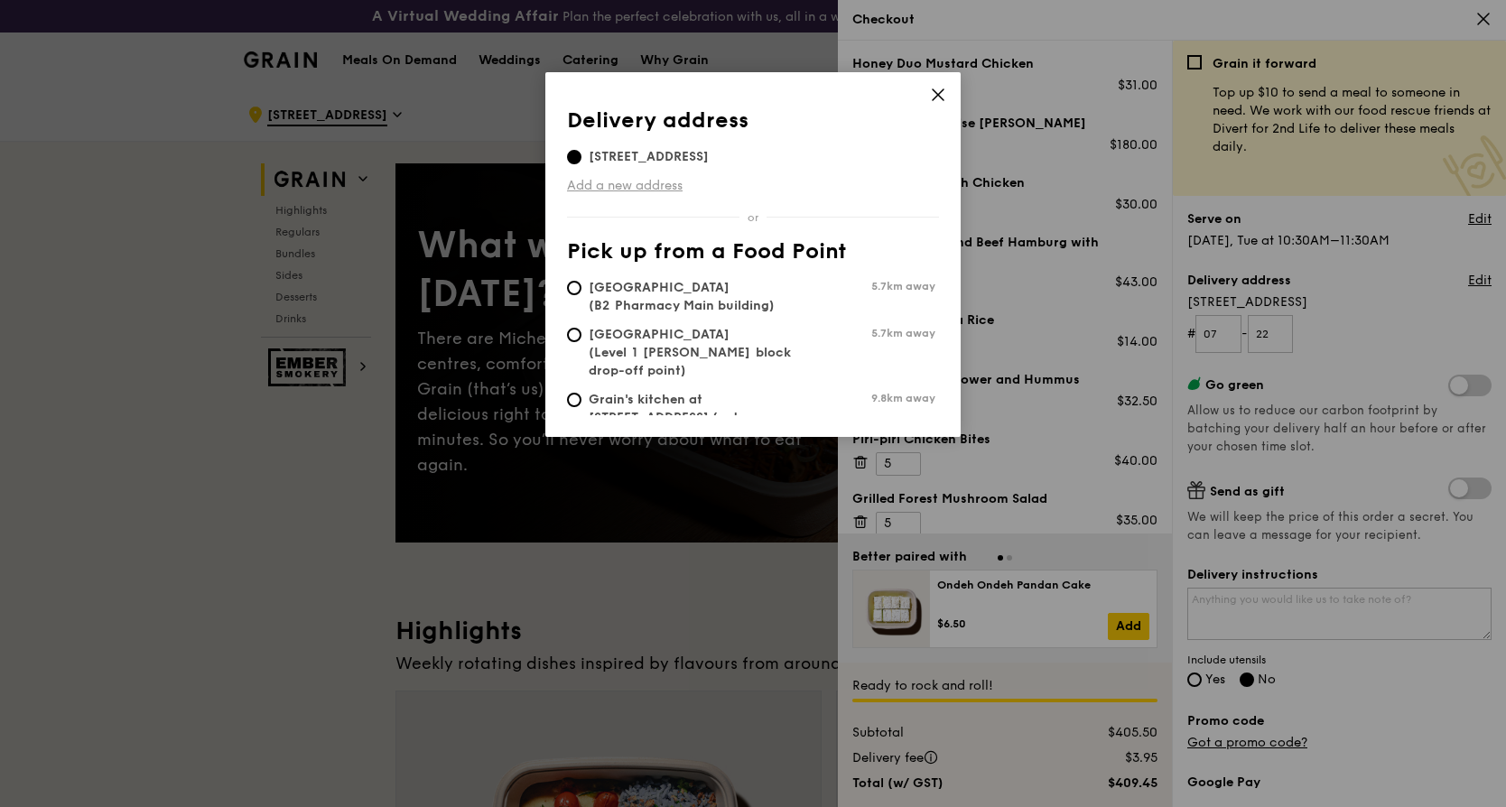
click at [656, 186] on link "Add a new address" at bounding box center [753, 186] width 372 height 18
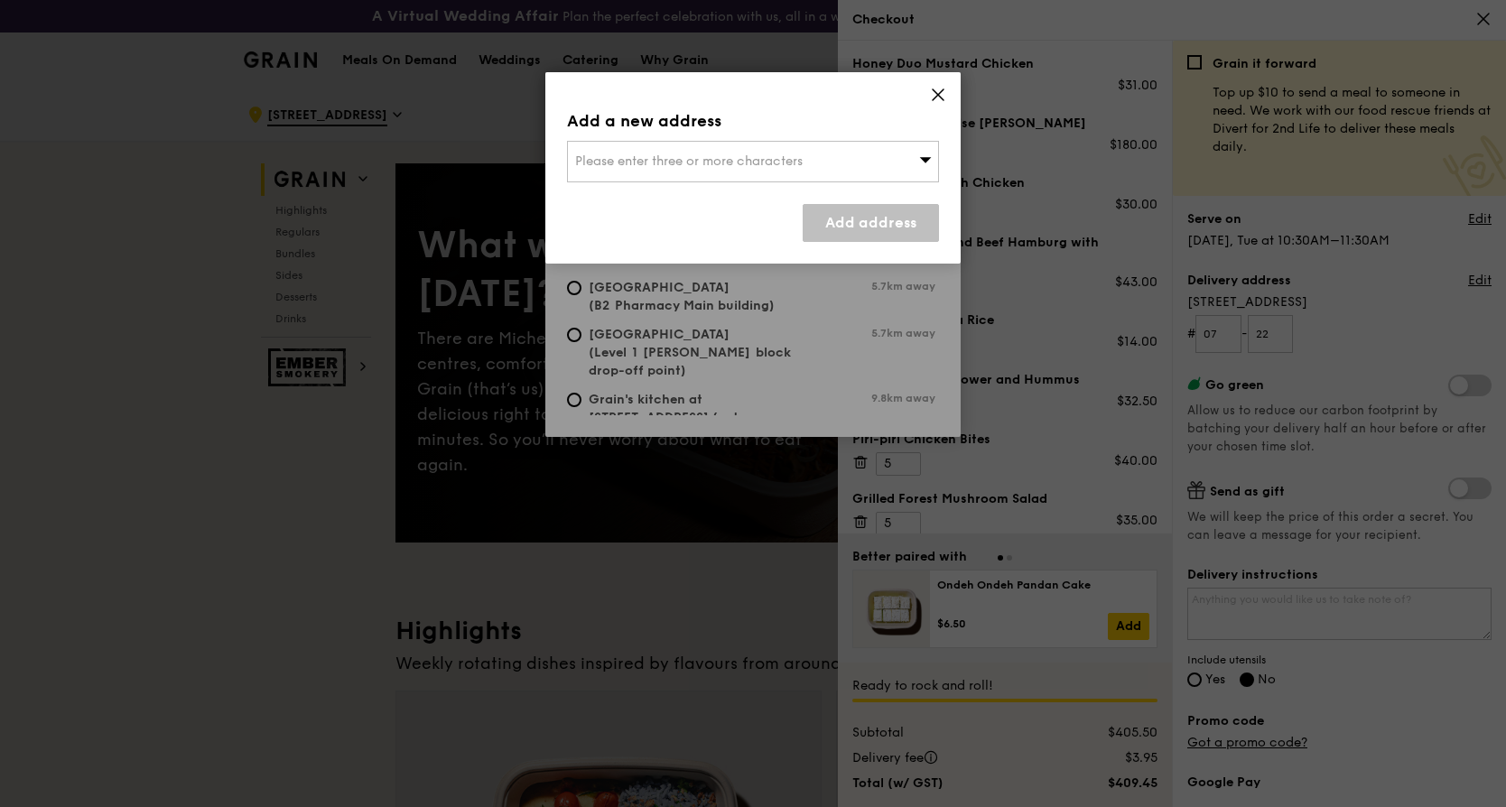
click at [694, 160] on span "Please enter three or more characters" at bounding box center [689, 160] width 228 height 15
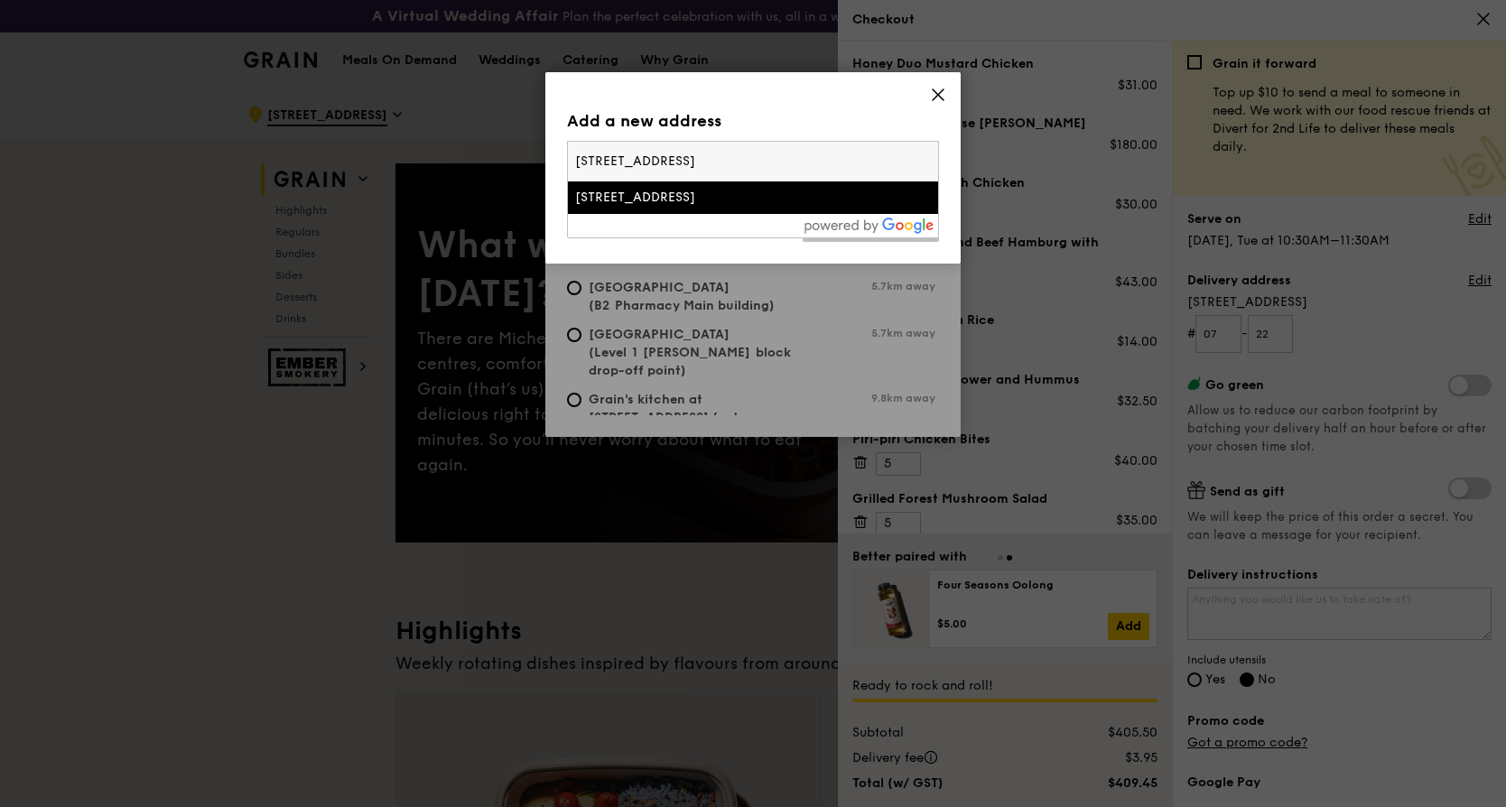
type input "21 biopolis rd, nucleous south tower"
click at [749, 197] on div "[STREET_ADDRESS]" at bounding box center [708, 198] width 267 height 18
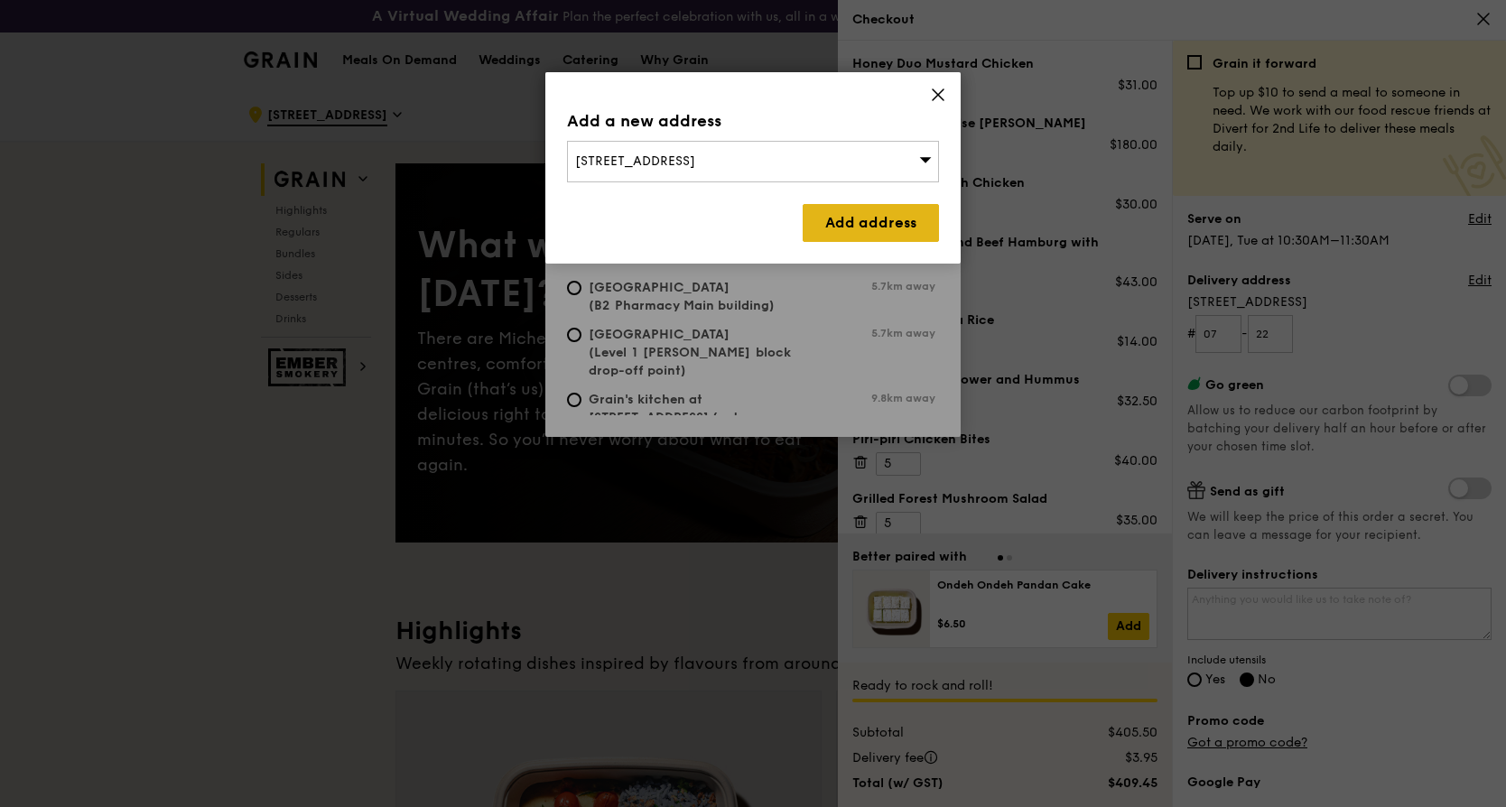
click at [842, 228] on link "Add address" at bounding box center [871, 223] width 136 height 38
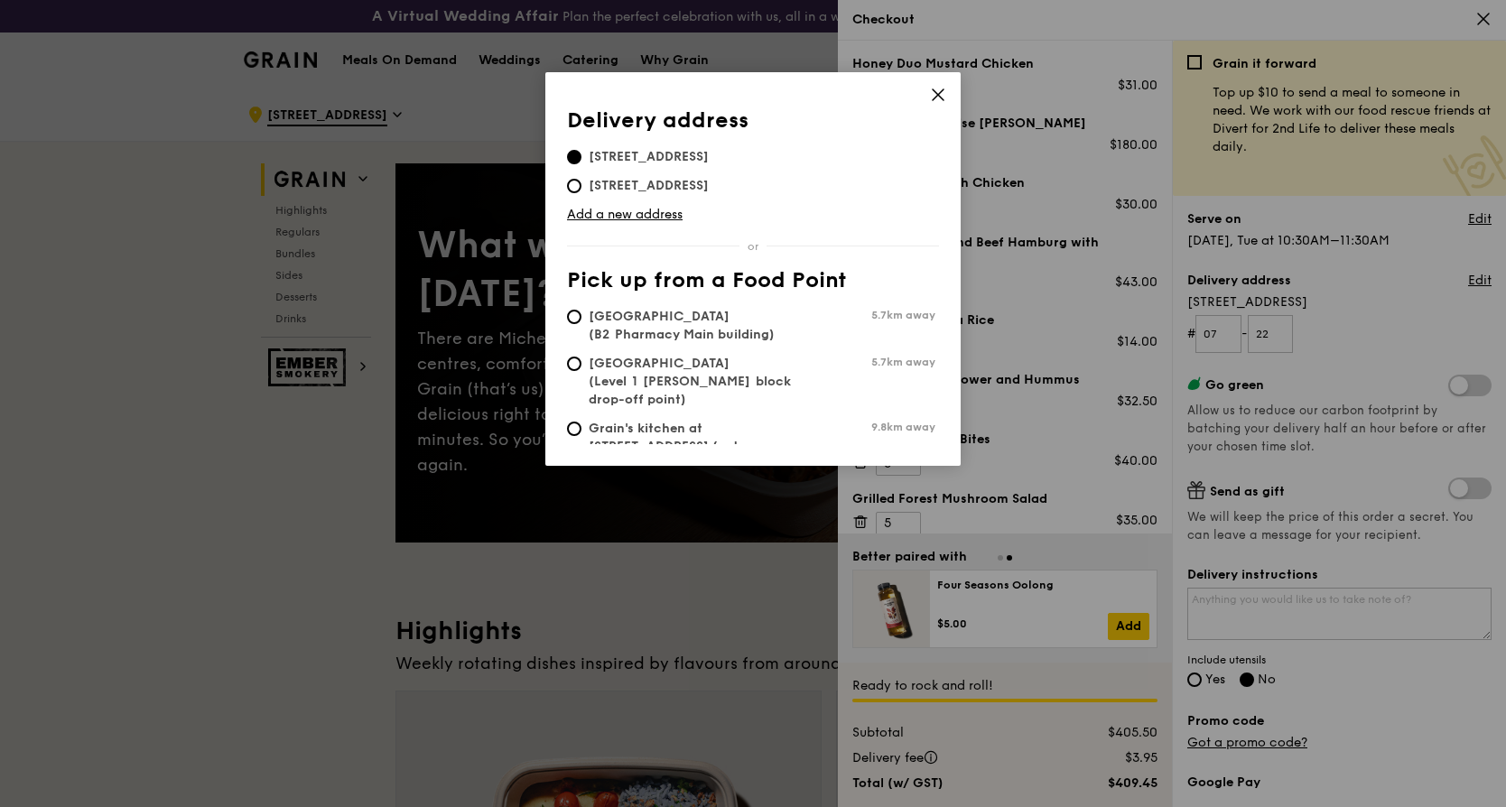
click at [942, 89] on icon at bounding box center [938, 95] width 16 height 16
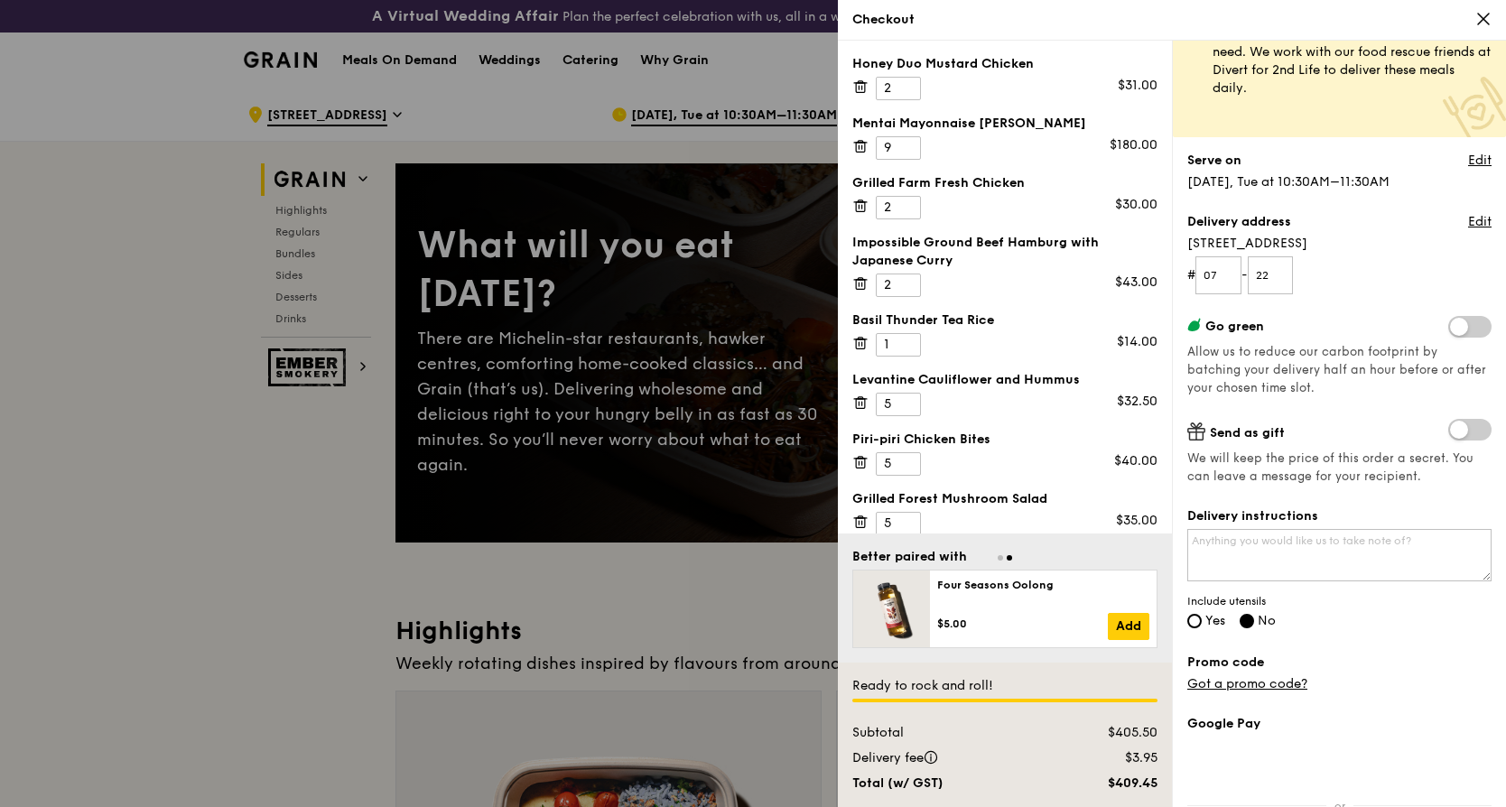
scroll to position [90, 0]
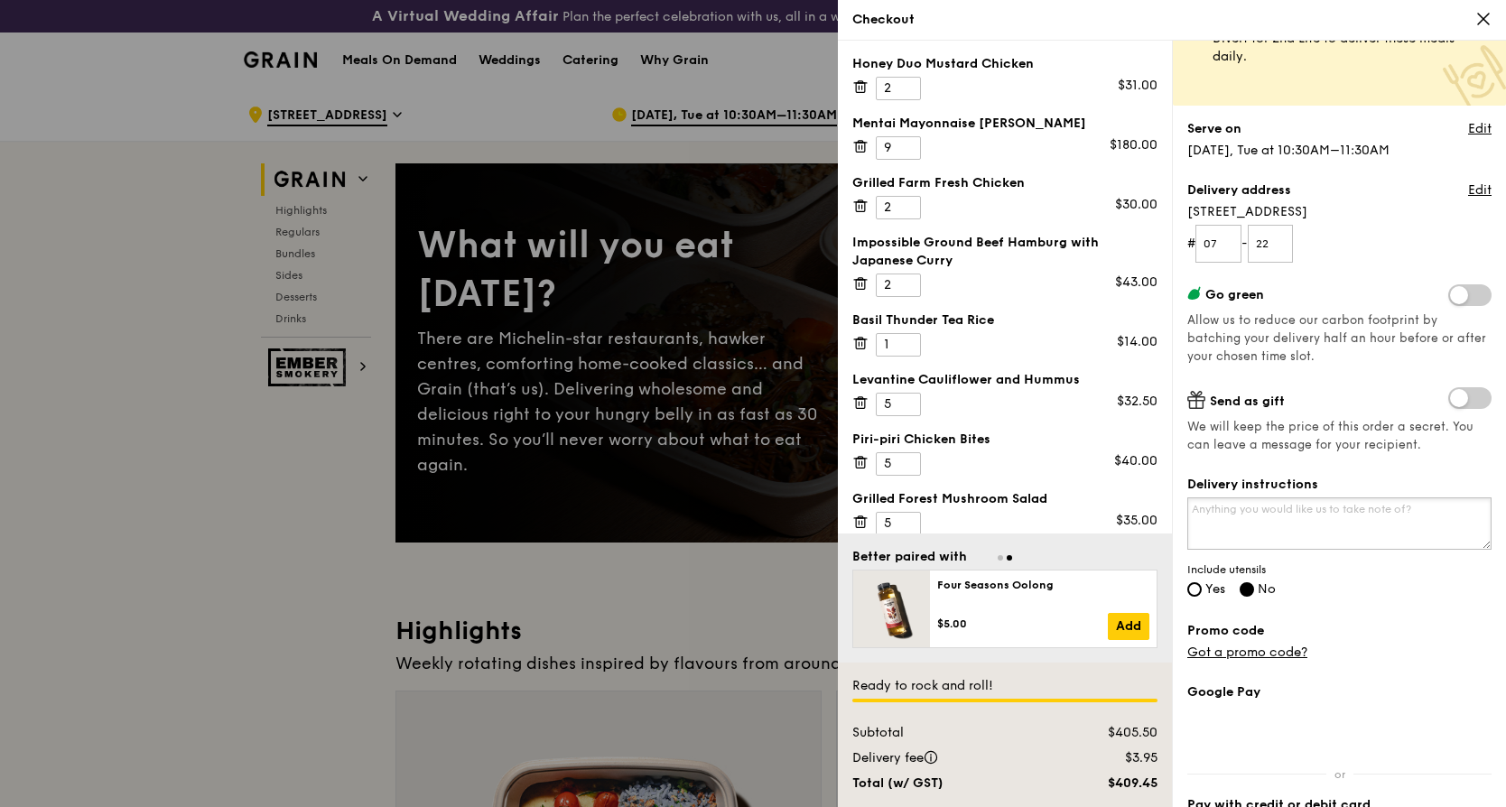
click at [1271, 525] on textarea "Delivery instructions" at bounding box center [1339, 524] width 304 height 52
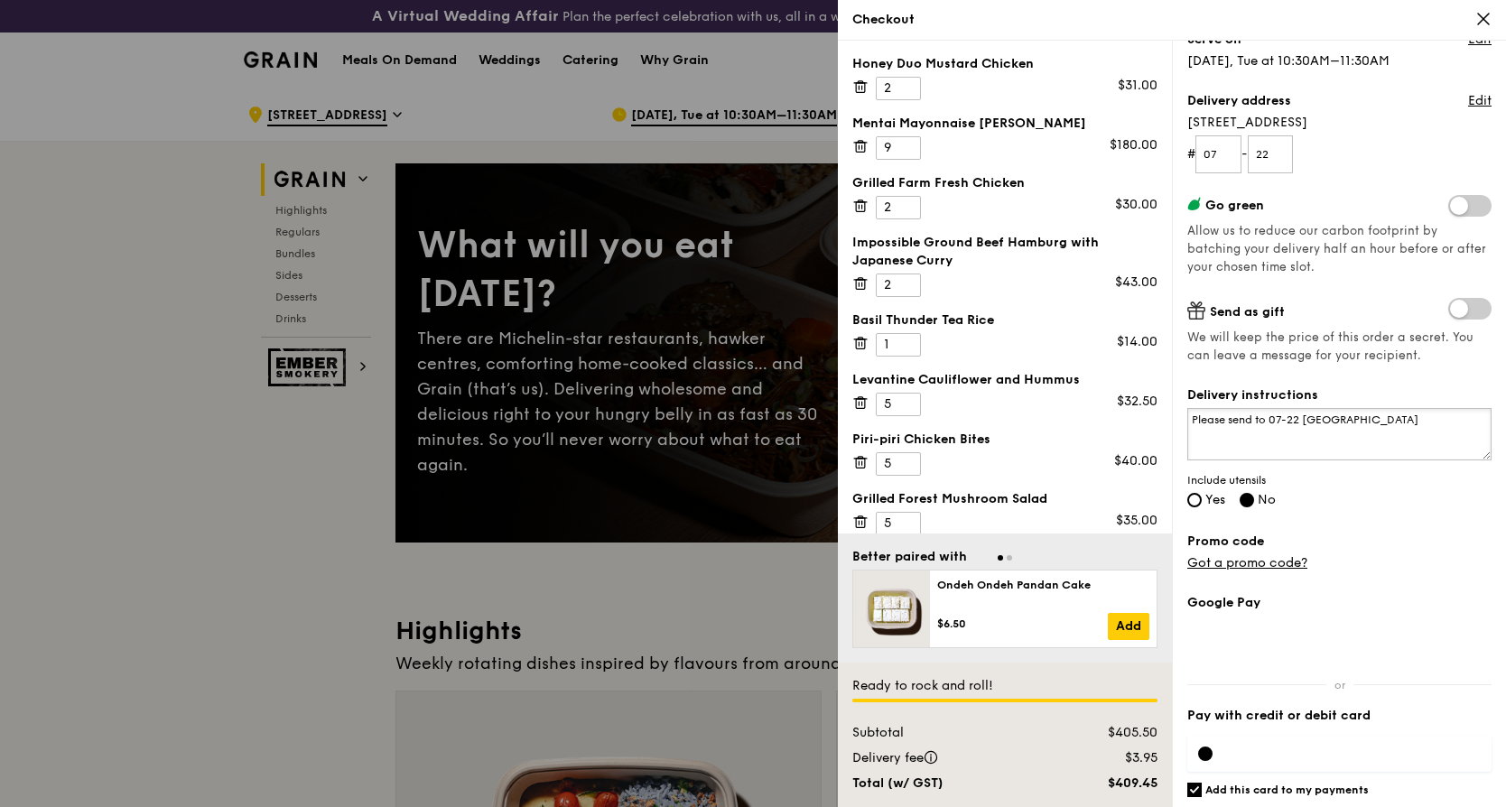
scroll to position [181, 0]
type textarea "Please send to 07-22 Nucleos South Tower"
click at [1195, 505] on input "Yes" at bounding box center [1194, 499] width 14 height 14
radio input "true"
radio input "false"
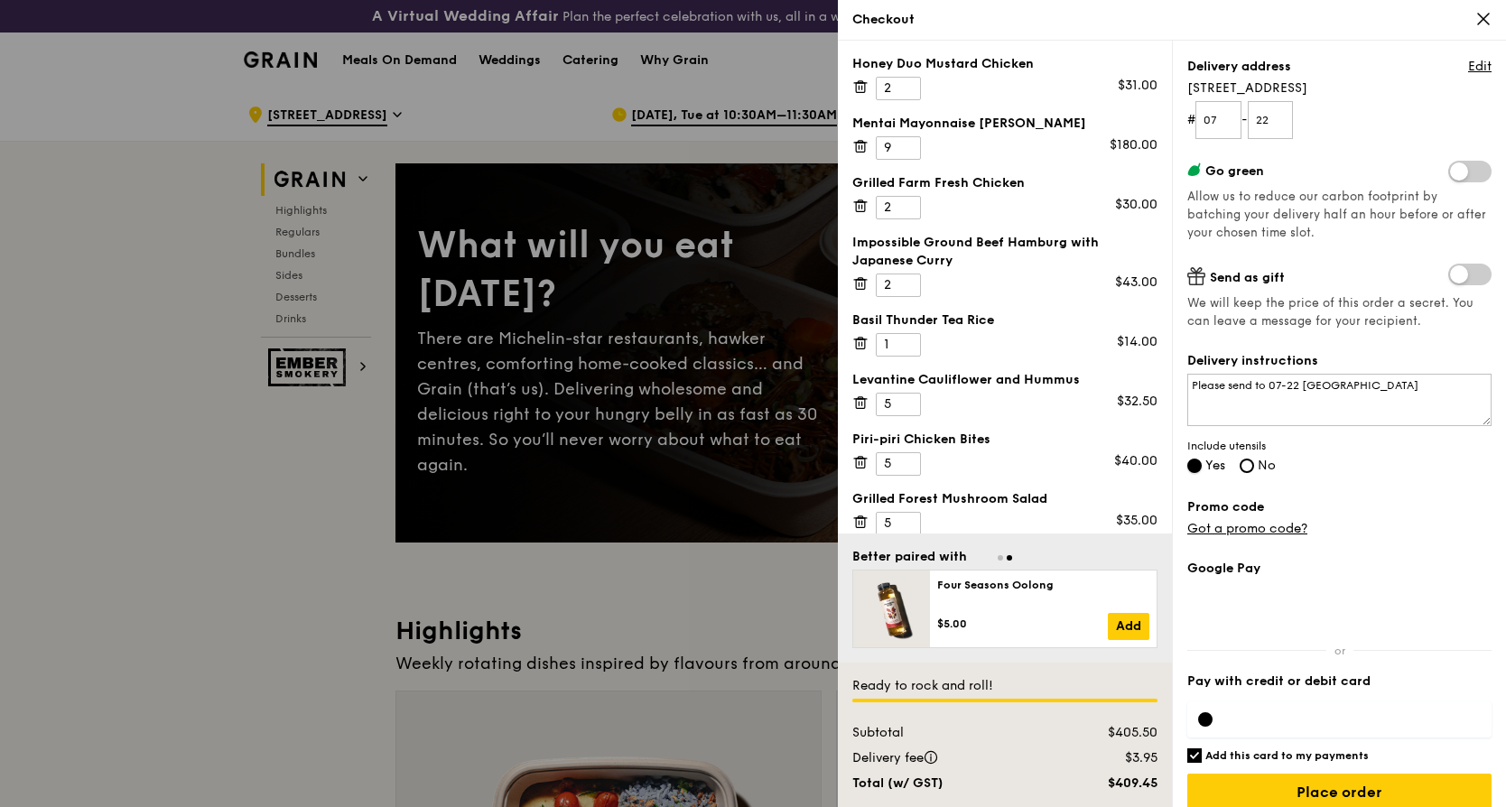
scroll to position [233, 0]
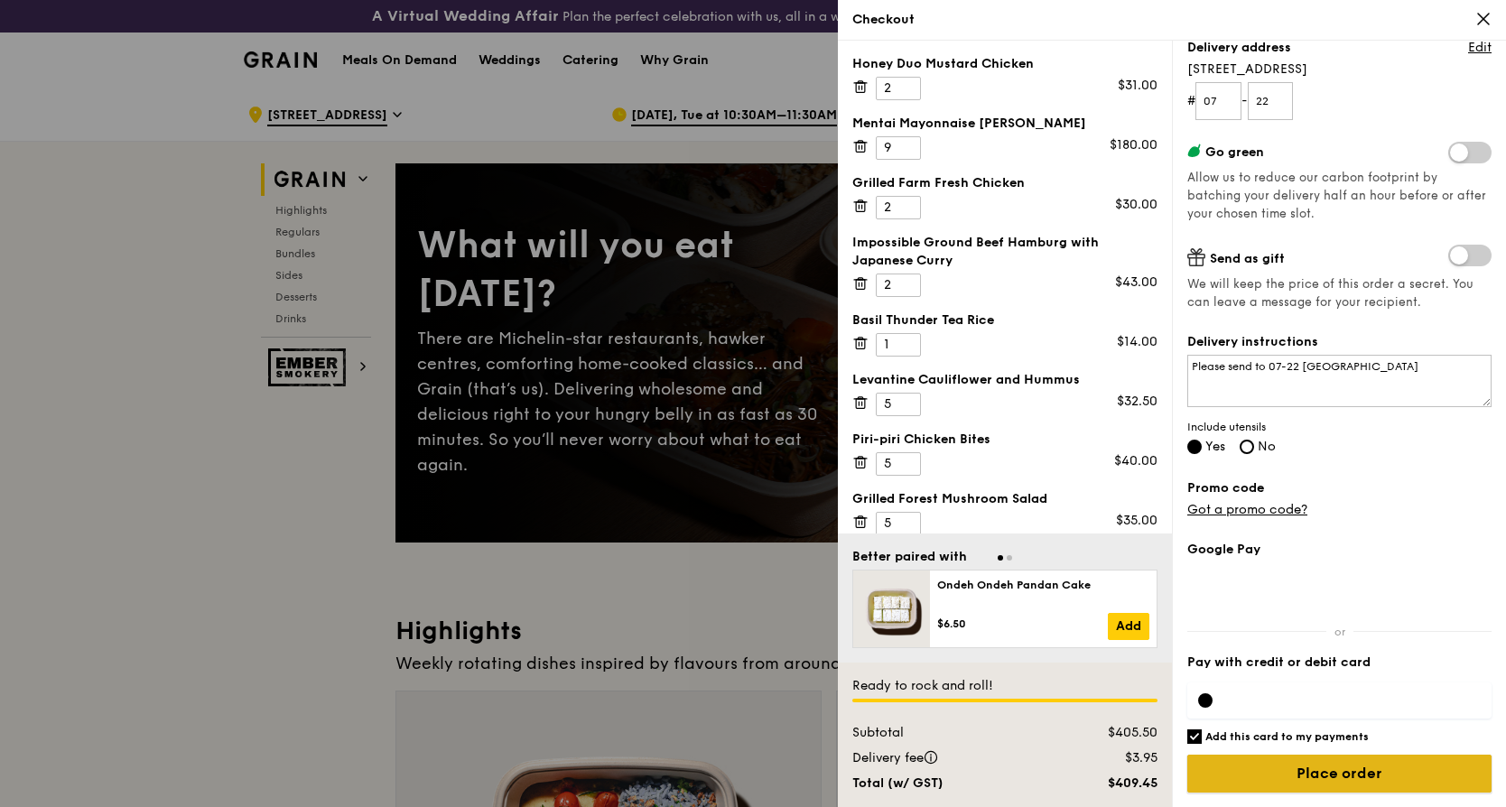
click at [1342, 779] on input "Place order" at bounding box center [1339, 774] width 304 height 38
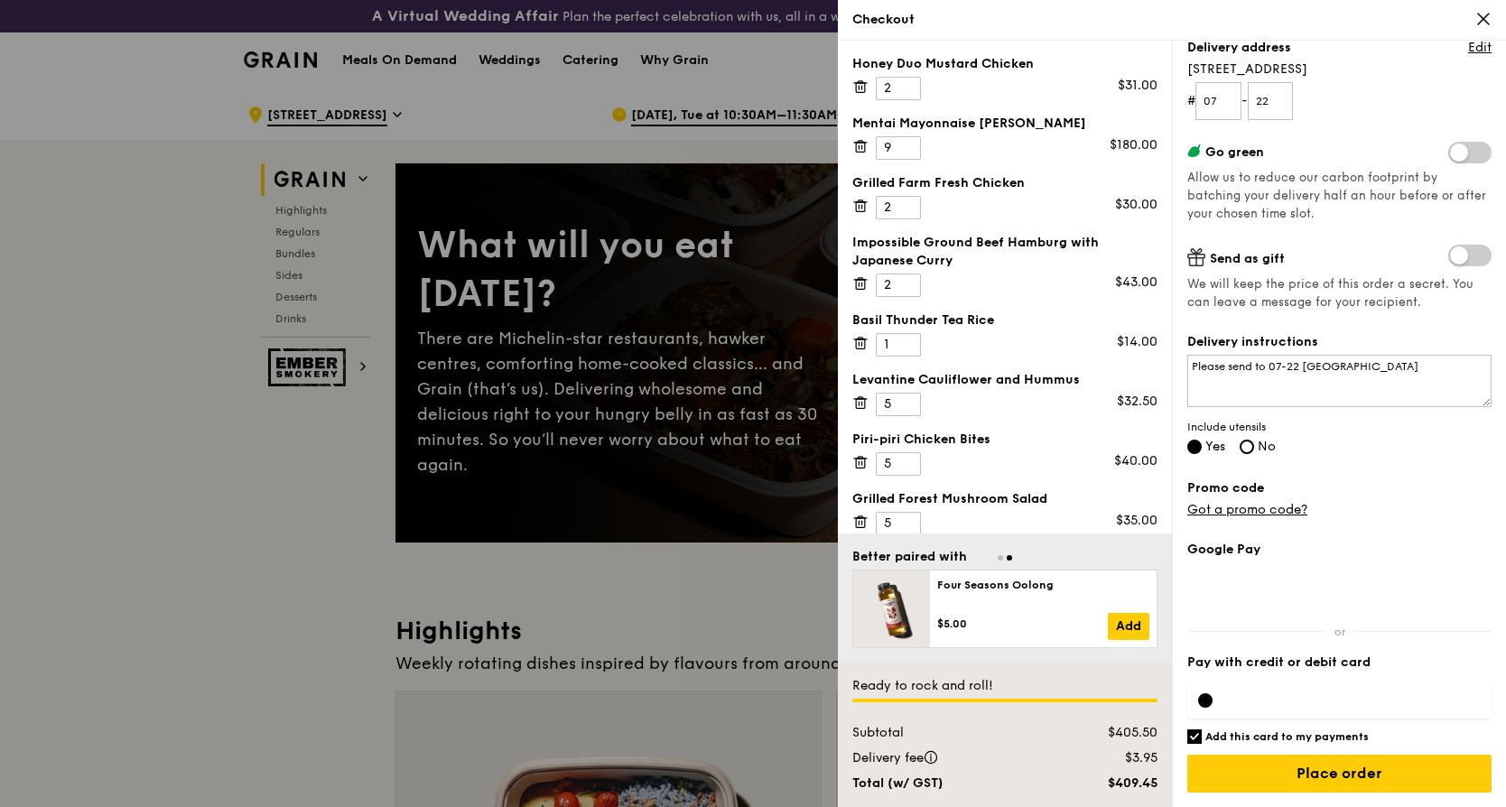
click at [1196, 738] on input "Add this card to my payments" at bounding box center [1194, 737] width 14 height 14
checkbox input "false"
click at [1317, 778] on input "Place order" at bounding box center [1339, 774] width 304 height 38
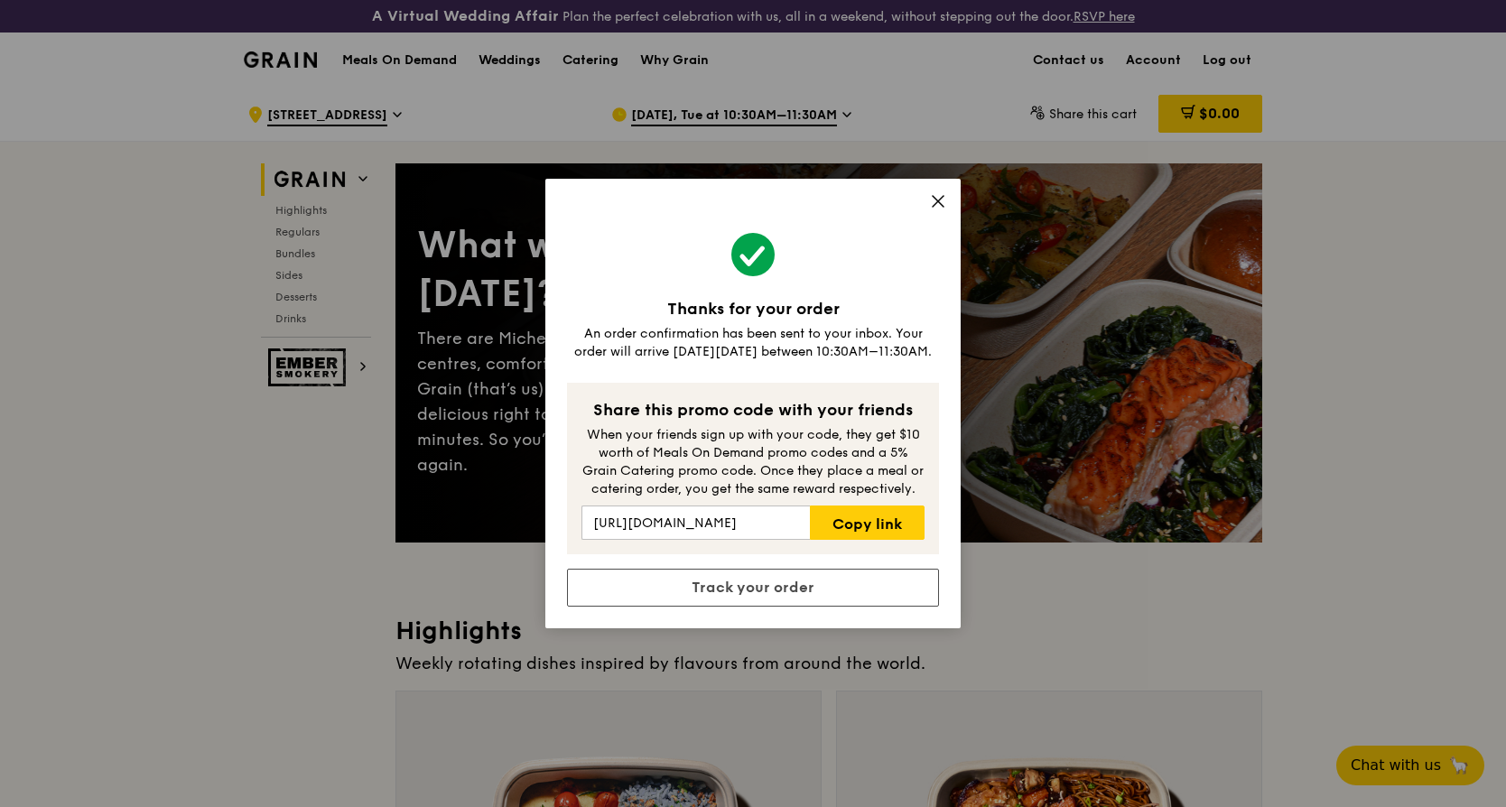
click at [937, 200] on icon at bounding box center [938, 201] width 11 height 11
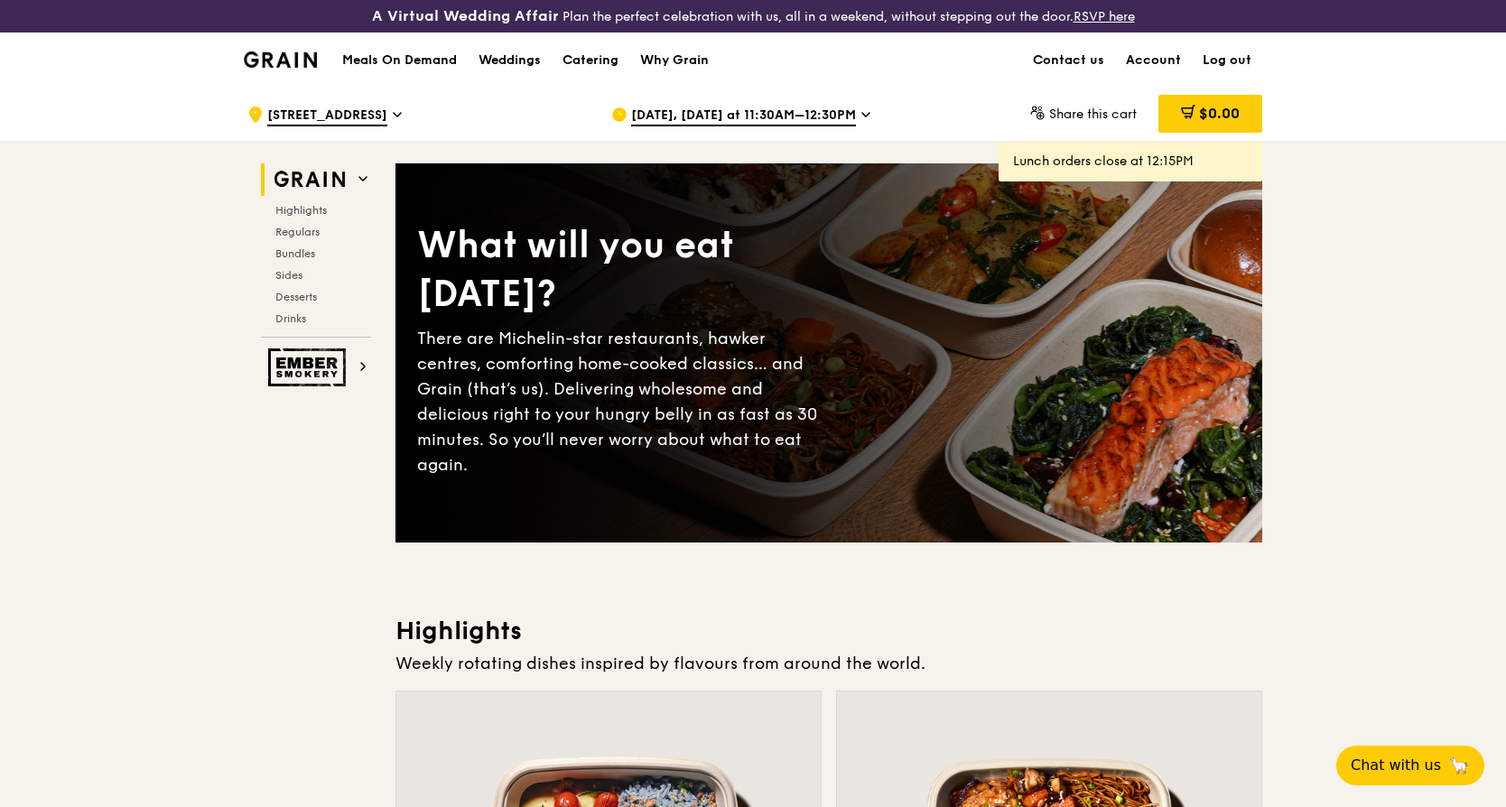
click at [415, 64] on h1 "Meals On Demand" at bounding box center [399, 60] width 115 height 18
click at [415, 61] on h1 "Meals On Demand" at bounding box center [399, 60] width 115 height 18
click at [1149, 62] on link "Account" at bounding box center [1153, 60] width 77 height 54
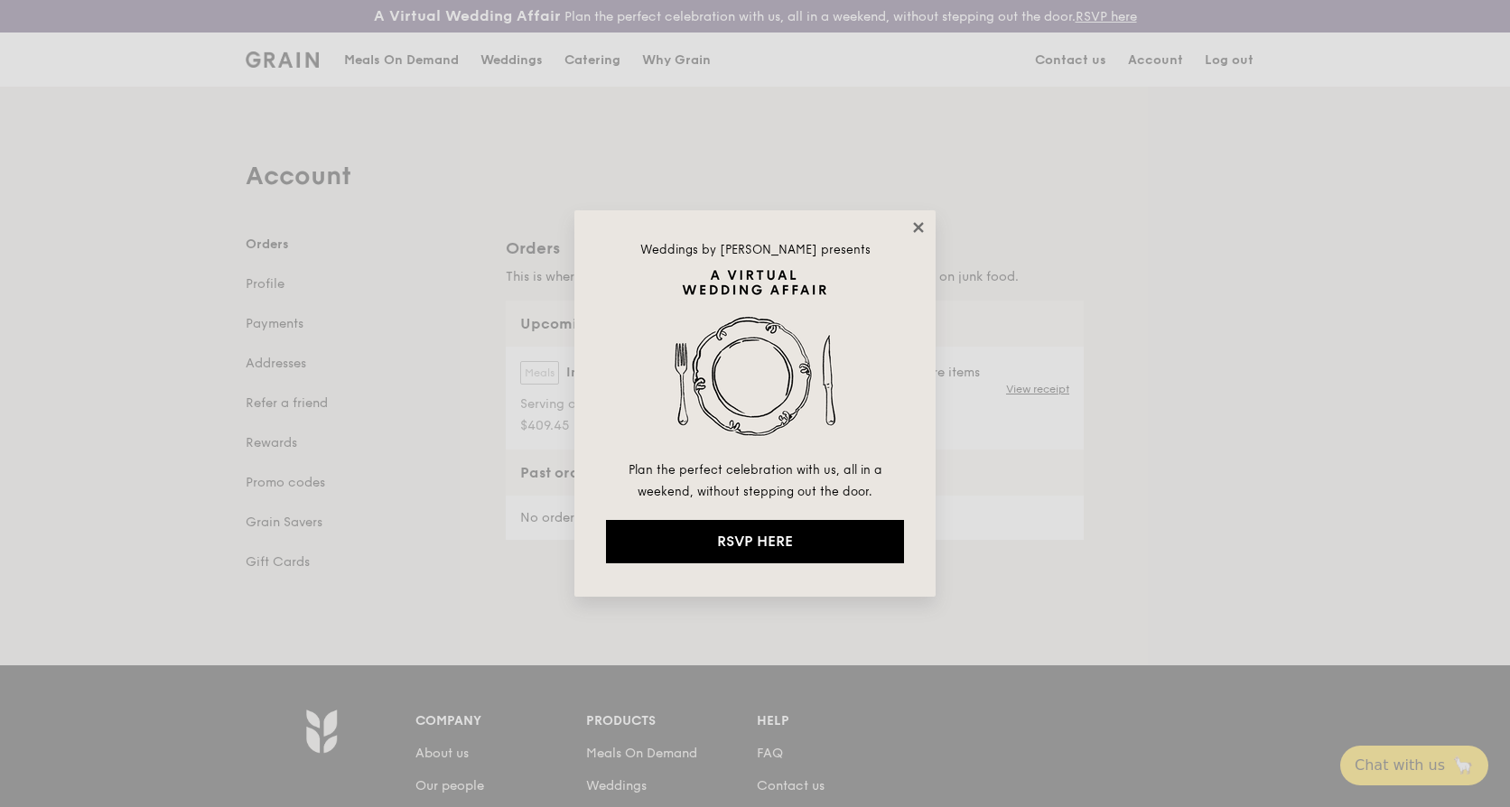
click at [917, 229] on icon at bounding box center [918, 227] width 10 height 10
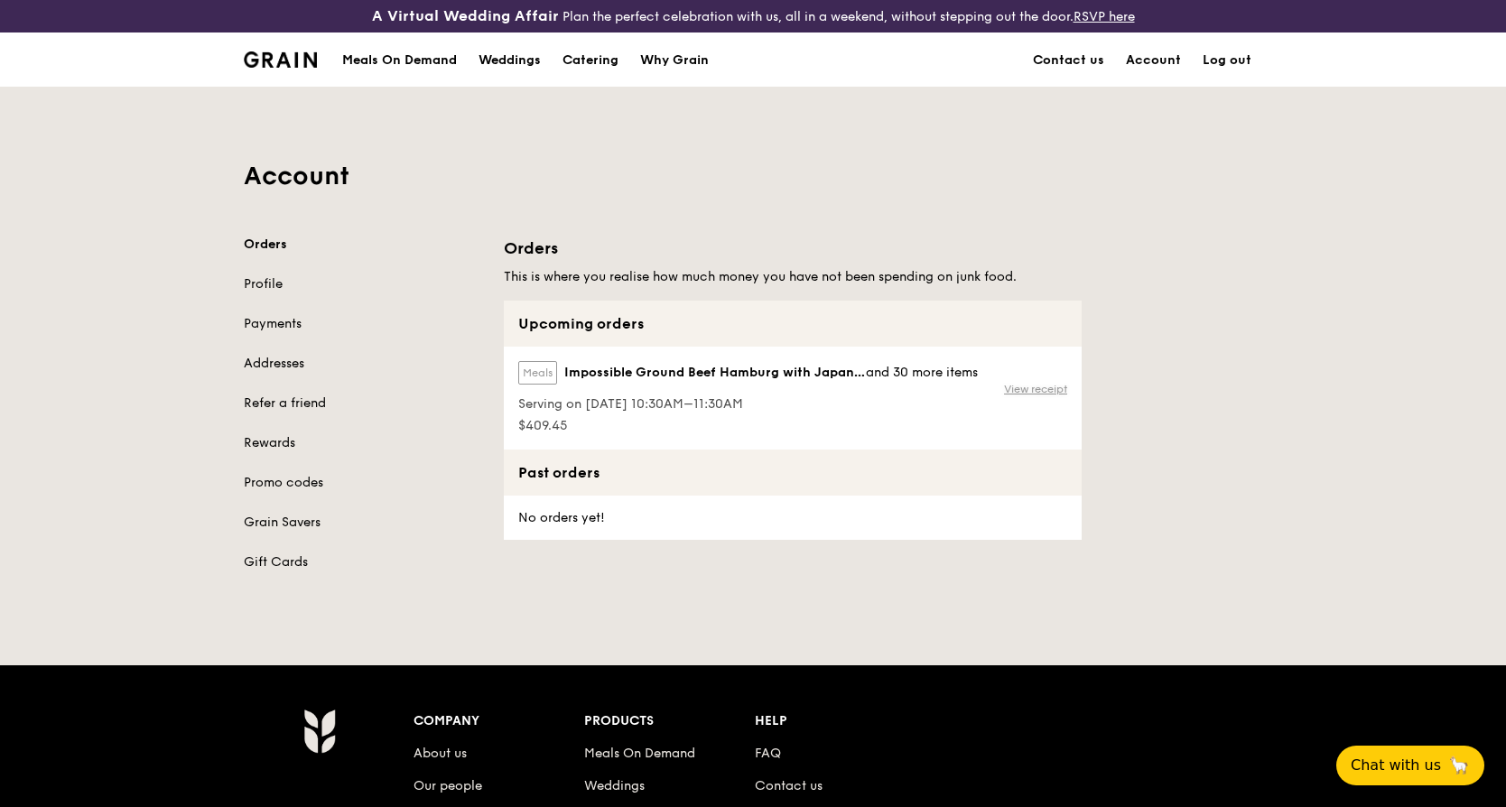
click at [1048, 396] on link "View receipt" at bounding box center [1035, 389] width 63 height 14
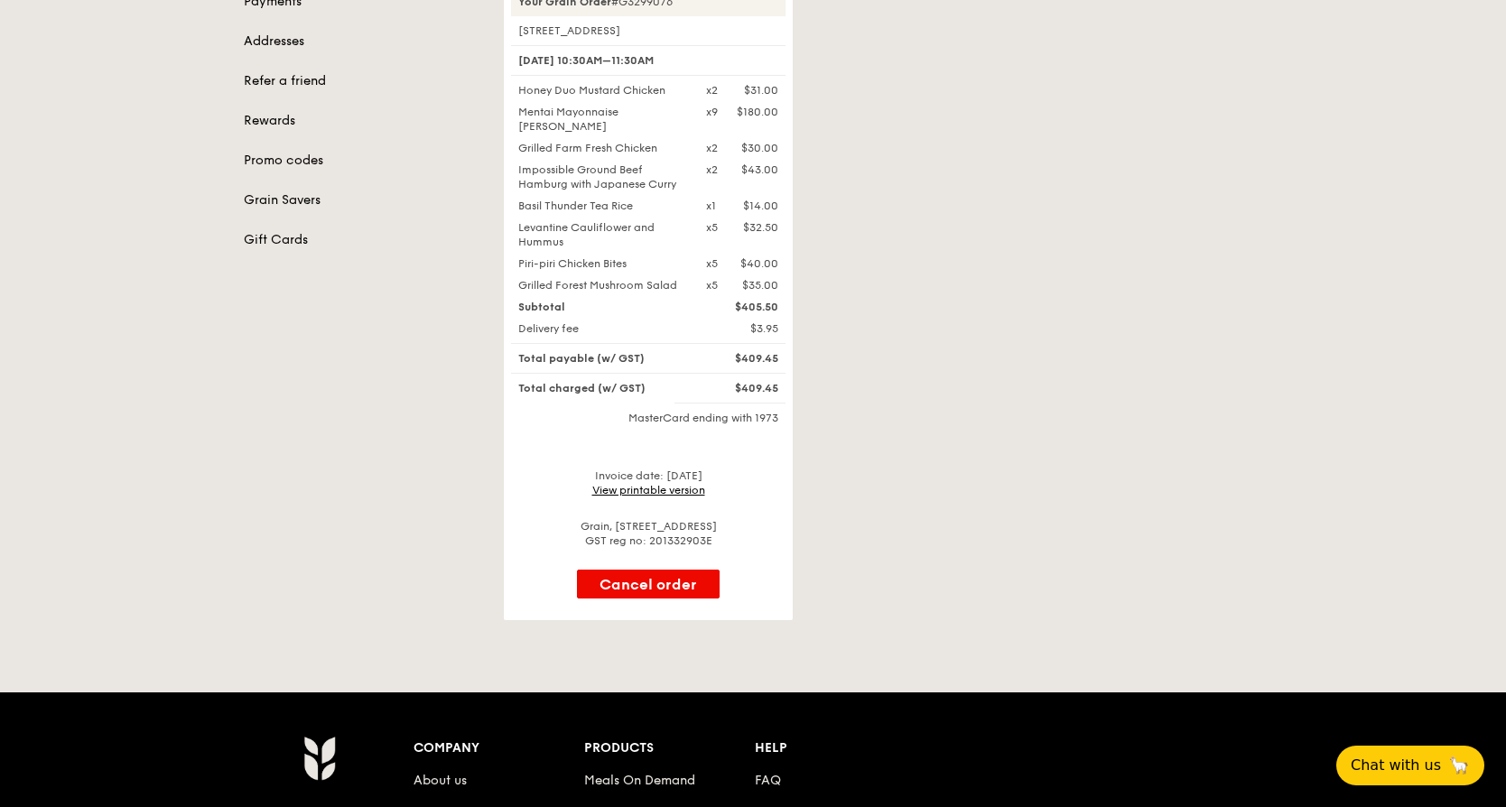
scroll to position [361, 0]
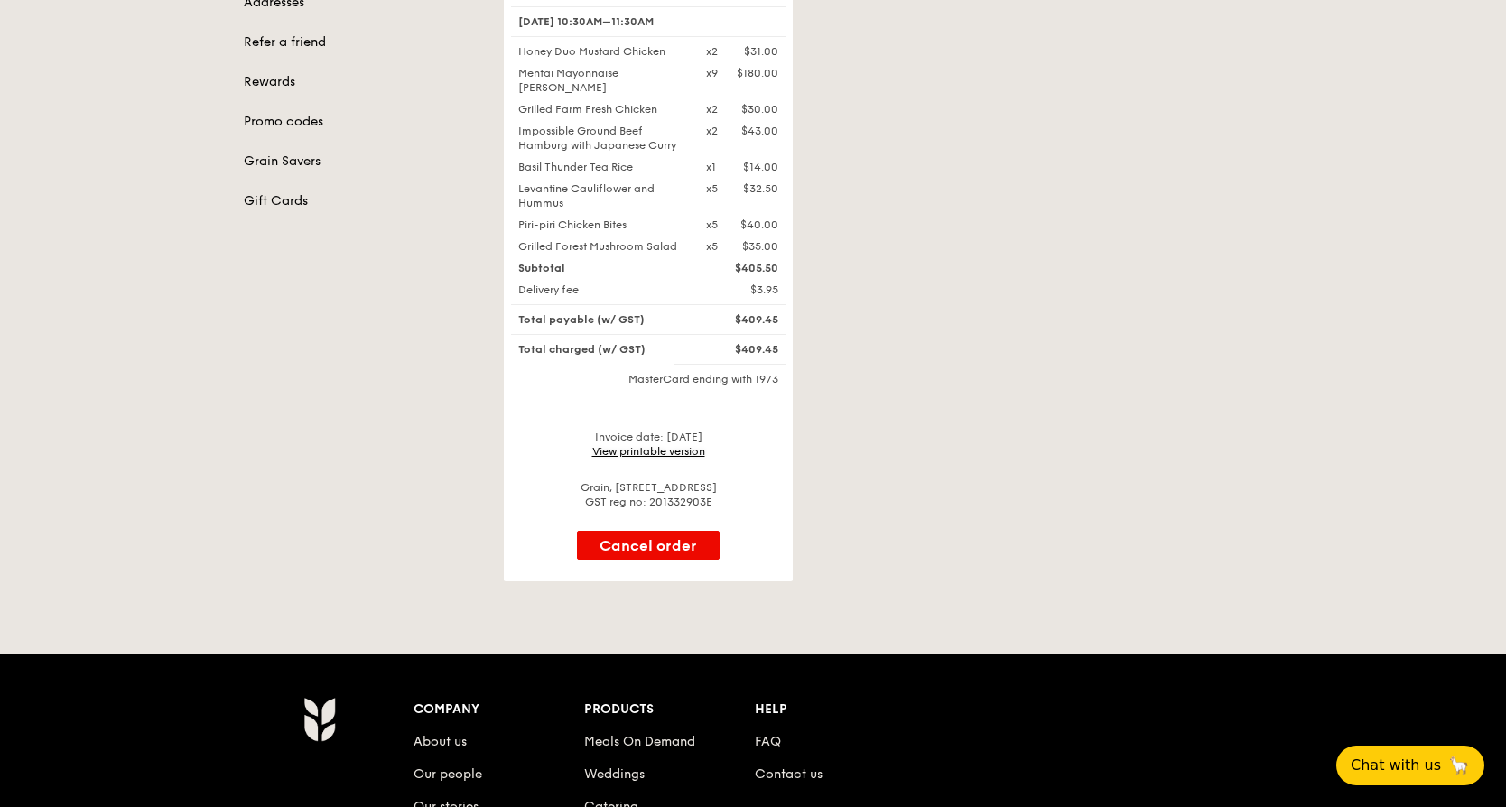
click at [656, 447] on link "View printable version" at bounding box center [648, 451] width 113 height 13
